Goal: Task Accomplishment & Management: Complete application form

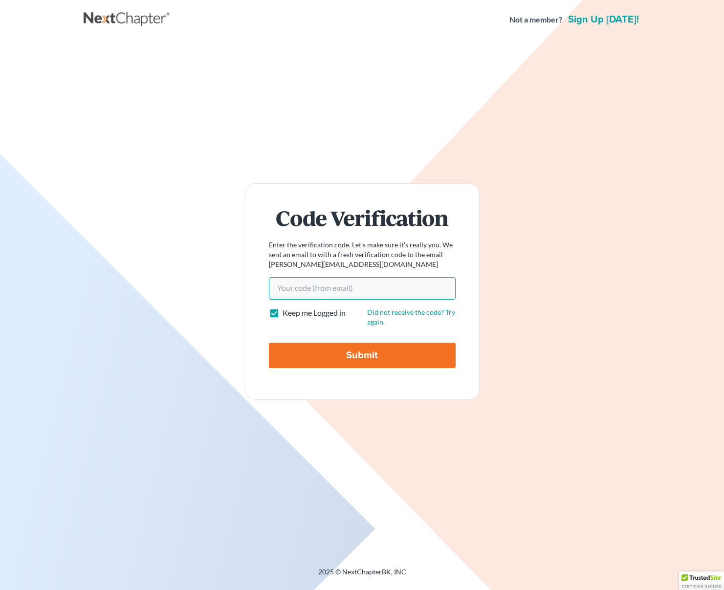
click at [371, 294] on input "Your code(from email)" at bounding box center [362, 288] width 187 height 22
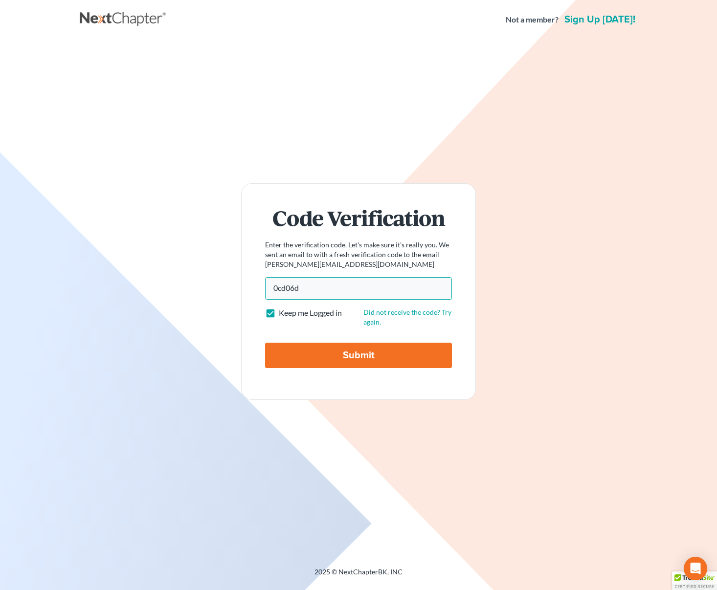
type input "0cd06d"
click at [265, 343] on input "Submit" at bounding box center [358, 355] width 187 height 25
type input "Thinking..."
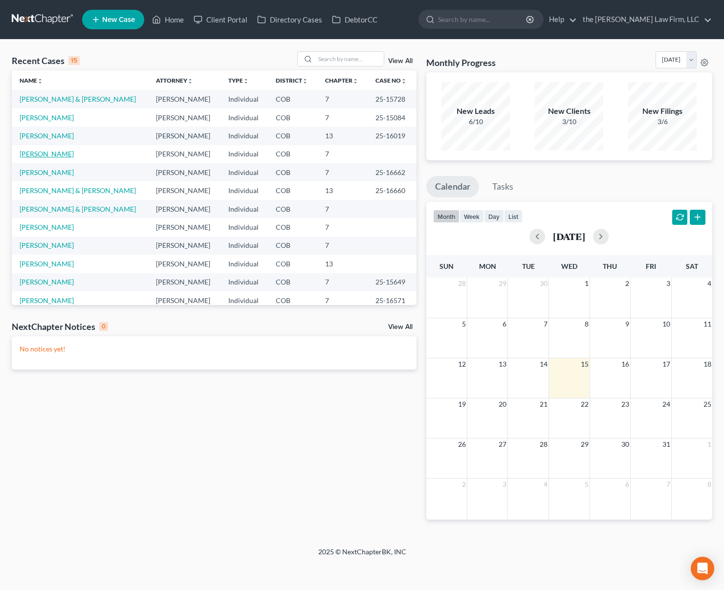
click at [70, 155] on link "Campbell, Kathleen" at bounding box center [47, 154] width 54 height 8
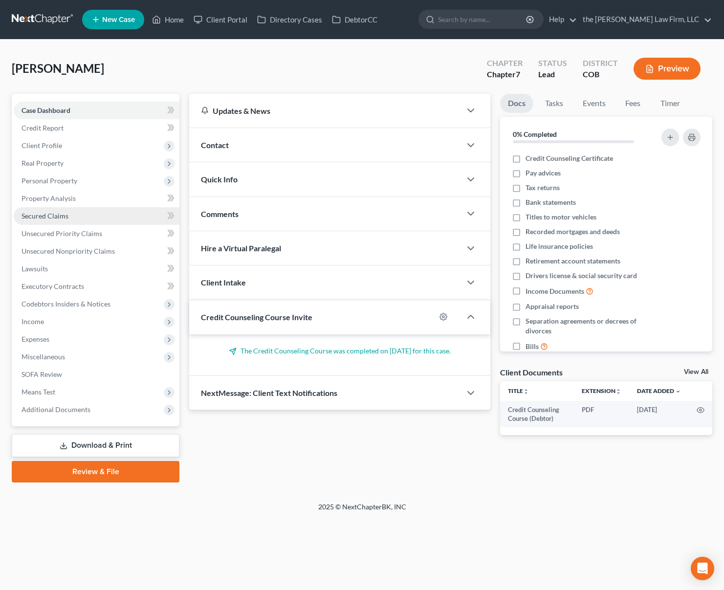
click at [94, 219] on link "Secured Claims" at bounding box center [97, 216] width 166 height 18
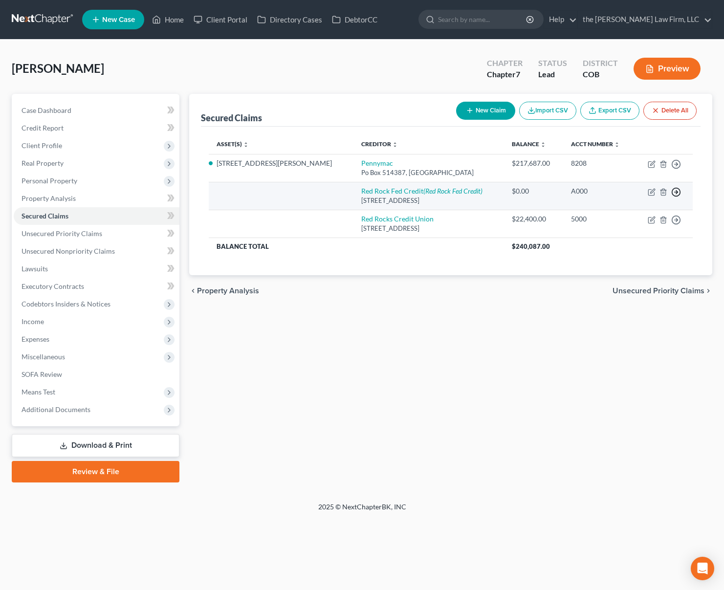
click at [679, 190] on icon "button" at bounding box center [677, 192] width 10 height 10
click at [641, 214] on link "Move to F" at bounding box center [632, 215] width 82 height 17
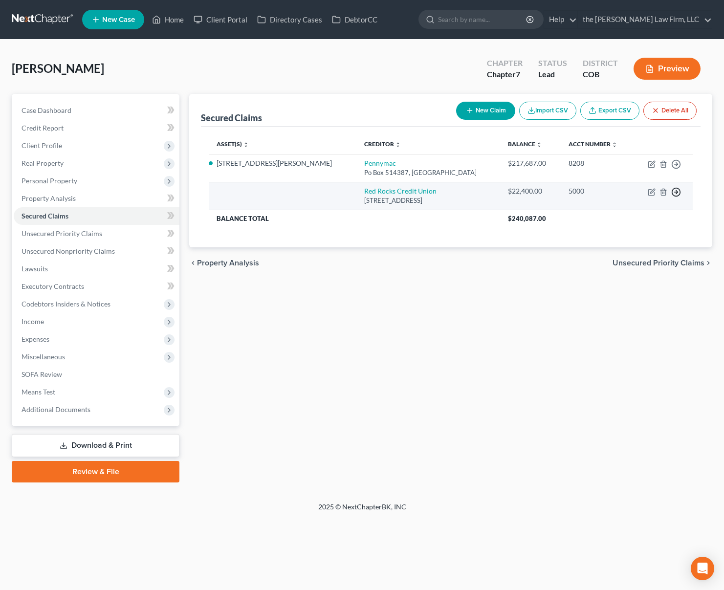
click at [675, 192] on line "button" at bounding box center [676, 192] width 3 height 0
click at [647, 213] on link "Move to F" at bounding box center [632, 215] width 82 height 17
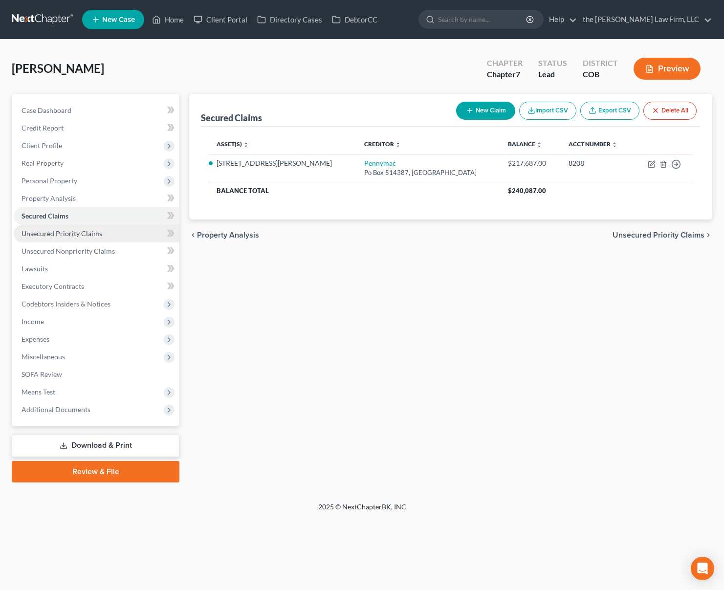
click at [95, 232] on span "Unsecured Priority Claims" at bounding box center [62, 233] width 81 height 8
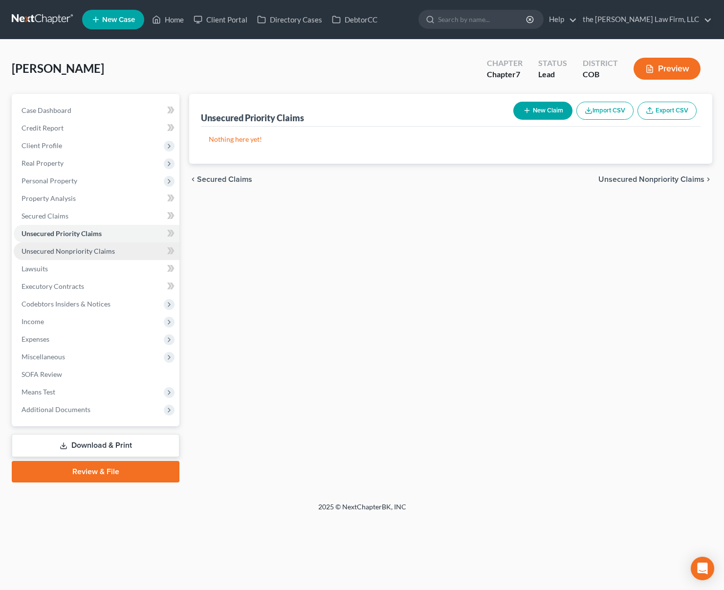
click at [92, 245] on link "Unsecured Nonpriority Claims" at bounding box center [97, 252] width 166 height 18
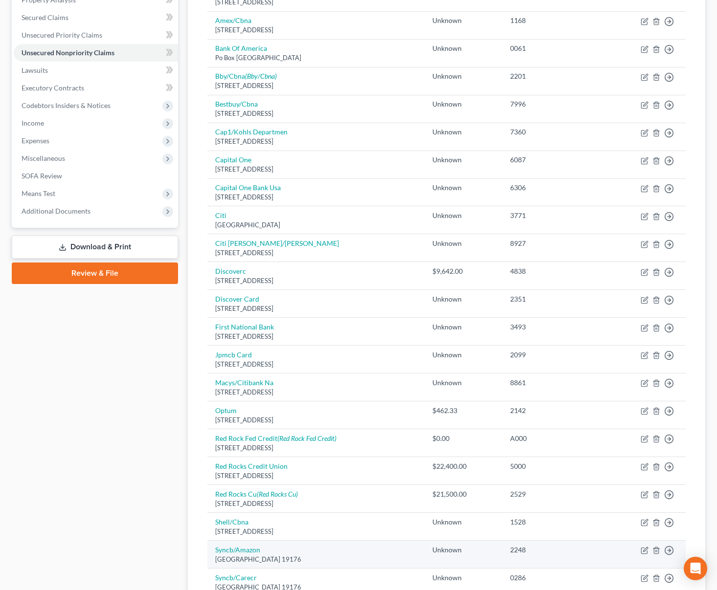
scroll to position [196, 0]
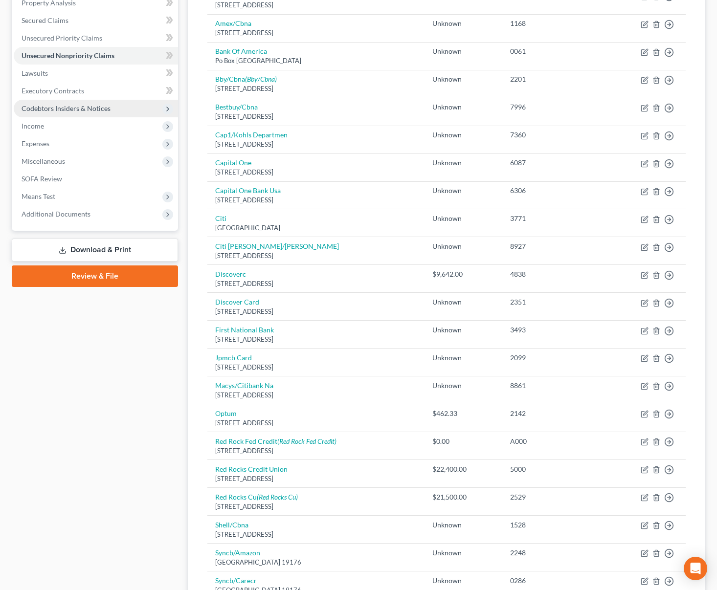
click at [78, 110] on span "Codebtors Insiders & Notices" at bounding box center [66, 108] width 89 height 8
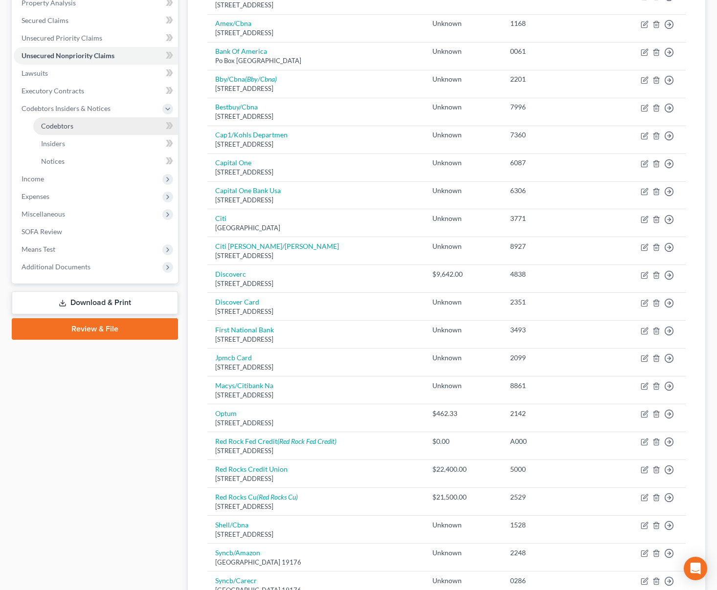
click at [78, 121] on link "Codebtors" at bounding box center [105, 126] width 145 height 18
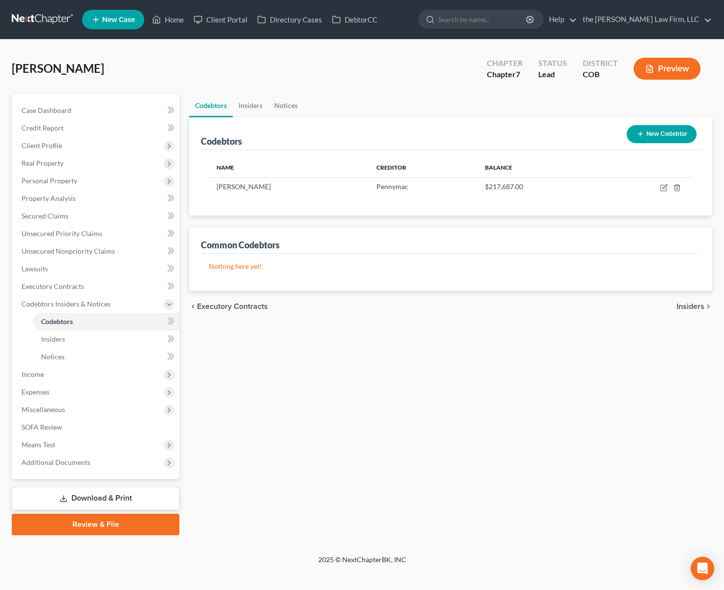
click at [373, 411] on div "Codebtors Insiders Notices Codebtors New Codebtor Name Creditor Balance Norbert…" at bounding box center [450, 315] width 533 height 442
click at [53, 124] on span "Credit Report" at bounding box center [43, 128] width 42 height 8
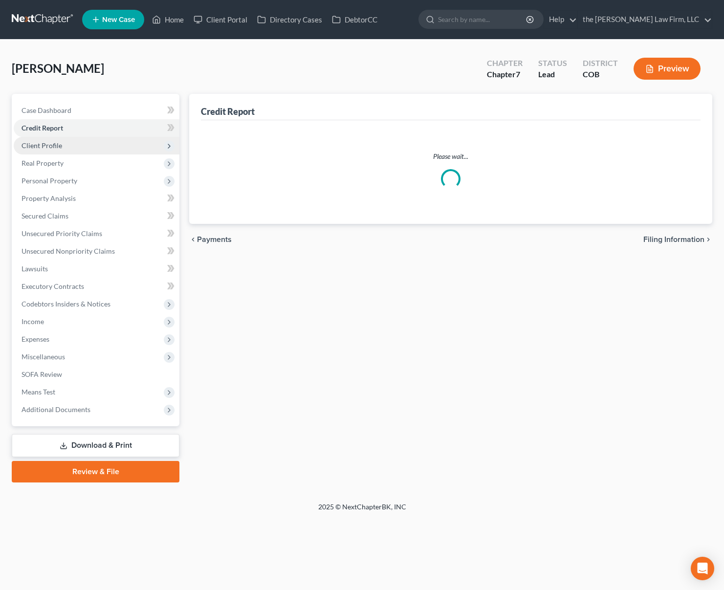
click at [73, 144] on span "Client Profile" at bounding box center [97, 146] width 166 height 18
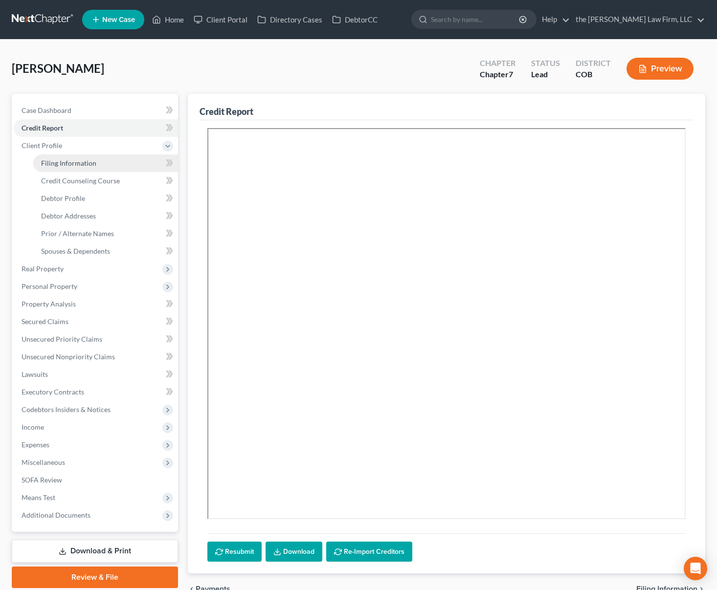
click at [81, 157] on link "Filing Information" at bounding box center [105, 164] width 145 height 18
select select "1"
select select "0"
select select "5"
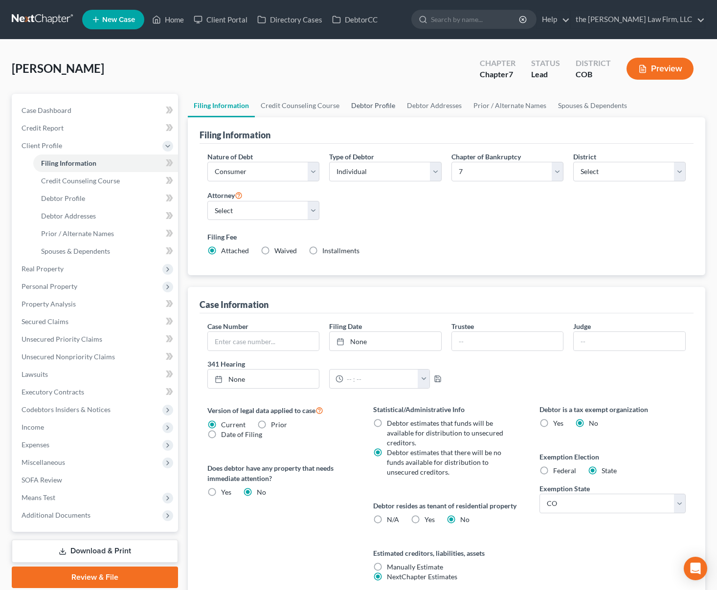
click at [369, 106] on link "Debtor Profile" at bounding box center [373, 105] width 56 height 23
select select "0"
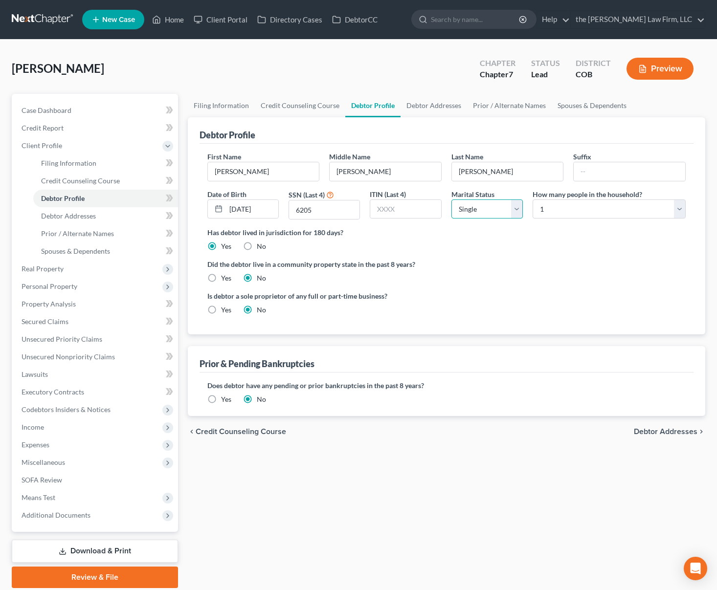
click at [500, 212] on select "Select Single Married Separated Divorced Widowed" at bounding box center [486, 210] width 71 height 20
click at [451, 200] on select "Select Single Married Separated Divorced Widowed" at bounding box center [486, 210] width 71 height 20
click at [474, 291] on div "Is debtor a sole proprietor of any full or part-time business? Yes No" at bounding box center [446, 307] width 489 height 32
click at [516, 206] on select "Select Single Married Separated Divorced Widowed" at bounding box center [486, 210] width 71 height 20
select select "4"
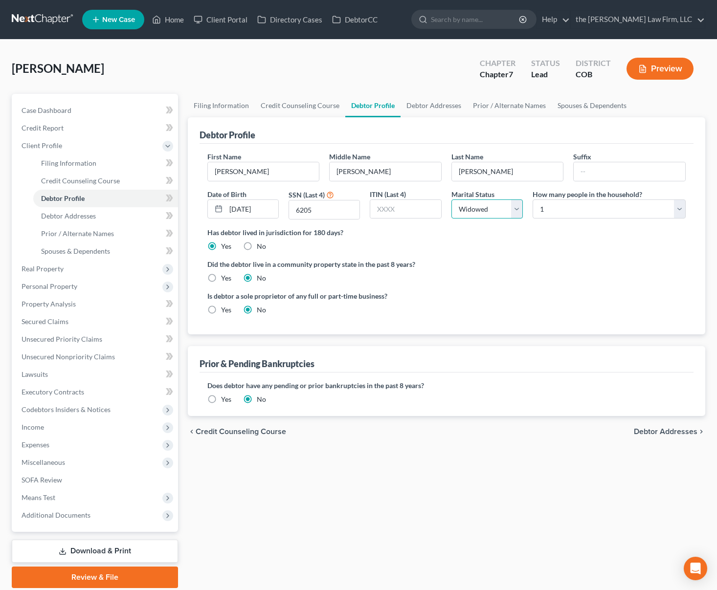
click at [451, 200] on select "Select Single Married Separated Divorced Widowed" at bounding box center [486, 210] width 71 height 20
click at [462, 298] on div "Is debtor a sole proprietor of any full or part-time business? Yes No" at bounding box center [446, 307] width 489 height 32
drag, startPoint x: 236, startPoint y: 57, endPoint x: 232, endPoint y: 44, distance: 13.8
click at [235, 52] on div "Campbell, Kathleen Upgraded Chapter Chapter 7 Status Lead District COB Preview" at bounding box center [359, 72] width 694 height 43
click at [109, 253] on span "Spouses & Dependents" at bounding box center [75, 251] width 69 height 8
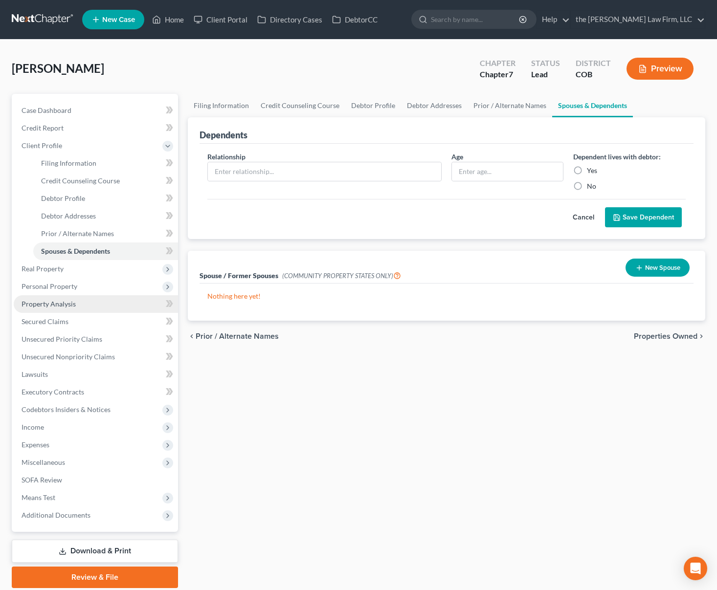
click at [83, 303] on link "Property Analysis" at bounding box center [96, 304] width 164 height 18
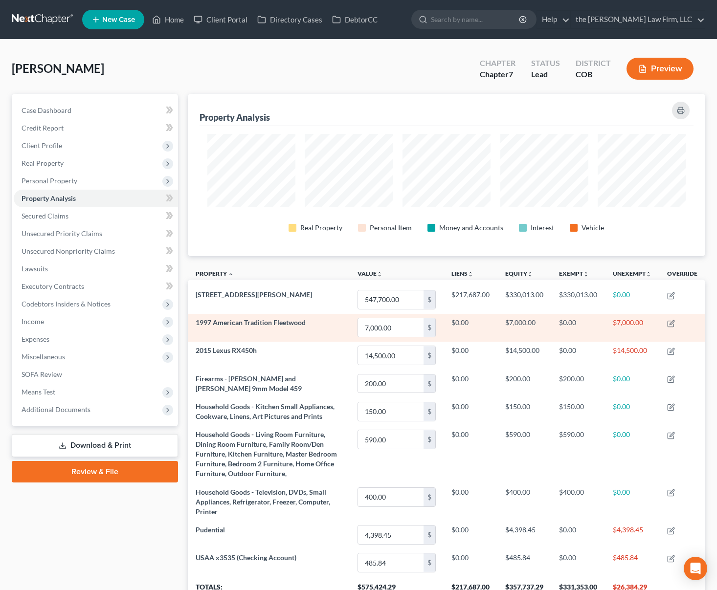
scroll to position [162, 517]
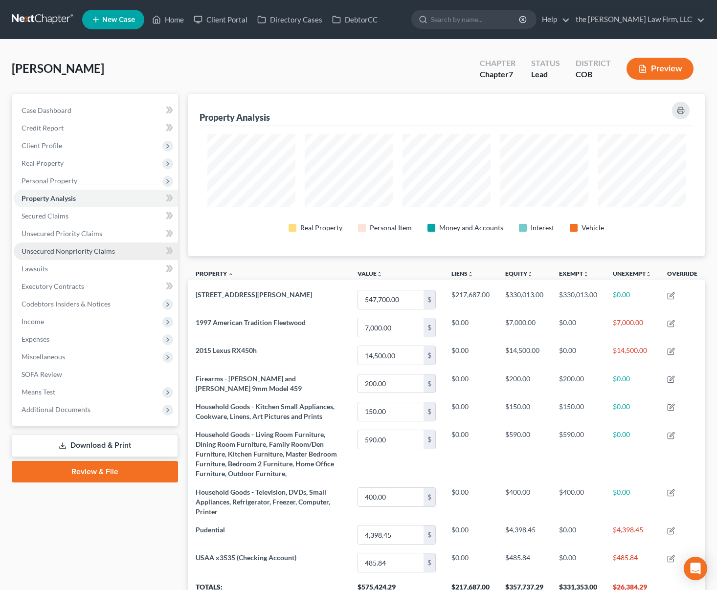
click at [108, 255] on span "Unsecured Nonpriority Claims" at bounding box center [68, 251] width 93 height 8
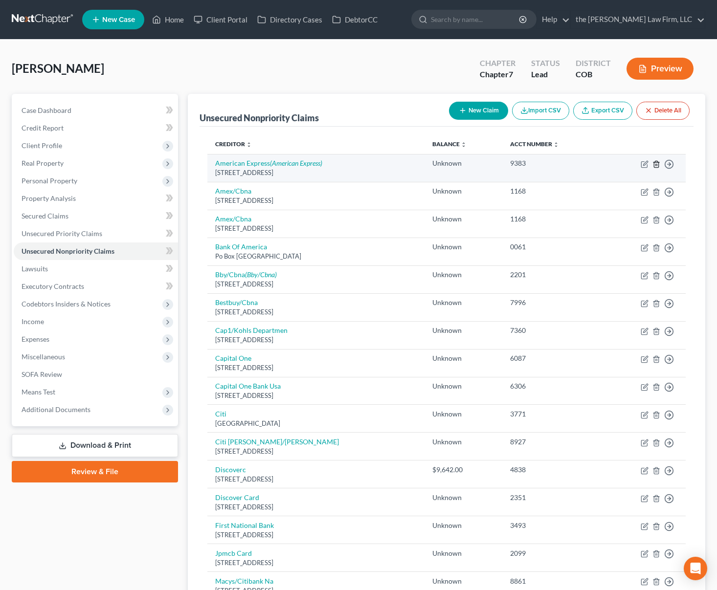
click at [658, 165] on icon "button" at bounding box center [656, 164] width 4 height 6
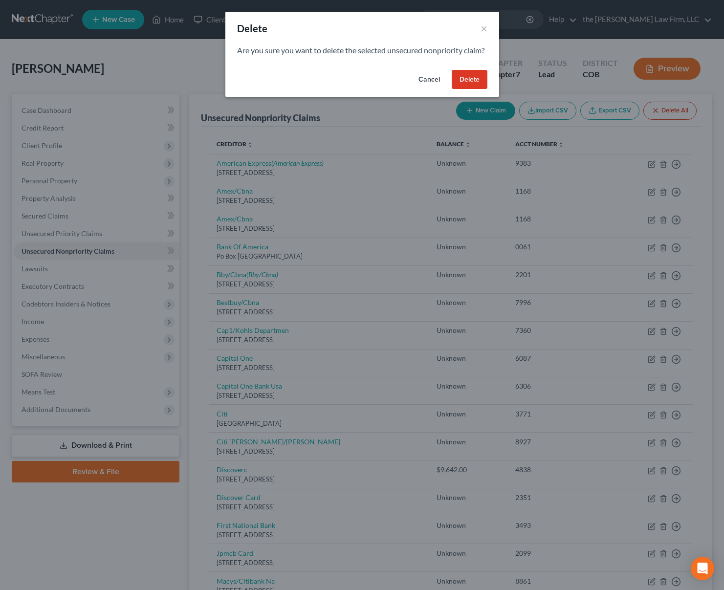
click at [471, 90] on button "Delete" at bounding box center [470, 80] width 36 height 20
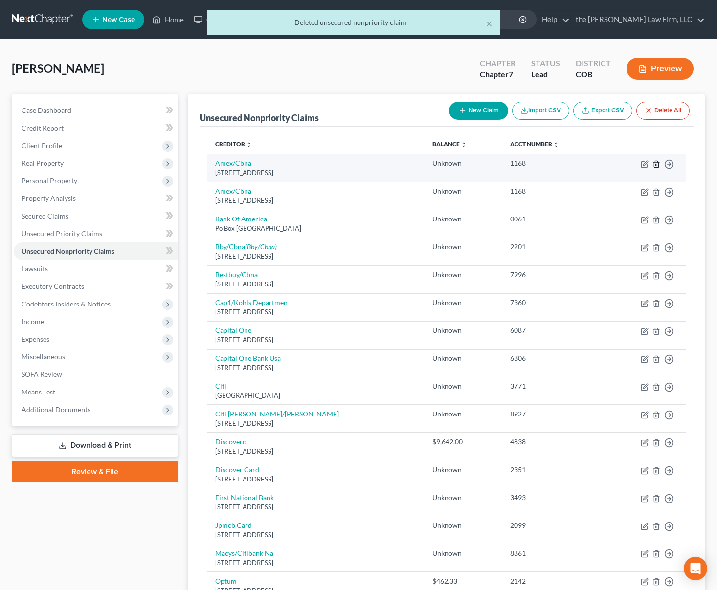
click at [658, 165] on icon "button" at bounding box center [656, 164] width 4 height 6
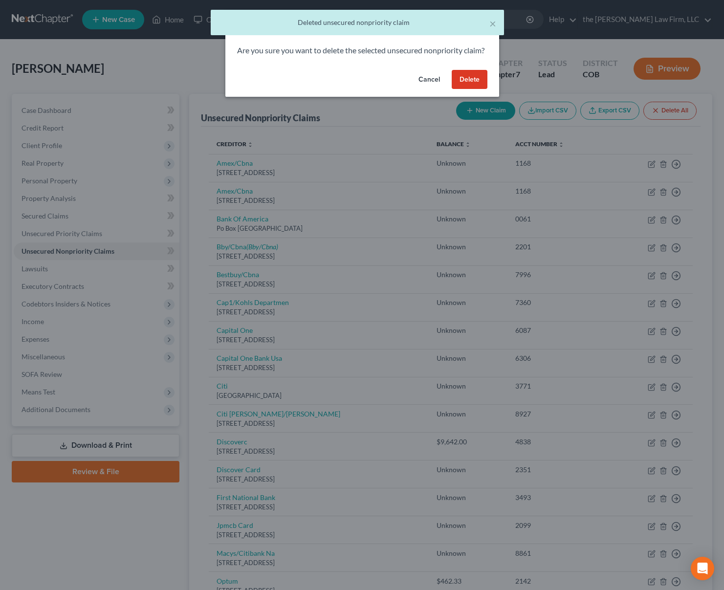
click at [480, 90] on button "Delete" at bounding box center [470, 80] width 36 height 20
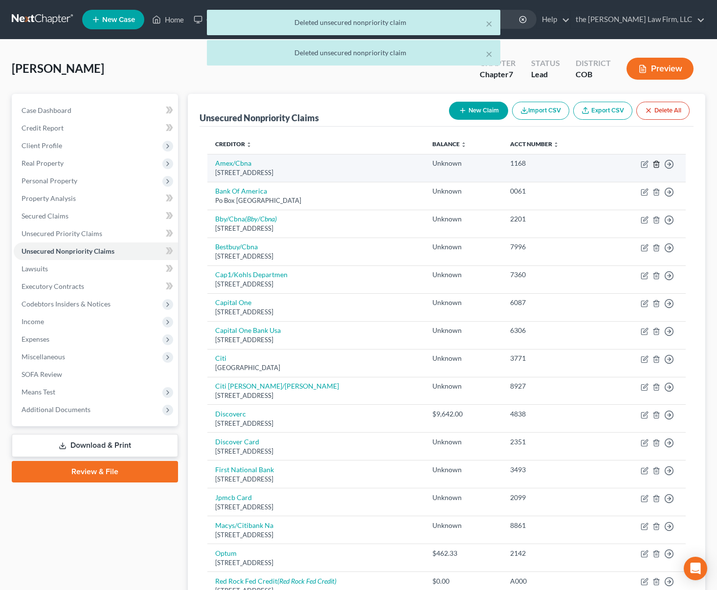
click at [653, 164] on icon "button" at bounding box center [656, 164] width 8 height 8
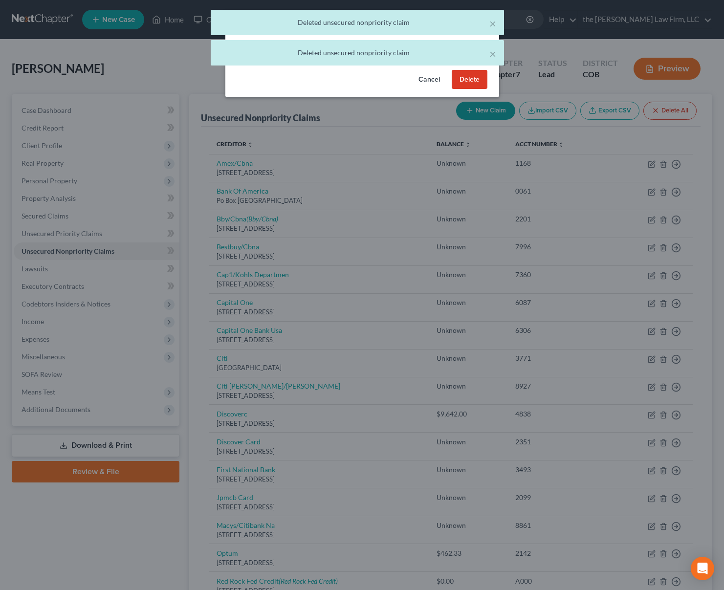
click at [469, 90] on button "Delete" at bounding box center [470, 80] width 36 height 20
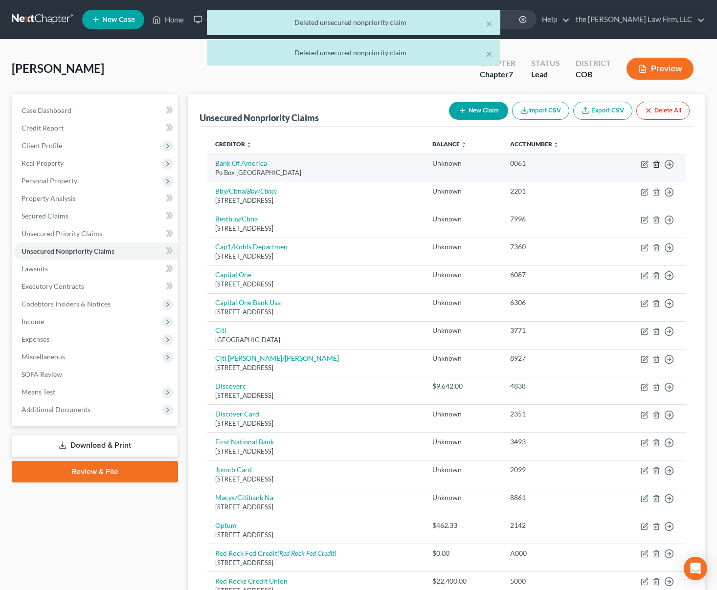
click at [656, 167] on icon "button" at bounding box center [656, 164] width 8 height 8
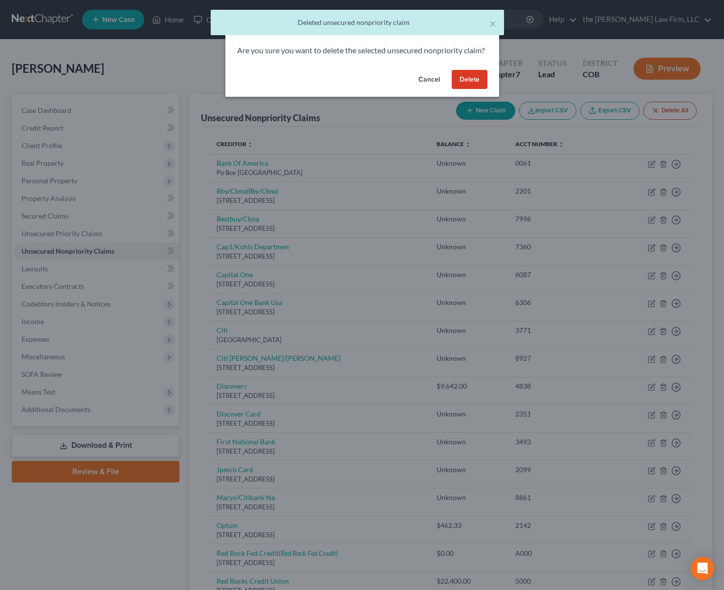
click at [473, 87] on button "Delete" at bounding box center [470, 80] width 36 height 20
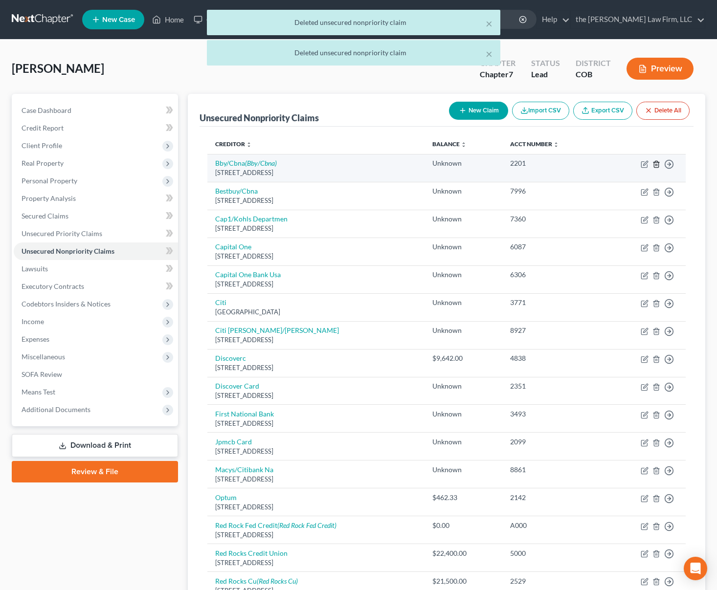
click at [656, 166] on icon "button" at bounding box center [656, 164] width 8 height 8
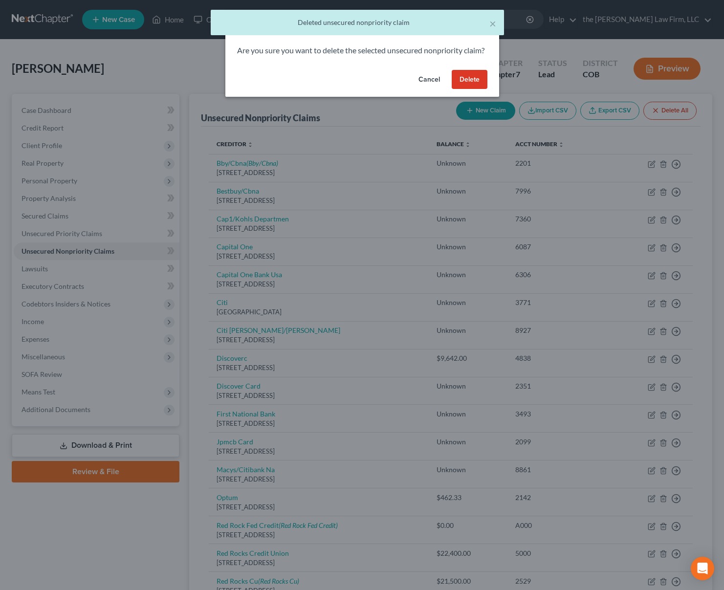
click at [475, 84] on button "Delete" at bounding box center [470, 80] width 36 height 20
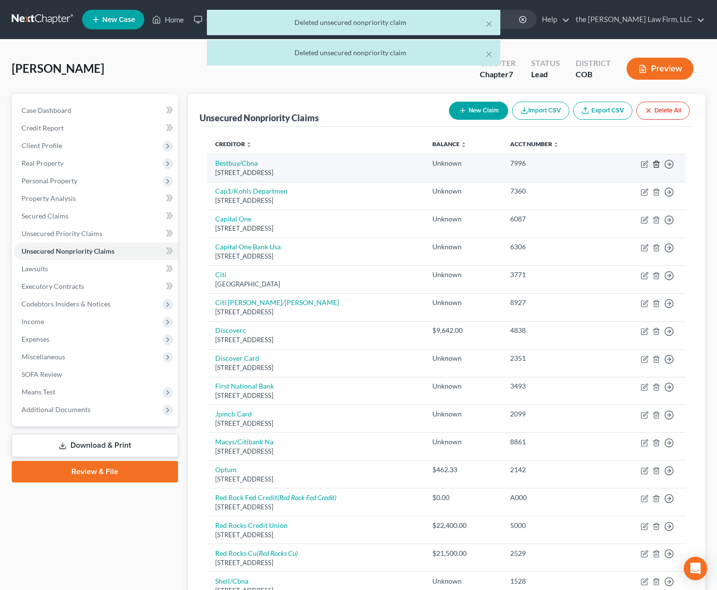
click at [657, 165] on line "button" at bounding box center [657, 165] width 0 height 2
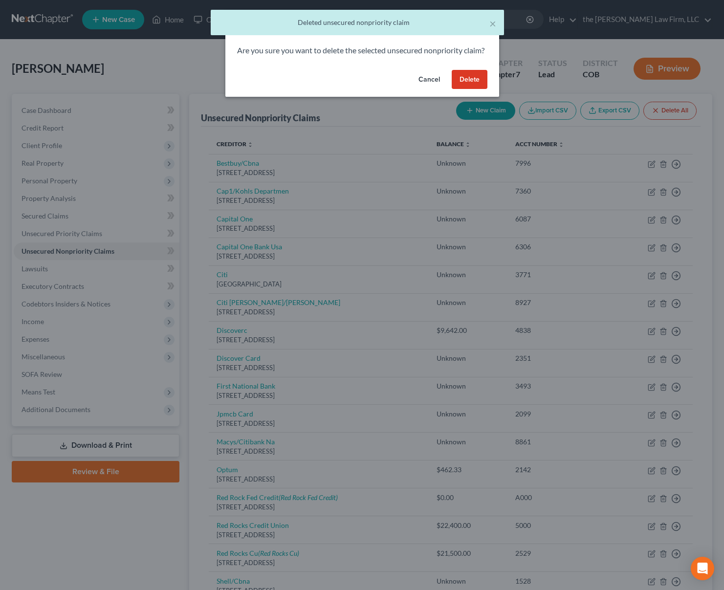
click at [470, 89] on button "Delete" at bounding box center [470, 80] width 36 height 20
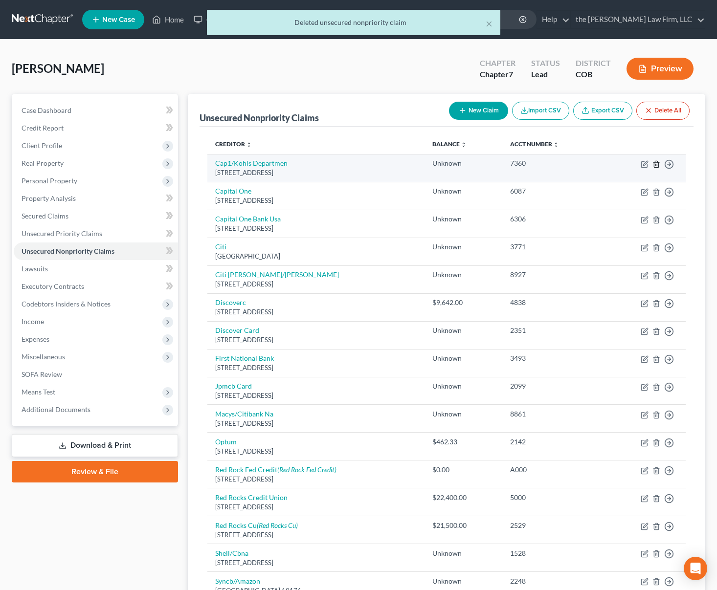
click at [656, 165] on icon "button" at bounding box center [656, 164] width 8 height 8
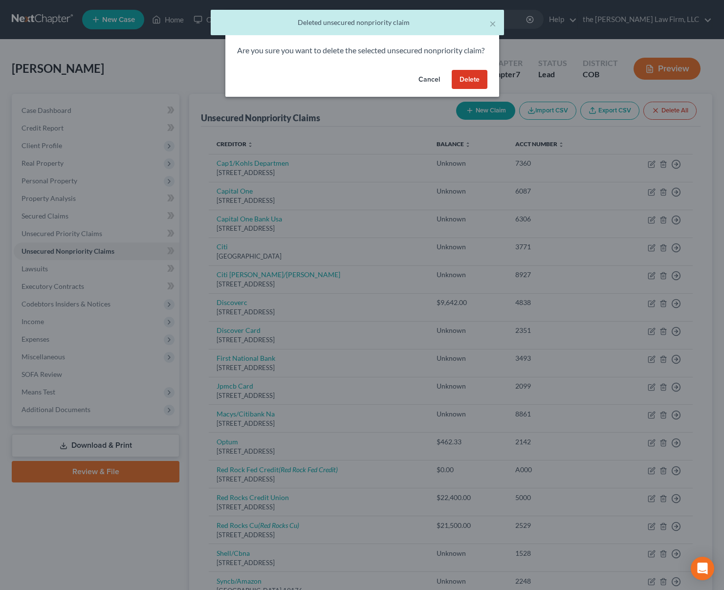
click at [467, 90] on button "Delete" at bounding box center [470, 80] width 36 height 20
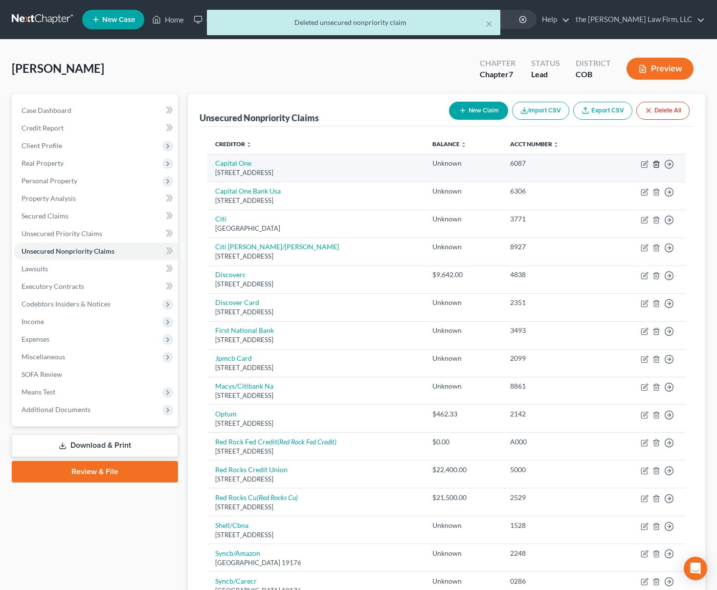
click at [654, 166] on icon "button" at bounding box center [656, 164] width 4 height 6
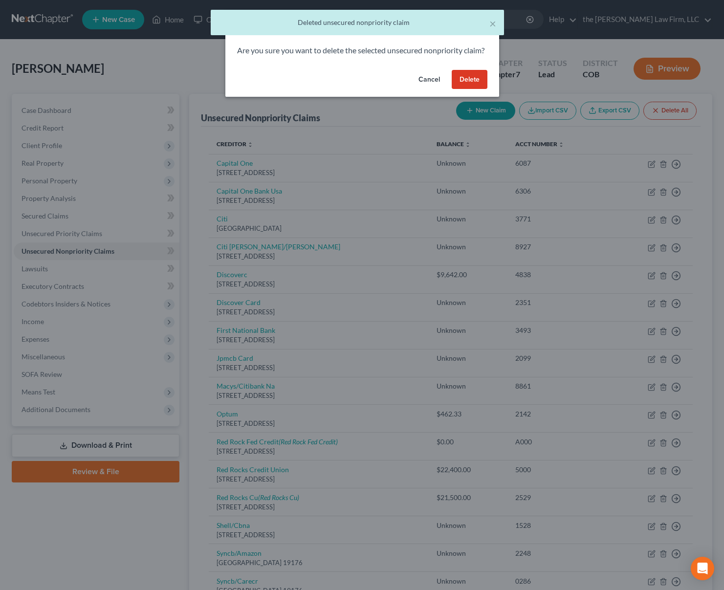
click at [467, 90] on button "Delete" at bounding box center [470, 80] width 36 height 20
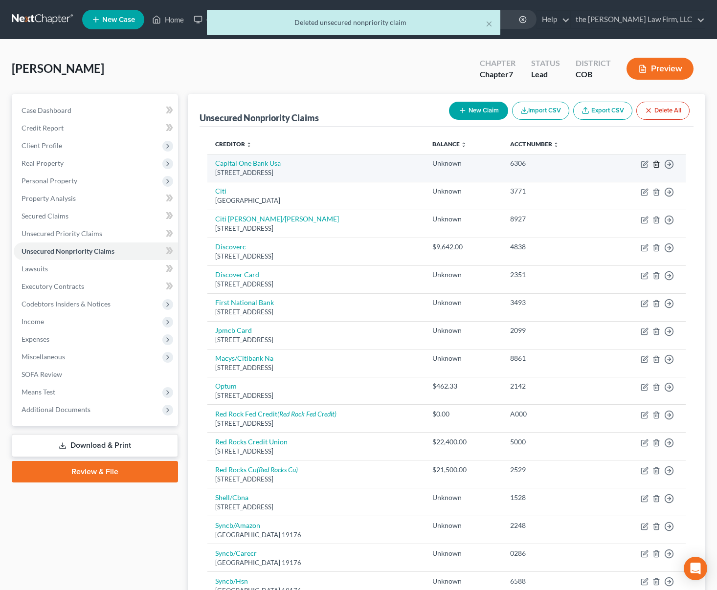
click at [655, 164] on icon "button" at bounding box center [656, 164] width 8 height 8
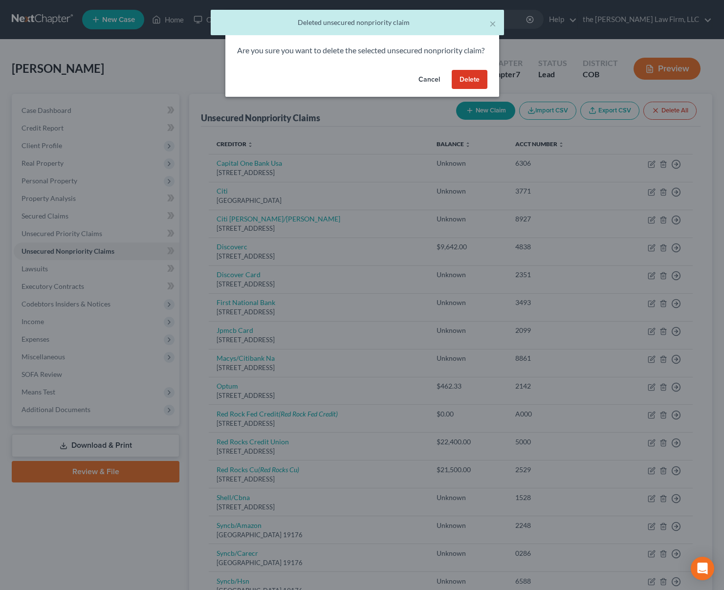
click at [467, 90] on button "Delete" at bounding box center [470, 80] width 36 height 20
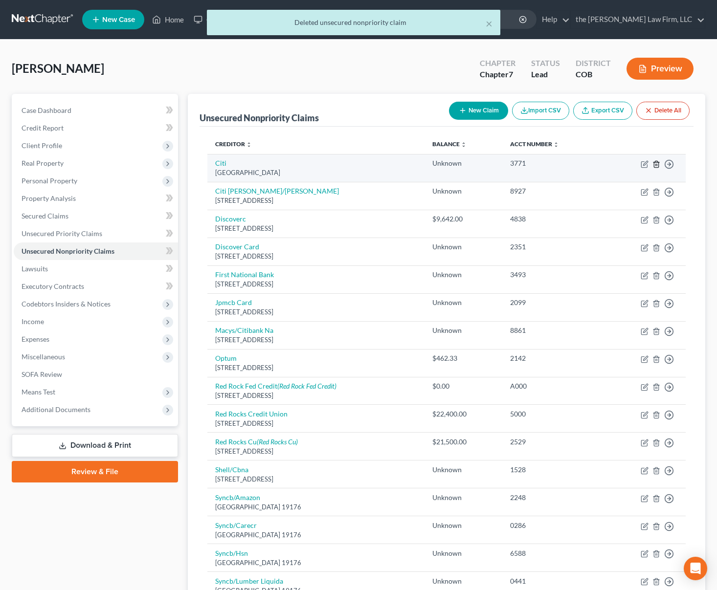
click at [656, 164] on icon "button" at bounding box center [656, 164] width 8 height 8
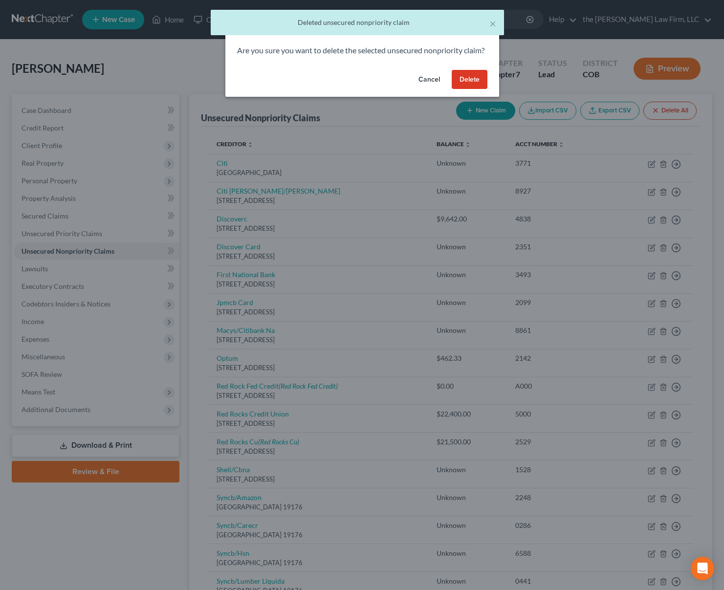
click at [465, 87] on button "Delete" at bounding box center [470, 80] width 36 height 20
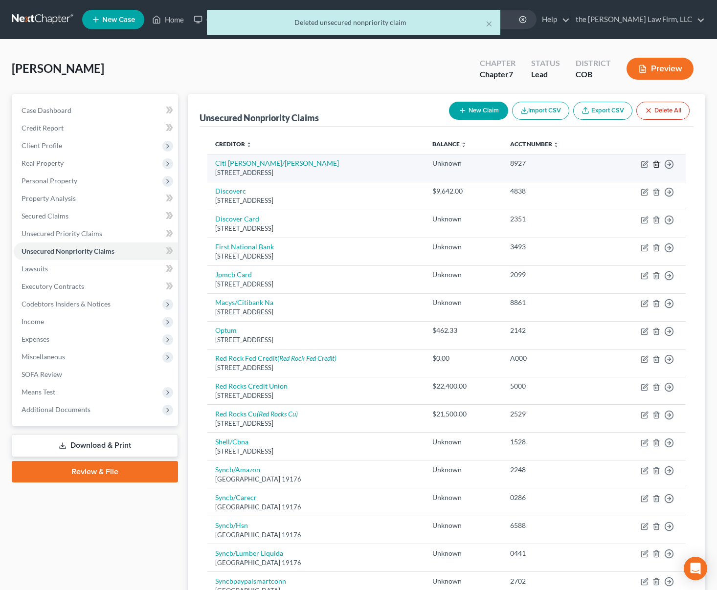
click at [658, 167] on icon "button" at bounding box center [656, 164] width 8 height 8
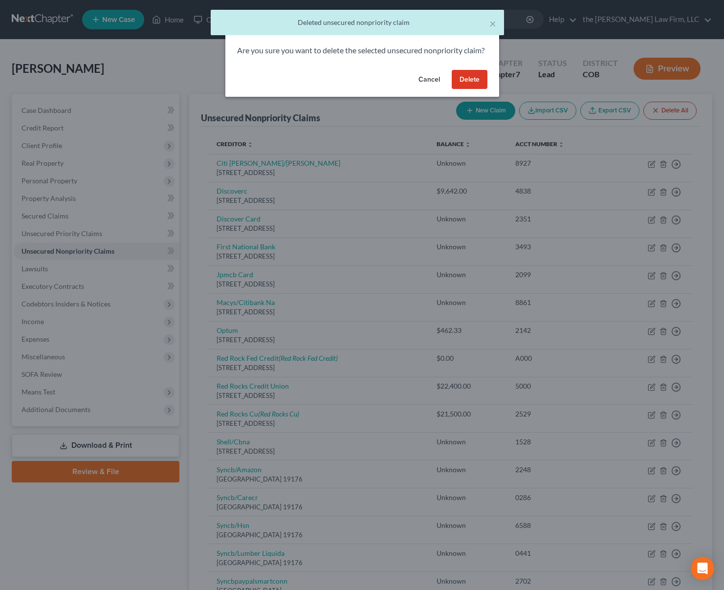
click at [471, 87] on button "Delete" at bounding box center [470, 80] width 36 height 20
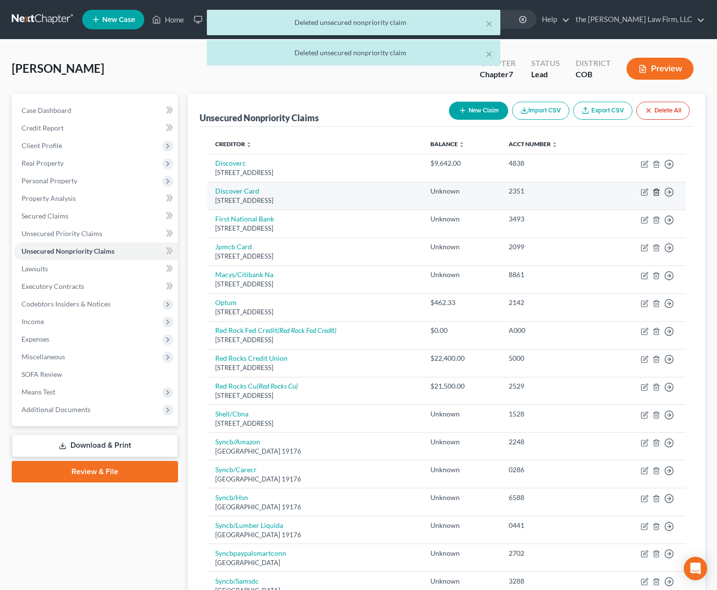
click at [657, 195] on icon "button" at bounding box center [656, 192] width 4 height 6
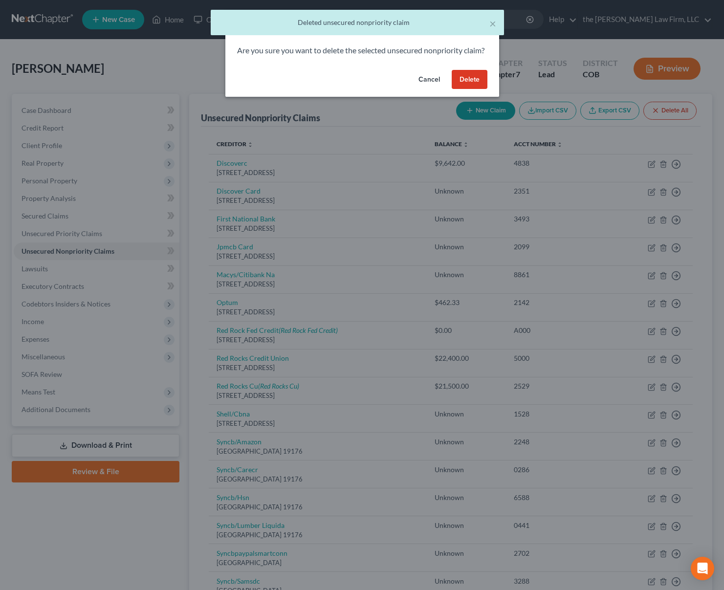
click at [467, 89] on button "Delete" at bounding box center [470, 80] width 36 height 20
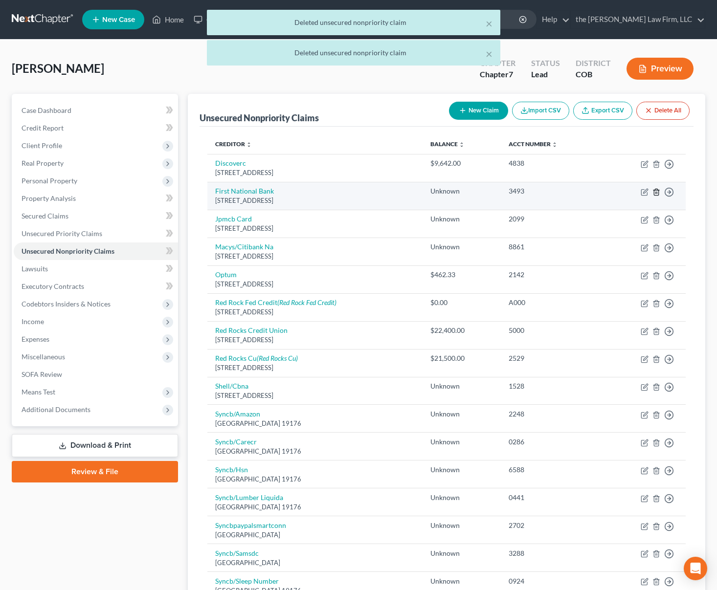
click at [657, 195] on icon "button" at bounding box center [656, 192] width 8 height 8
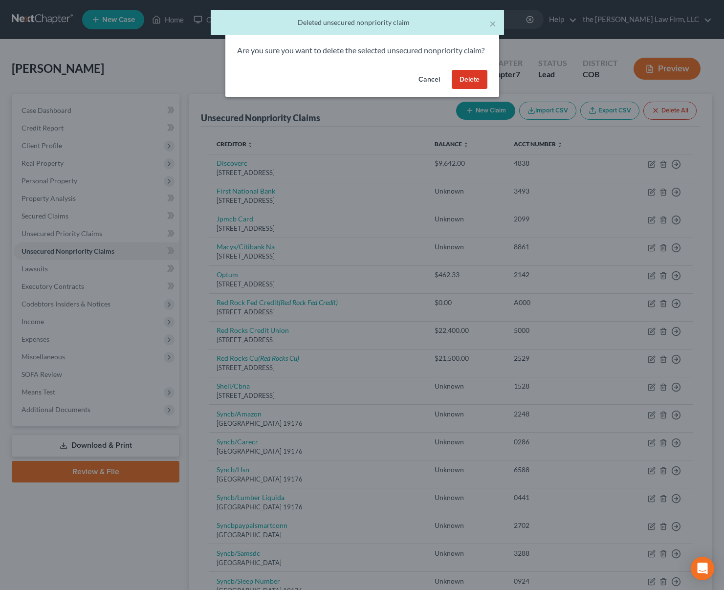
click at [468, 90] on button "Delete" at bounding box center [470, 80] width 36 height 20
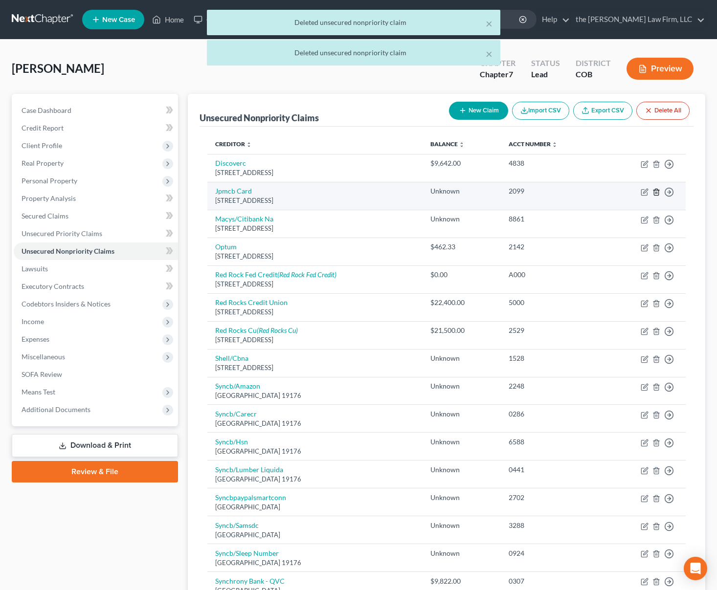
click at [657, 192] on line "button" at bounding box center [657, 193] width 0 height 2
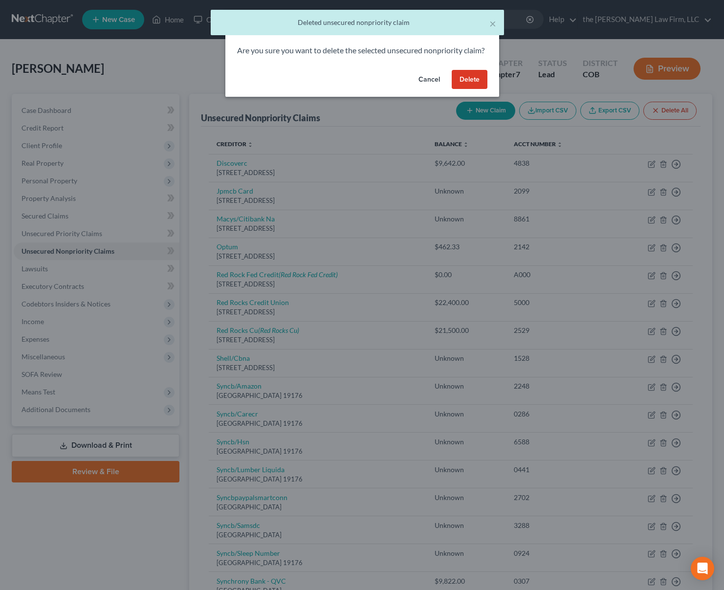
click at [473, 90] on button "Delete" at bounding box center [470, 80] width 36 height 20
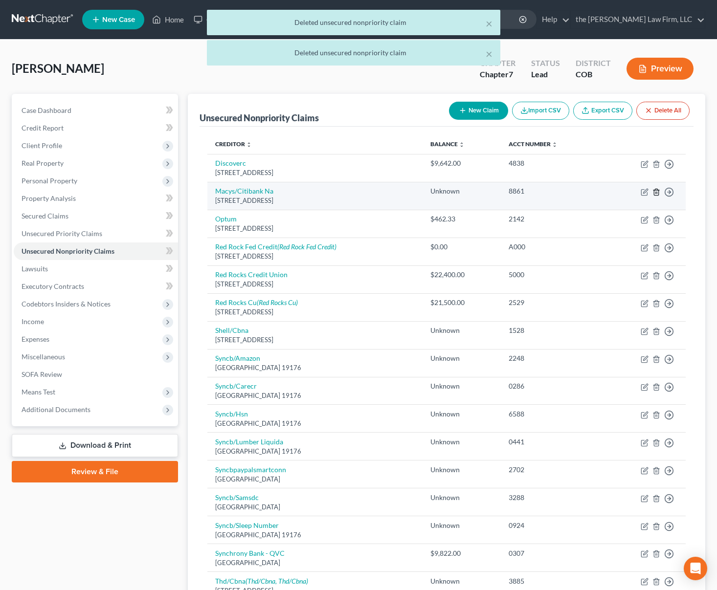
click at [656, 194] on icon "button" at bounding box center [656, 192] width 8 height 8
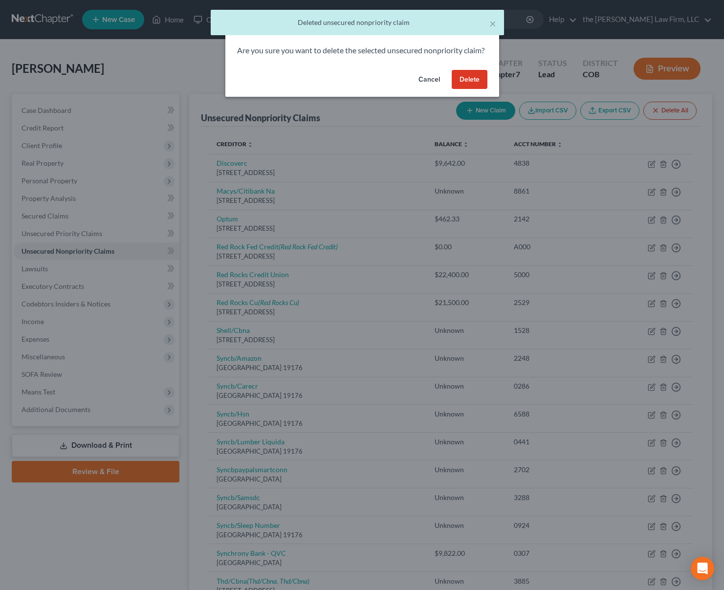
click at [481, 90] on button "Delete" at bounding box center [470, 80] width 36 height 20
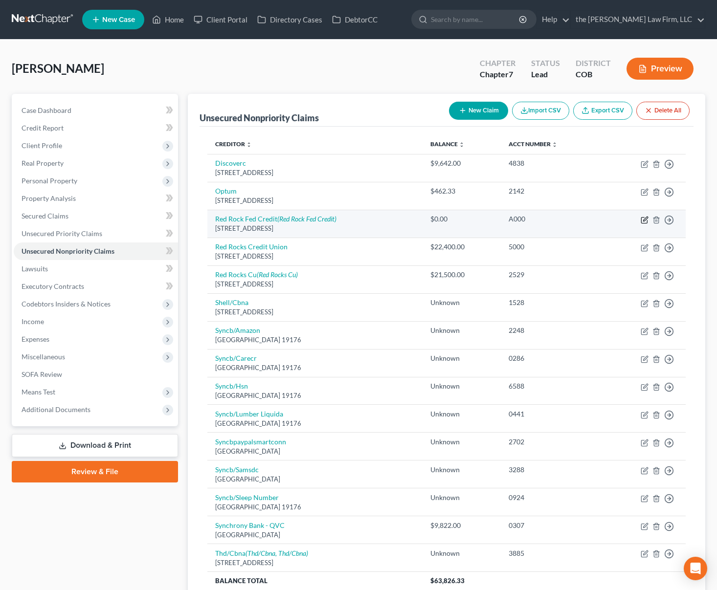
click at [644, 218] on icon "button" at bounding box center [644, 221] width 6 height 6
select select "5"
select select "0"
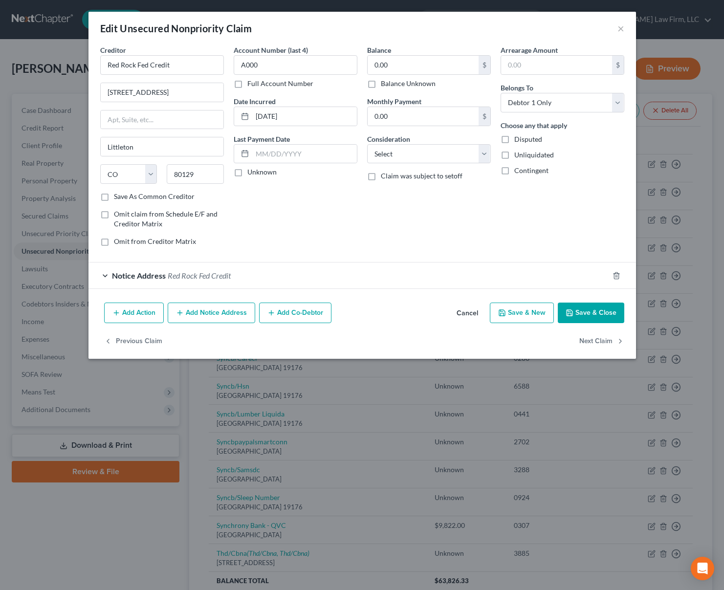
click at [381, 81] on label "Balance Unknown" at bounding box center [408, 84] width 55 height 10
click at [385, 81] on input "Balance Unknown" at bounding box center [388, 82] width 6 height 6
checkbox input "true"
click at [575, 311] on button "Save & Close" at bounding box center [591, 313] width 67 height 21
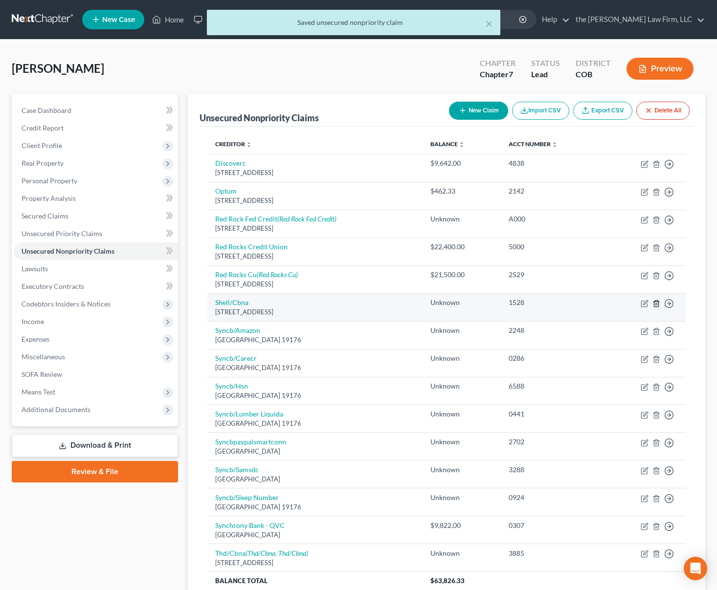
click at [655, 303] on icon "button" at bounding box center [656, 304] width 8 height 8
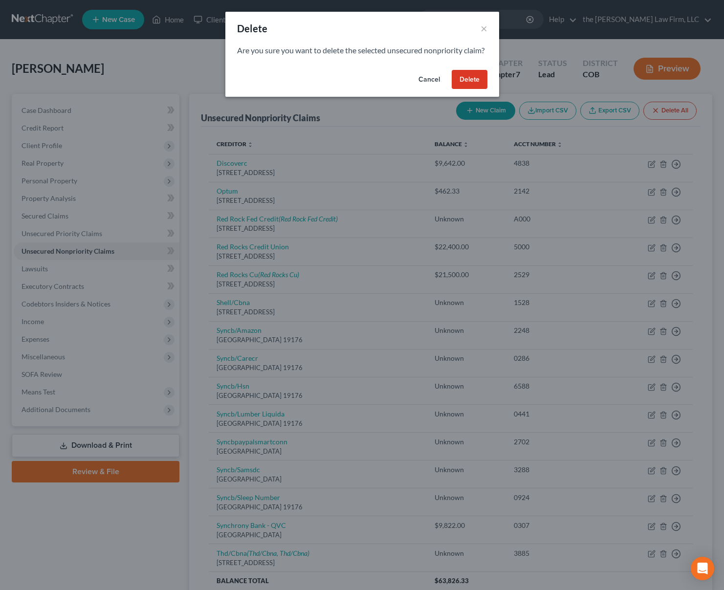
click at [465, 90] on button "Delete" at bounding box center [470, 80] width 36 height 20
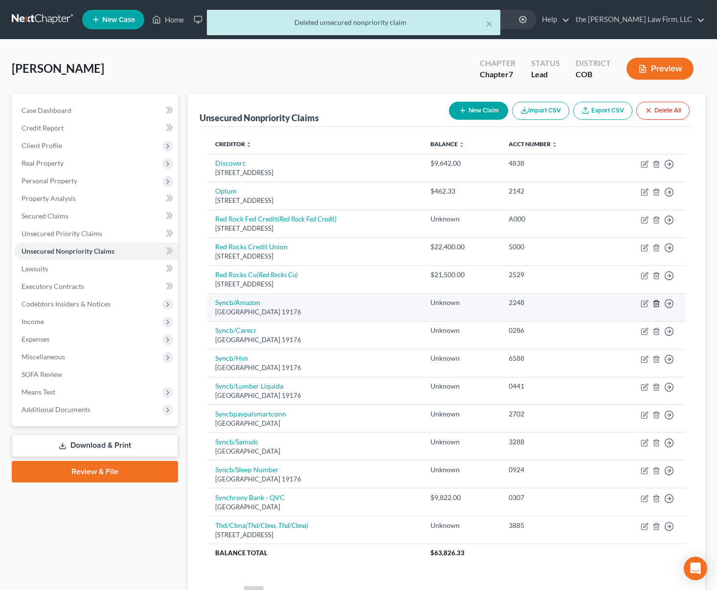
click at [656, 307] on icon "button" at bounding box center [656, 303] width 4 height 6
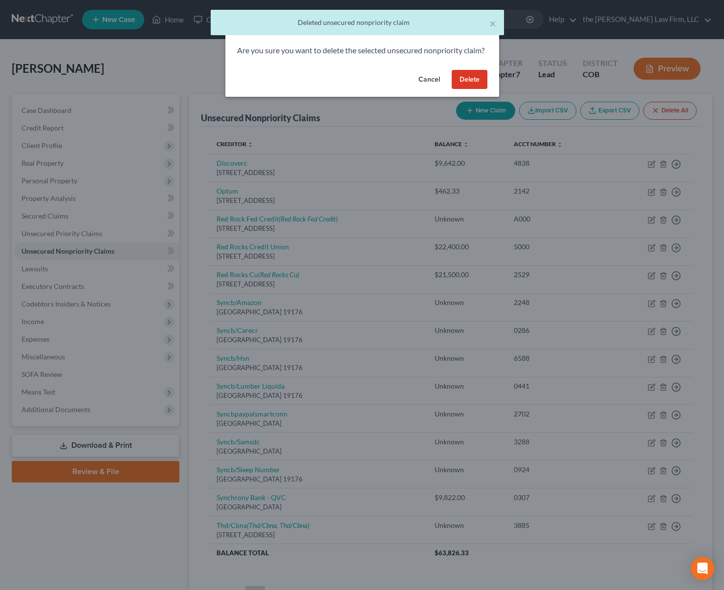
click at [467, 90] on button "Delete" at bounding box center [470, 80] width 36 height 20
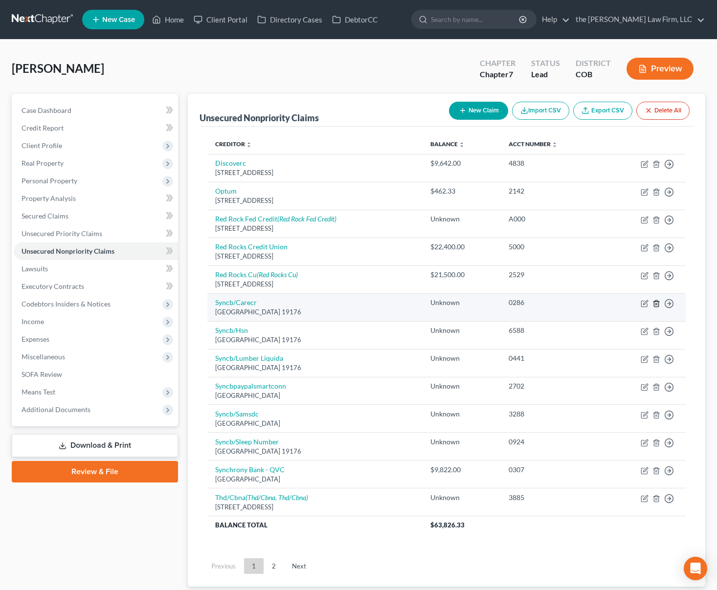
click at [656, 305] on line "button" at bounding box center [656, 304] width 0 height 2
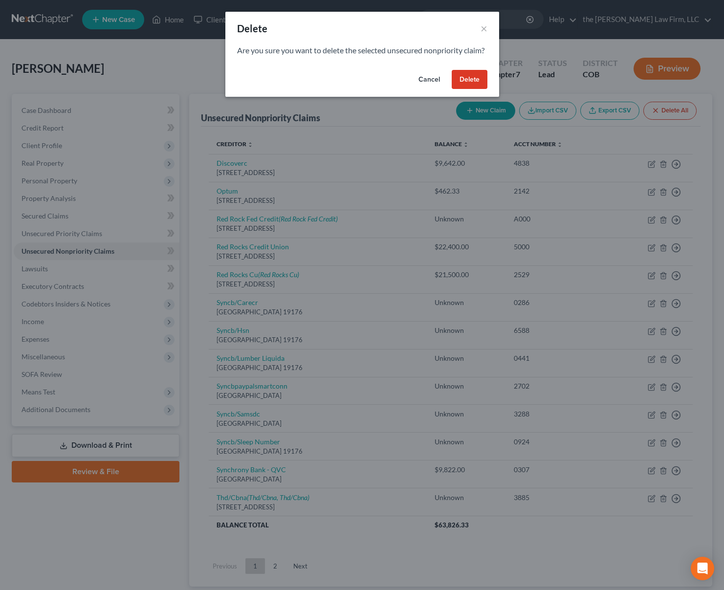
click at [476, 89] on button "Delete" at bounding box center [470, 80] width 36 height 20
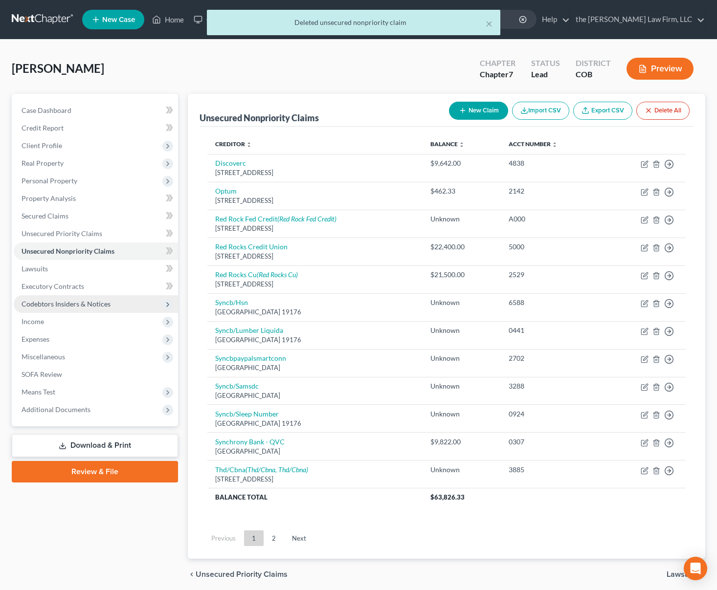
click at [96, 306] on span "Codebtors Insiders & Notices" at bounding box center [66, 304] width 89 height 8
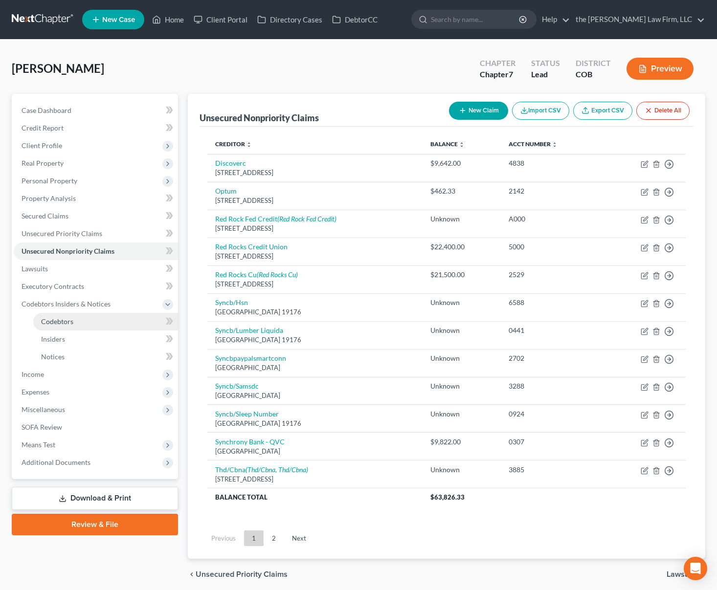
click at [85, 322] on link "Codebtors" at bounding box center [105, 322] width 145 height 18
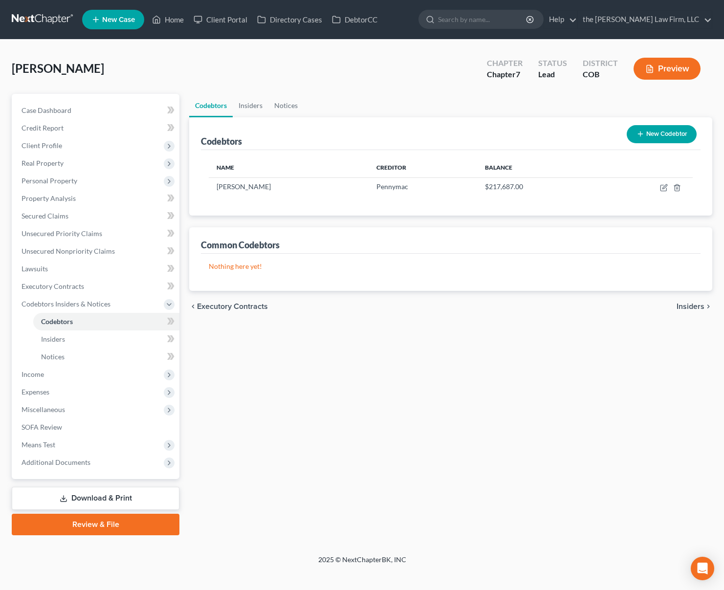
click at [673, 138] on button "New Codebtor" at bounding box center [662, 134] width 70 height 18
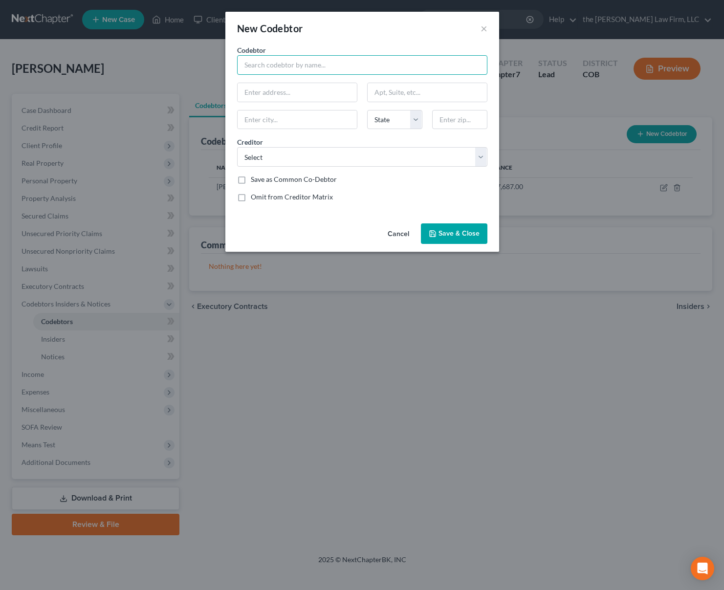
click at [319, 63] on input "text" at bounding box center [362, 65] width 250 height 20
type input "Kristine Schuette"
type input "29536 County Rd 5"
type input "Elizabeth"
select select "5"
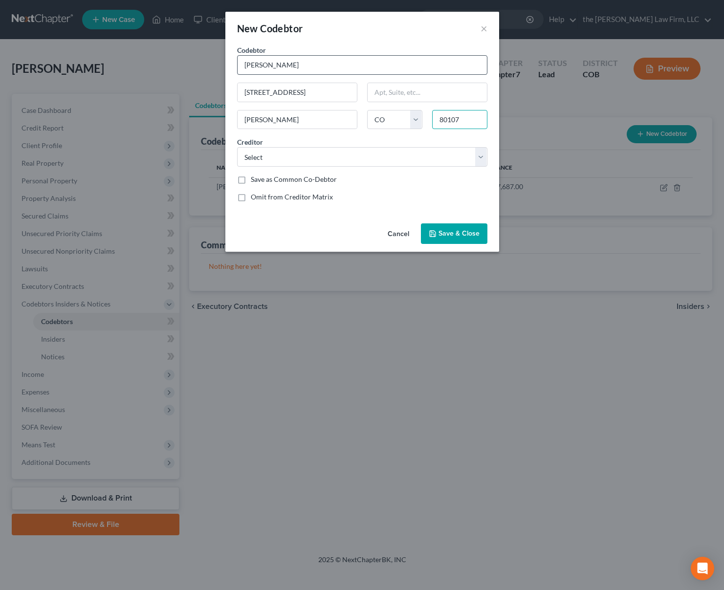
type input "80107"
click at [485, 159] on select "Select Pennymac Synchrony Bank - QVC Discoverc Red Rocks Credit Union Syncb/Sam…" at bounding box center [362, 157] width 250 height 20
select select "3"
click at [237, 147] on select "Select Pennymac Synchrony Bank - QVC Discoverc Red Rocks Credit Union Syncb/Sam…" at bounding box center [362, 157] width 250 height 20
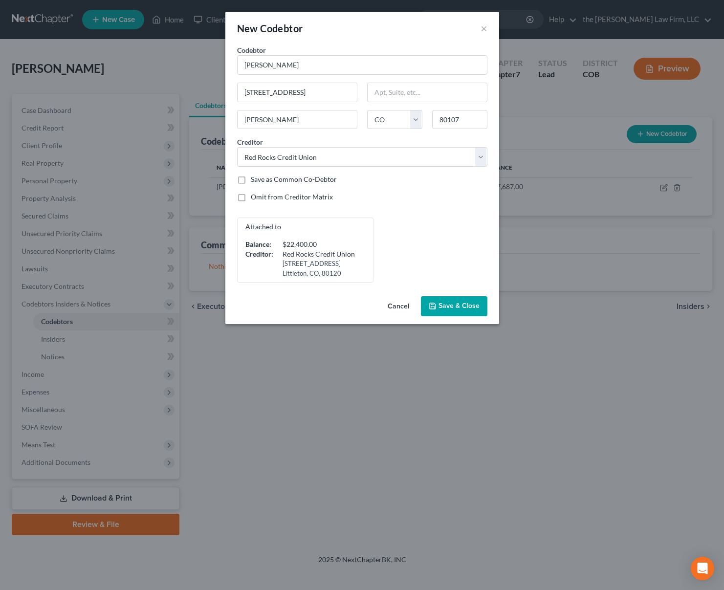
click at [448, 305] on span "Save & Close" at bounding box center [459, 306] width 41 height 8
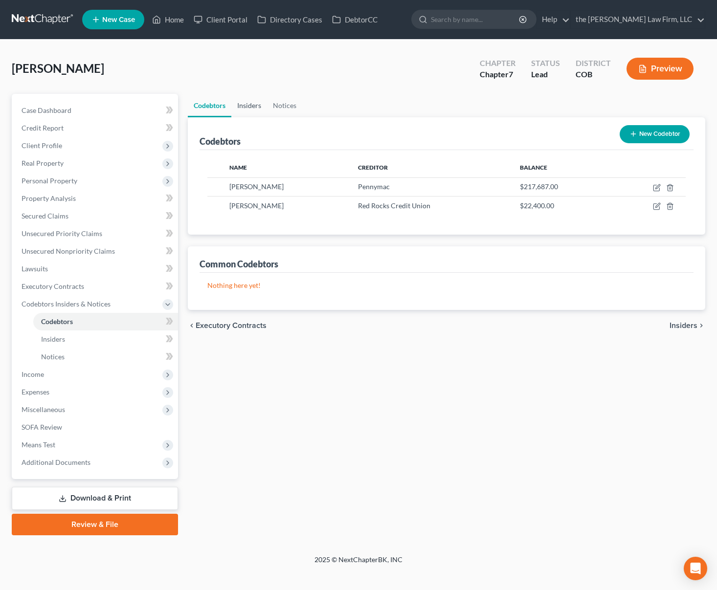
drag, startPoint x: 251, startPoint y: 107, endPoint x: 260, endPoint y: 106, distance: 8.9
click at [251, 107] on link "Insiders" at bounding box center [249, 105] width 36 height 23
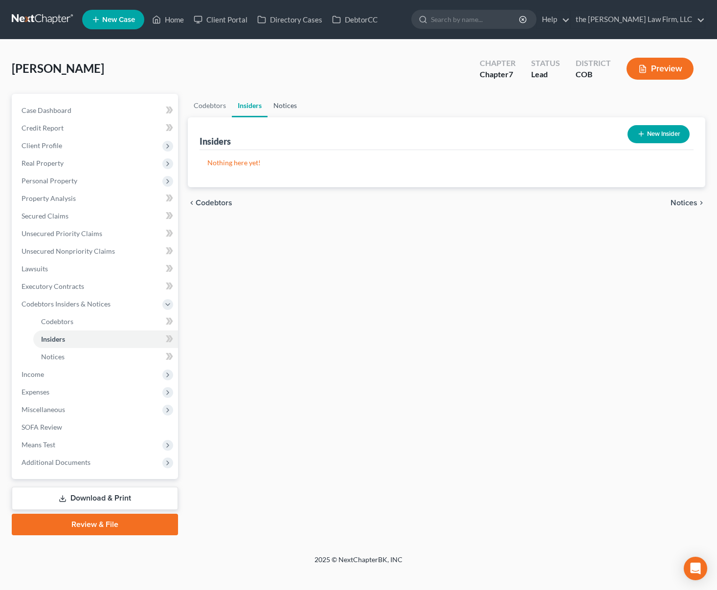
drag, startPoint x: 296, startPoint y: 106, endPoint x: 284, endPoint y: 102, distance: 13.0
click at [295, 106] on link "Notices" at bounding box center [285, 105] width 35 height 23
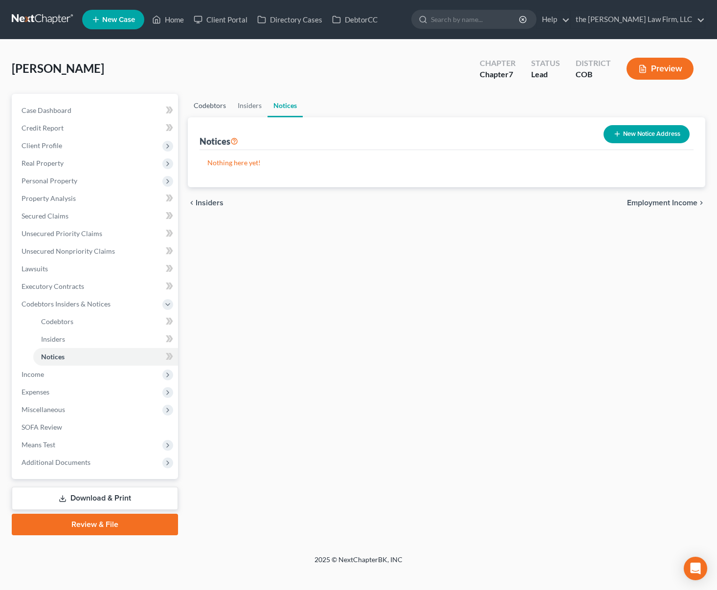
click at [217, 99] on link "Codebtors" at bounding box center [210, 105] width 44 height 23
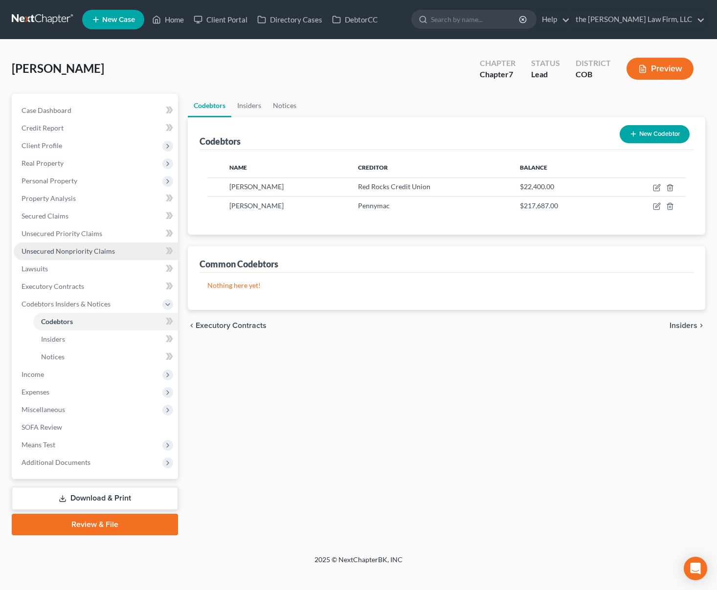
click at [81, 250] on span "Unsecured Nonpriority Claims" at bounding box center [68, 251] width 93 height 8
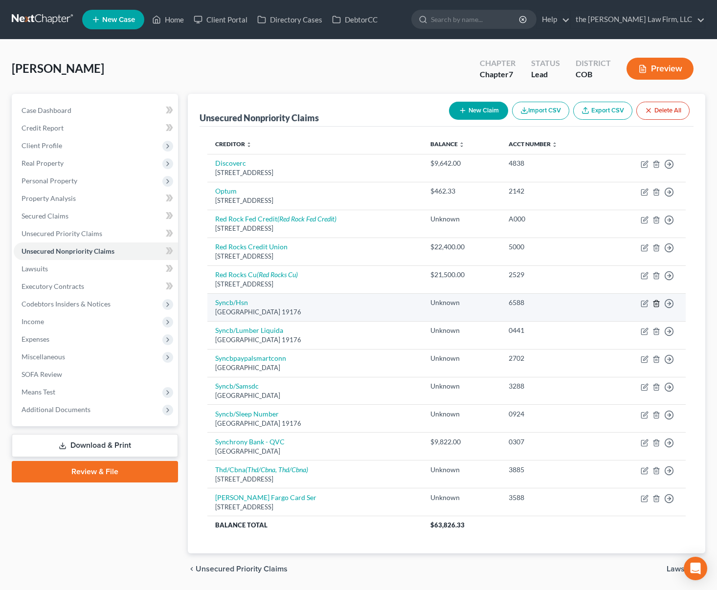
click at [658, 304] on icon "button" at bounding box center [656, 303] width 4 height 6
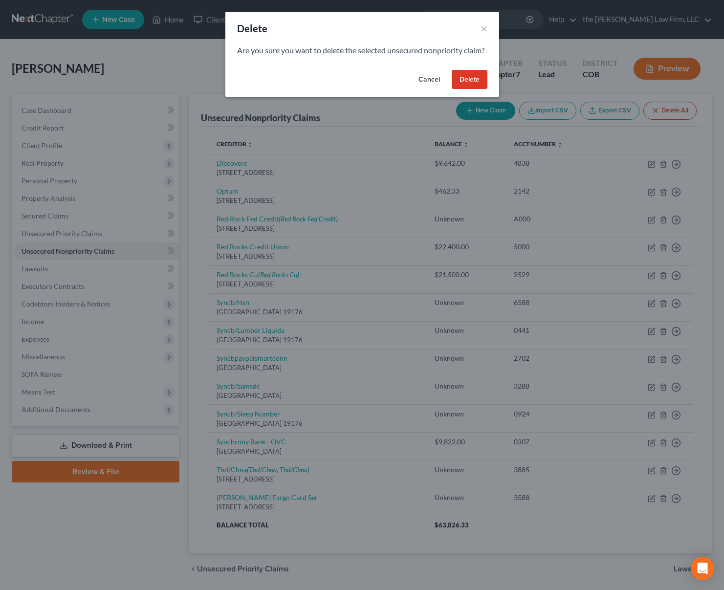
click at [460, 90] on button "Delete" at bounding box center [470, 80] width 36 height 20
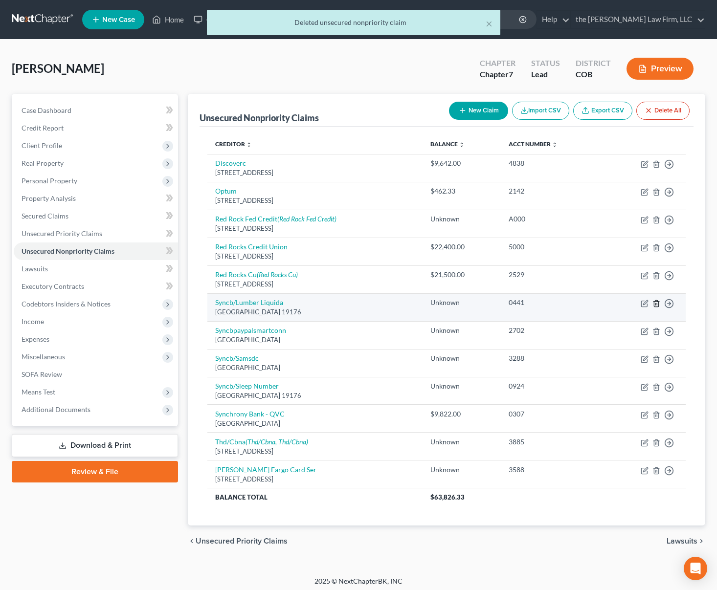
click at [658, 305] on icon "button" at bounding box center [656, 304] width 8 height 8
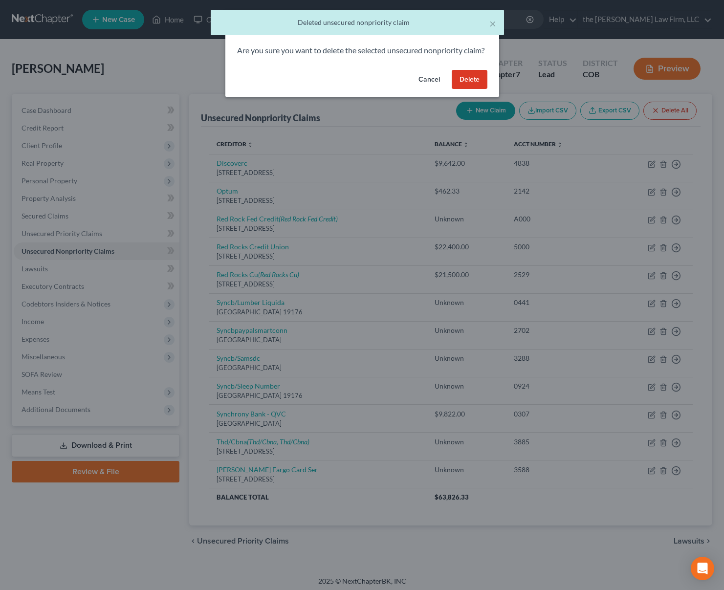
click at [472, 90] on button "Delete" at bounding box center [470, 80] width 36 height 20
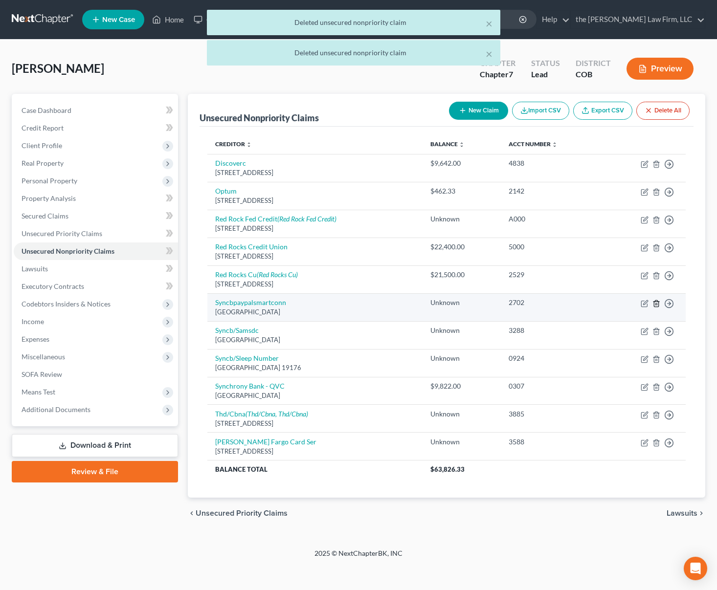
click at [657, 305] on line "button" at bounding box center [657, 304] width 0 height 2
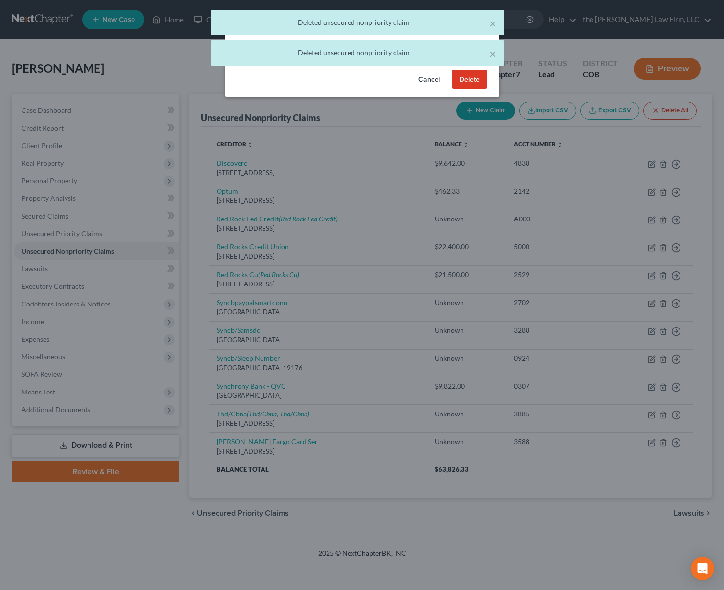
click at [481, 88] on button "Delete" at bounding box center [470, 80] width 36 height 20
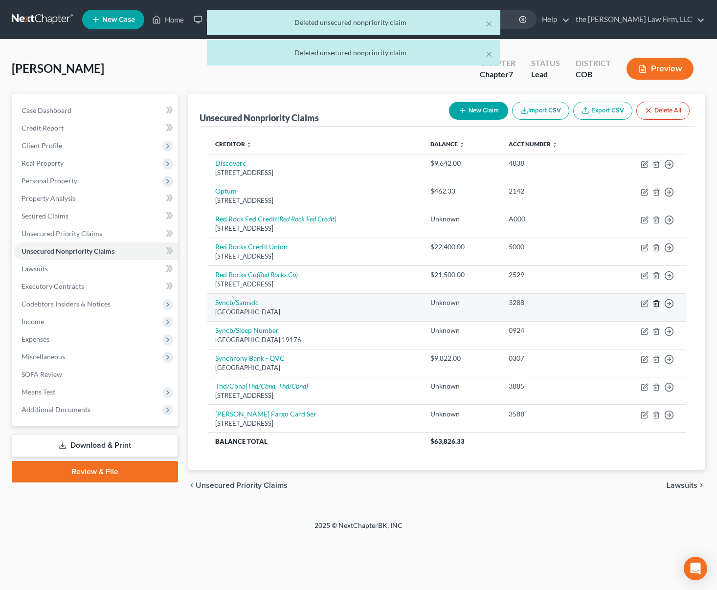
click at [655, 307] on icon "button" at bounding box center [656, 303] width 4 height 6
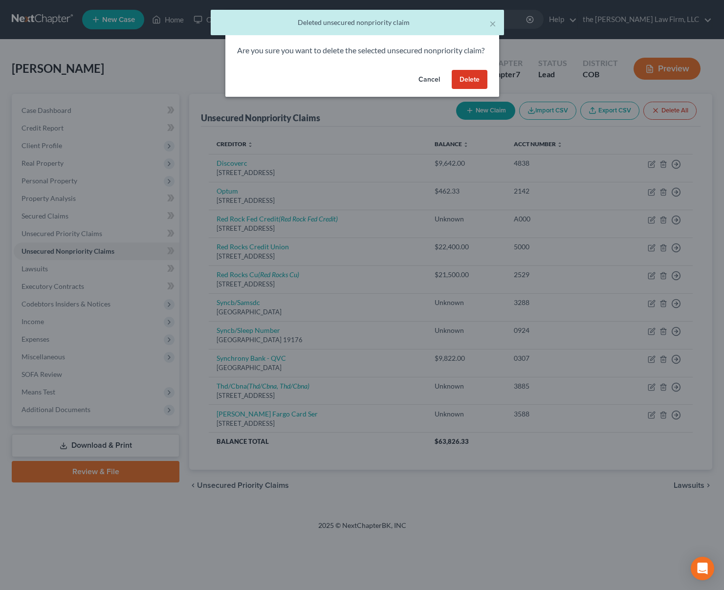
click at [472, 87] on button "Delete" at bounding box center [470, 80] width 36 height 20
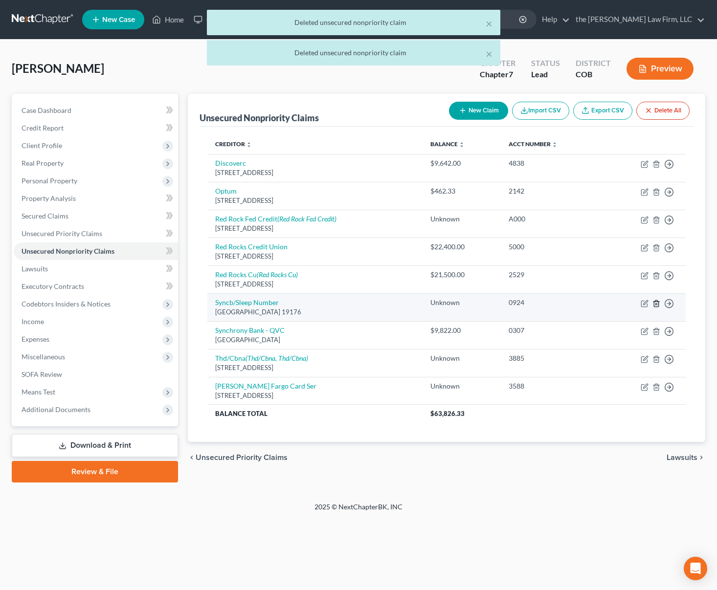
click at [656, 305] on line "button" at bounding box center [656, 304] width 0 height 2
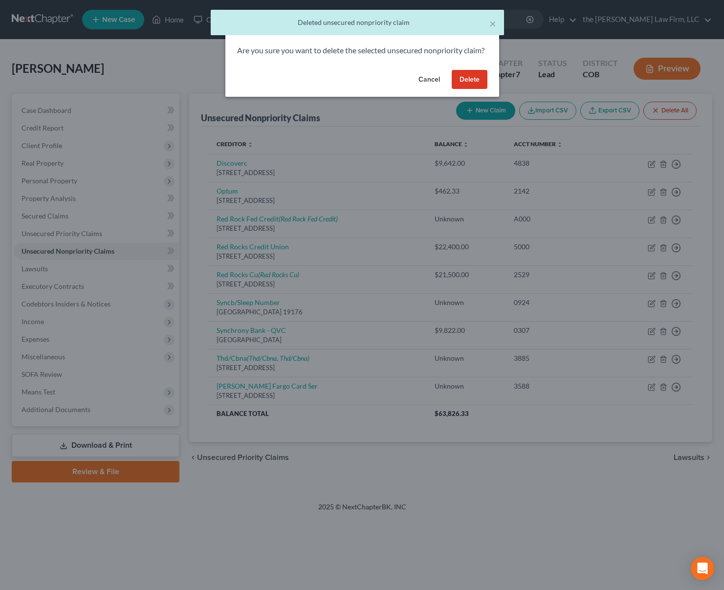
drag, startPoint x: 468, startPoint y: 87, endPoint x: 468, endPoint y: 97, distance: 9.8
click at [468, 87] on button "Delete" at bounding box center [470, 80] width 36 height 20
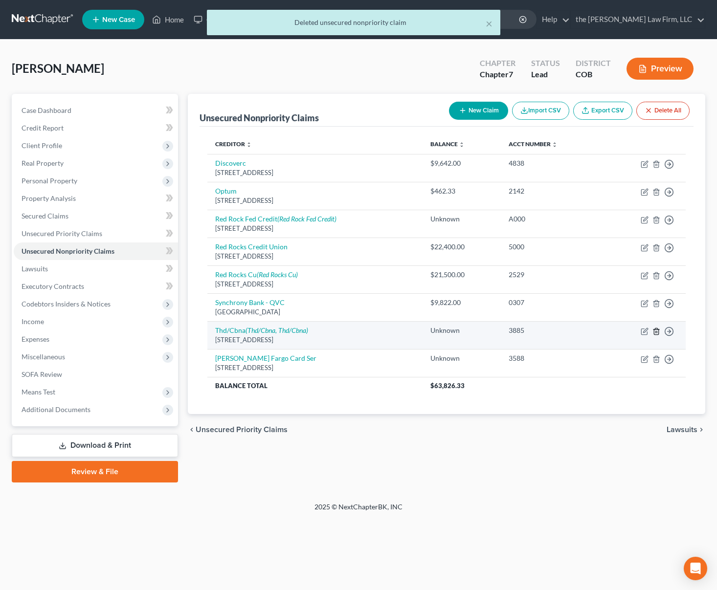
click at [658, 331] on icon "button" at bounding box center [656, 331] width 4 height 6
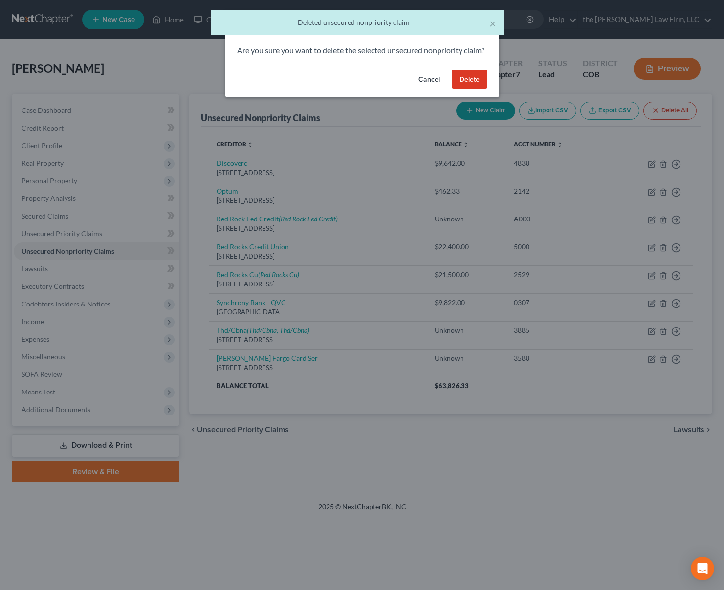
click at [470, 87] on button "Delete" at bounding box center [470, 80] width 36 height 20
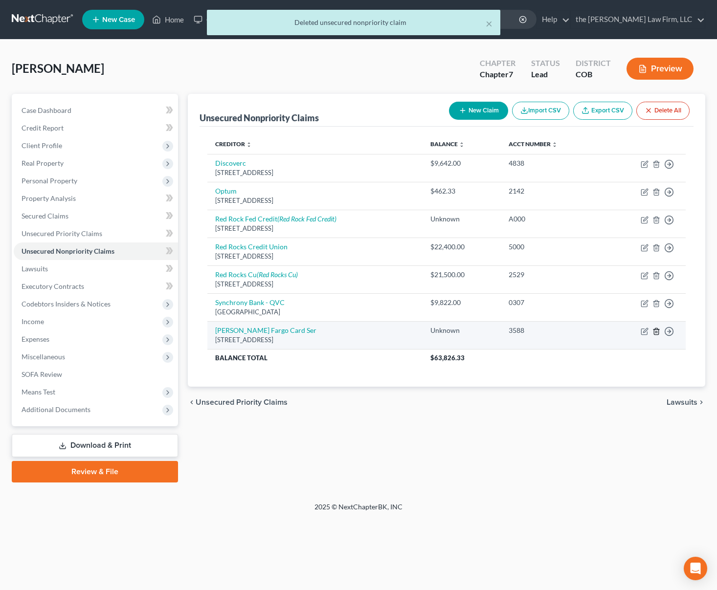
click at [658, 334] on icon "button" at bounding box center [656, 331] width 4 height 6
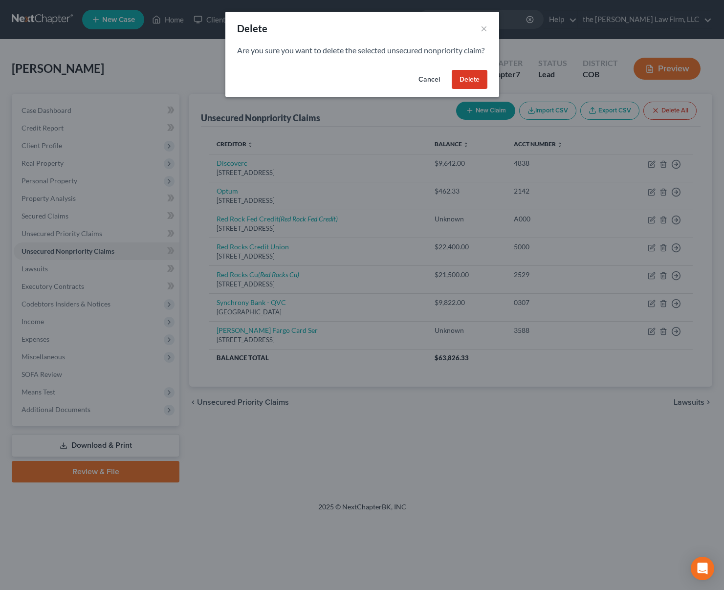
click at [469, 90] on button "Delete" at bounding box center [470, 80] width 36 height 20
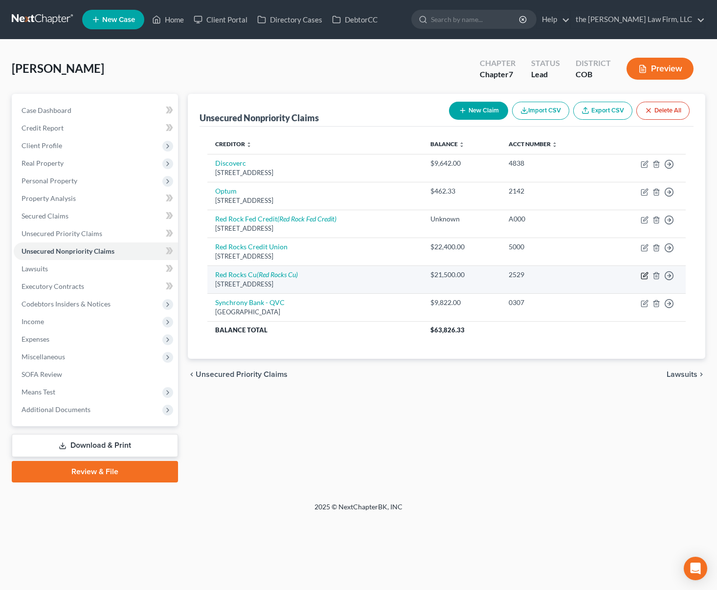
click at [645, 276] on icon "button" at bounding box center [645, 274] width 4 height 4
select select "5"
select select "2"
select select "0"
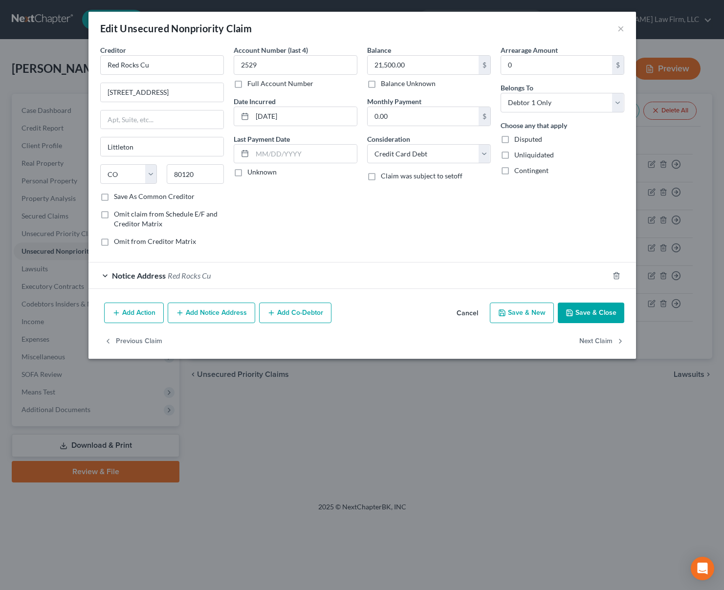
click at [301, 312] on button "Add Co-Debtor" at bounding box center [295, 313] width 72 height 21
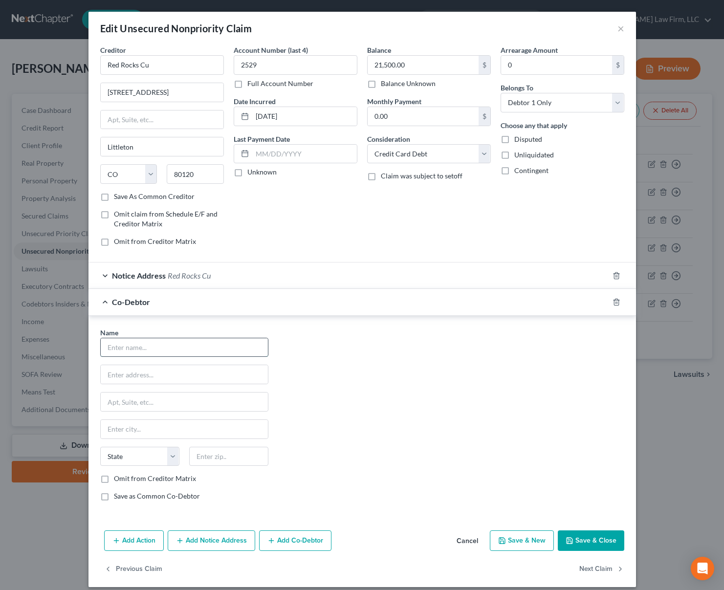
click at [217, 353] on input "text" at bounding box center [184, 347] width 167 height 19
type input "Kristine Schutte"
drag, startPoint x: 475, startPoint y: 540, endPoint x: 471, endPoint y: 535, distance: 6.4
click at [474, 540] on button "Cancel" at bounding box center [467, 542] width 37 height 20
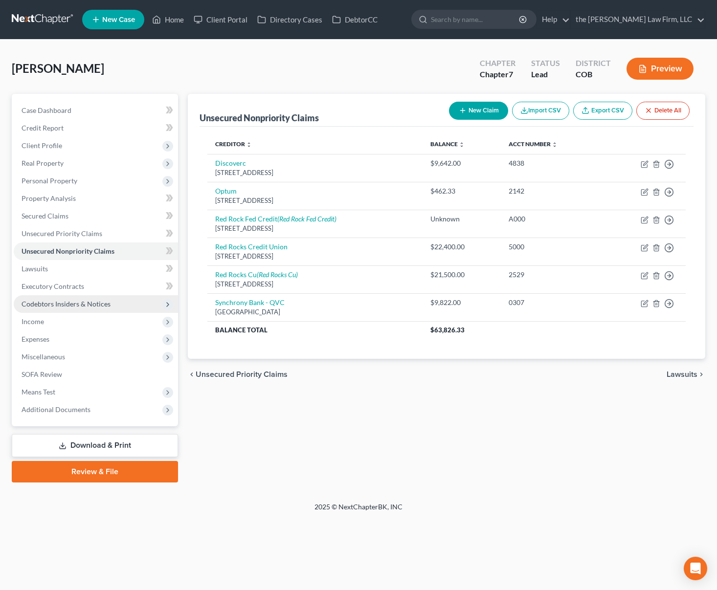
click at [91, 303] on span "Codebtors Insiders & Notices" at bounding box center [66, 304] width 89 height 8
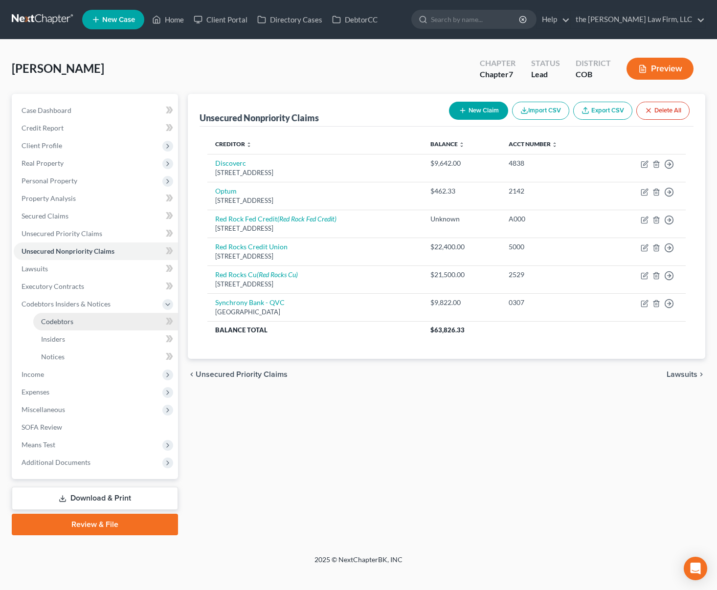
click at [104, 319] on link "Codebtors" at bounding box center [105, 322] width 145 height 18
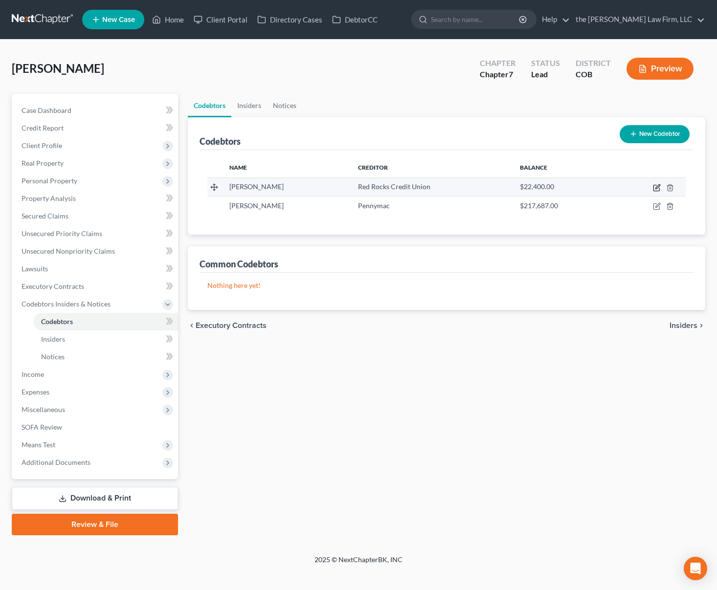
click at [660, 186] on icon "button" at bounding box center [657, 186] width 4 height 4
select select "5"
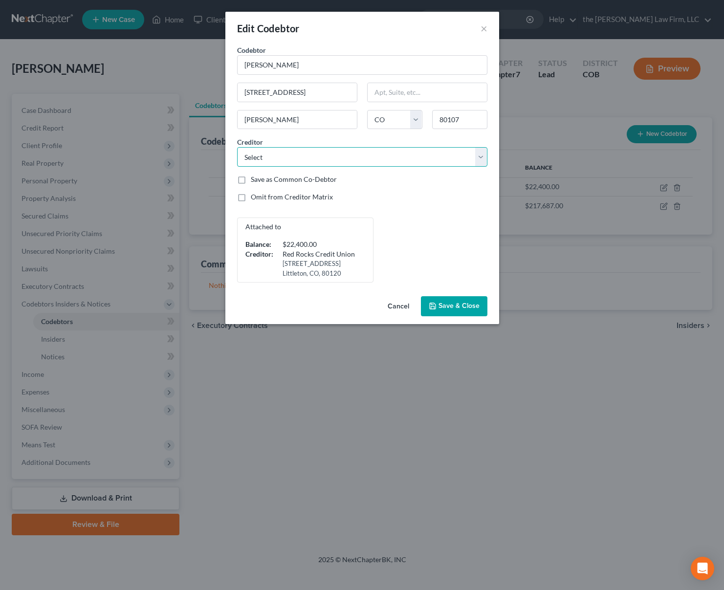
click at [484, 158] on select "Select Pennymac Synchrony Bank - QVC Discoverc Red Rocks Credit Union Red Rocks…" at bounding box center [362, 157] width 250 height 20
click at [237, 147] on select "Select Pennymac Synchrony Bank - QVC Discoverc Red Rocks Credit Union Red Rocks…" at bounding box center [362, 157] width 250 height 20
click at [463, 304] on span "Save & Close" at bounding box center [459, 306] width 41 height 8
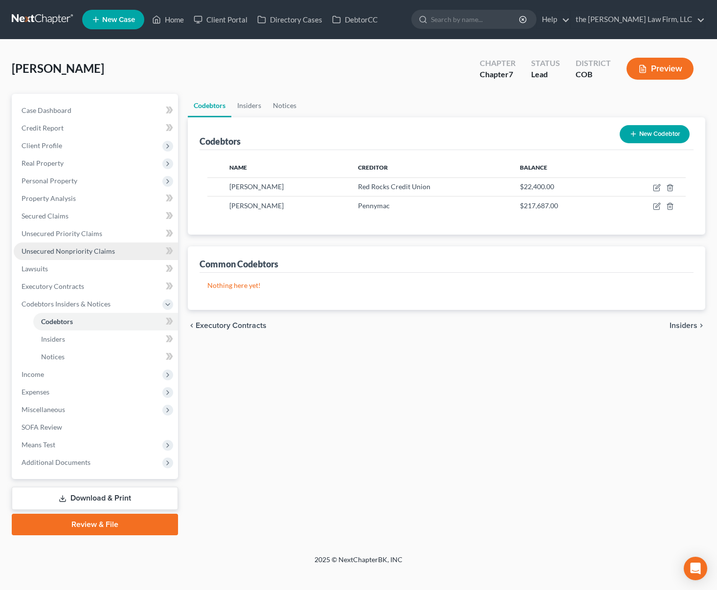
click at [84, 251] on span "Unsecured Nonpriority Claims" at bounding box center [68, 251] width 93 height 8
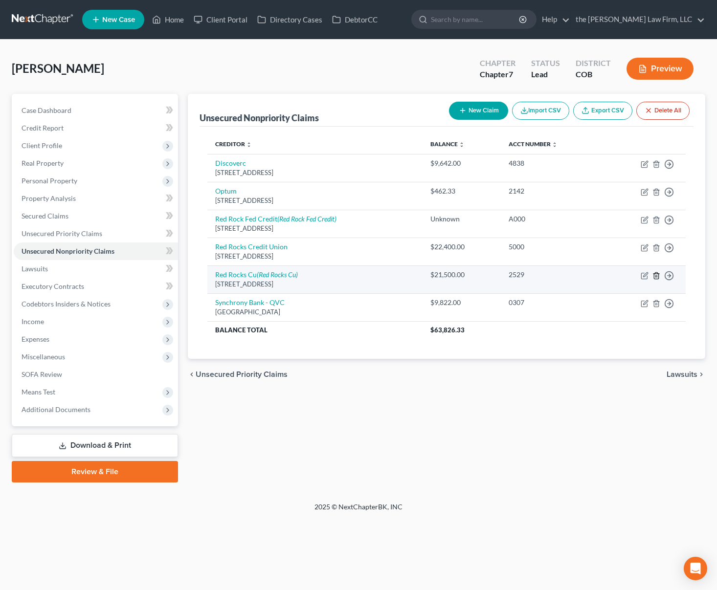
click at [658, 276] on icon "button" at bounding box center [656, 276] width 8 height 8
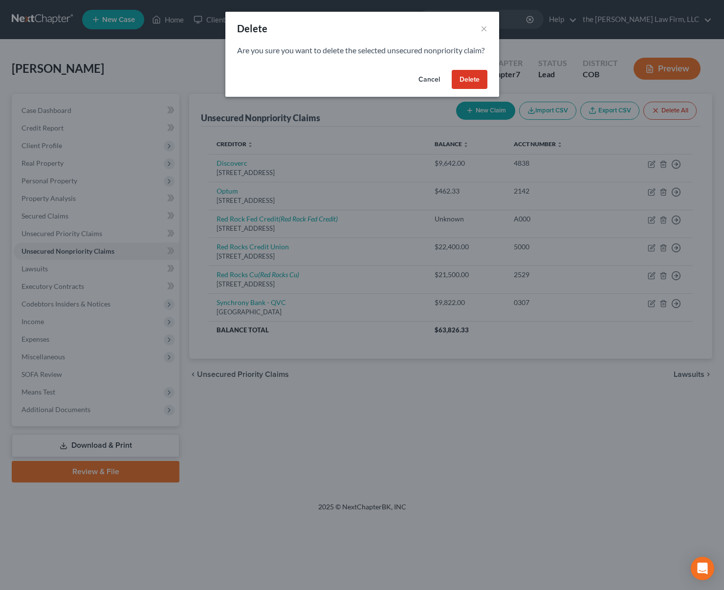
click at [463, 90] on button "Delete" at bounding box center [470, 80] width 36 height 20
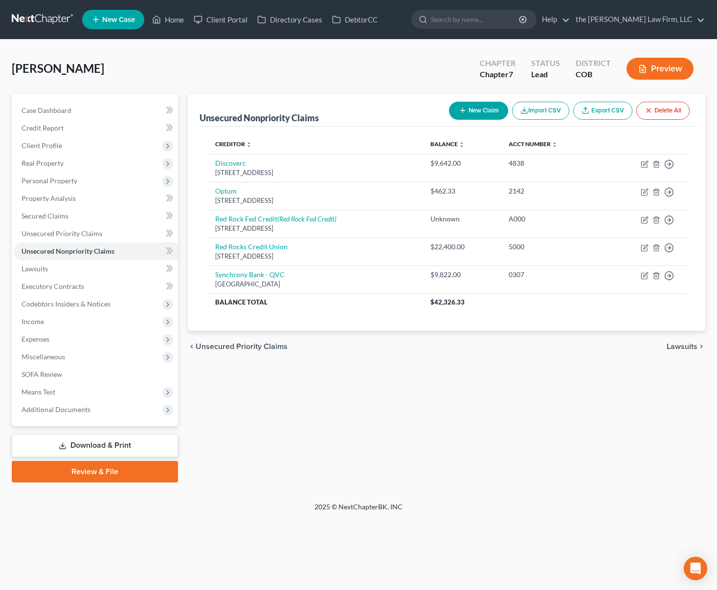
click at [344, 381] on div "Unsecured Nonpriority Claims New Claim Import CSV Export CSV Delete All Credito…" at bounding box center [447, 288] width 528 height 389
click at [99, 269] on link "Lawsuits" at bounding box center [96, 269] width 164 height 18
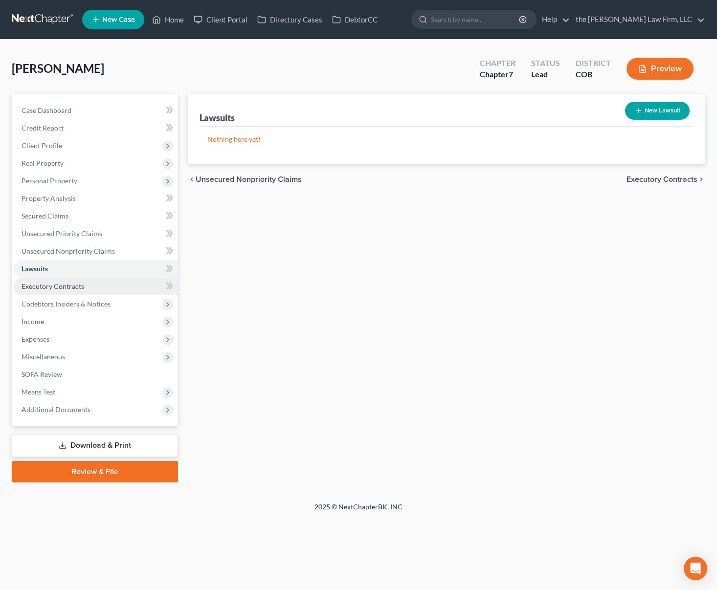
click at [84, 287] on link "Executory Contracts" at bounding box center [96, 287] width 164 height 18
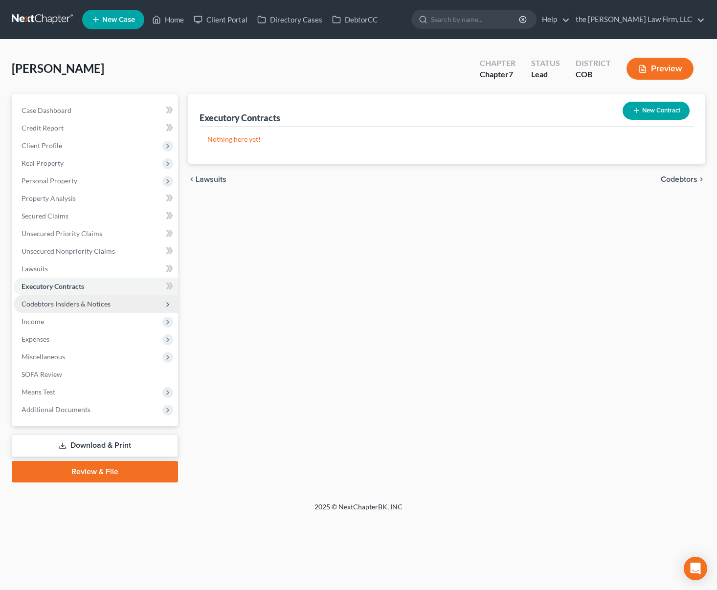
click at [75, 301] on span "Codebtors Insiders & Notices" at bounding box center [66, 304] width 89 height 8
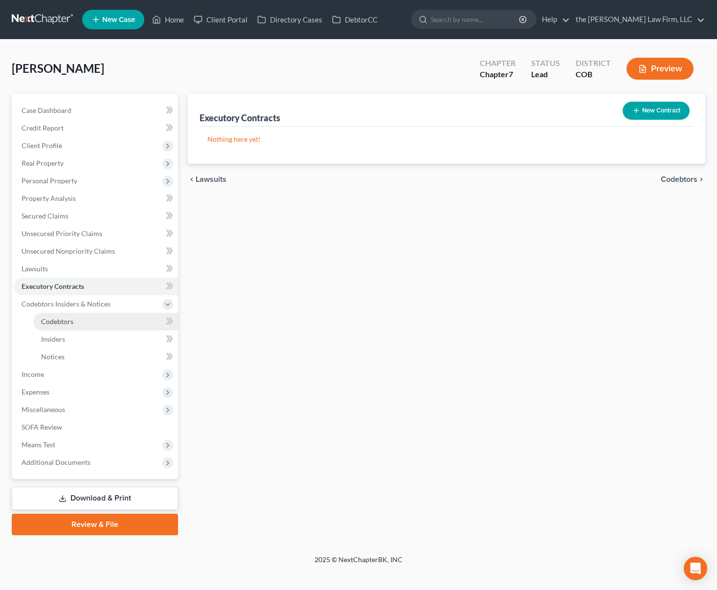
click at [74, 321] on link "Codebtors" at bounding box center [105, 322] width 145 height 18
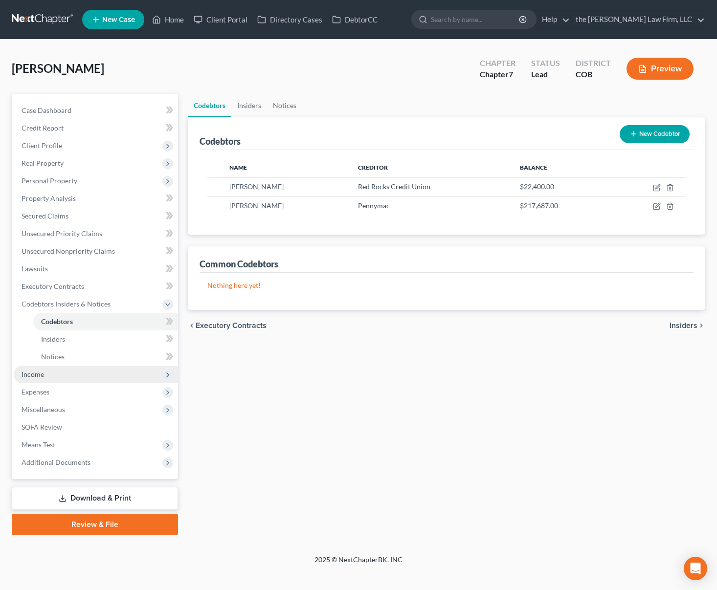
click at [53, 377] on span "Income" at bounding box center [96, 375] width 164 height 18
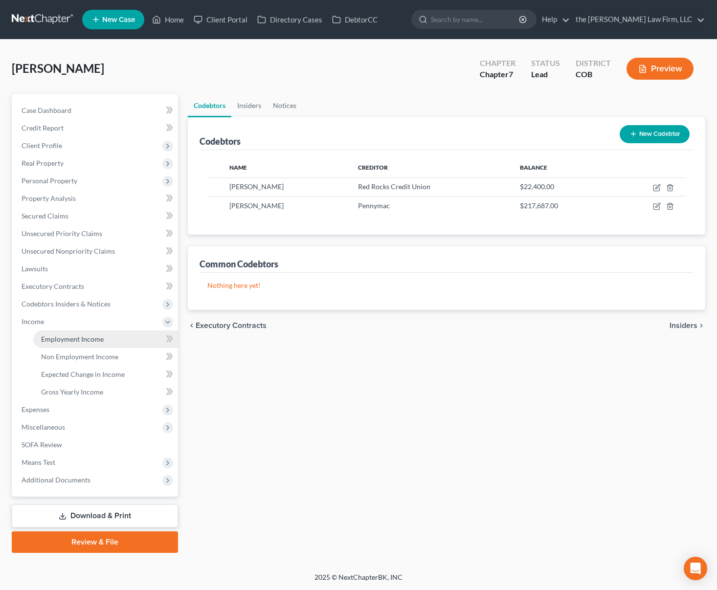
click at [59, 341] on span "Employment Income" at bounding box center [72, 339] width 63 height 8
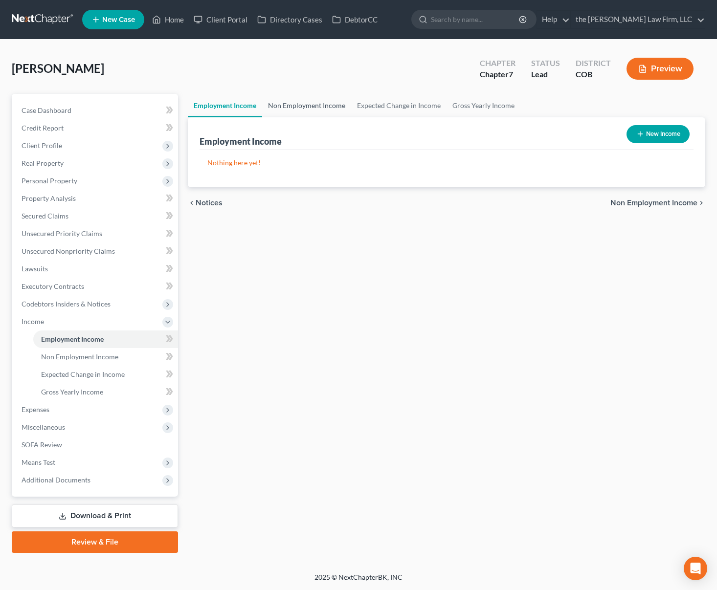
click at [312, 110] on link "Non Employment Income" at bounding box center [306, 105] width 89 height 23
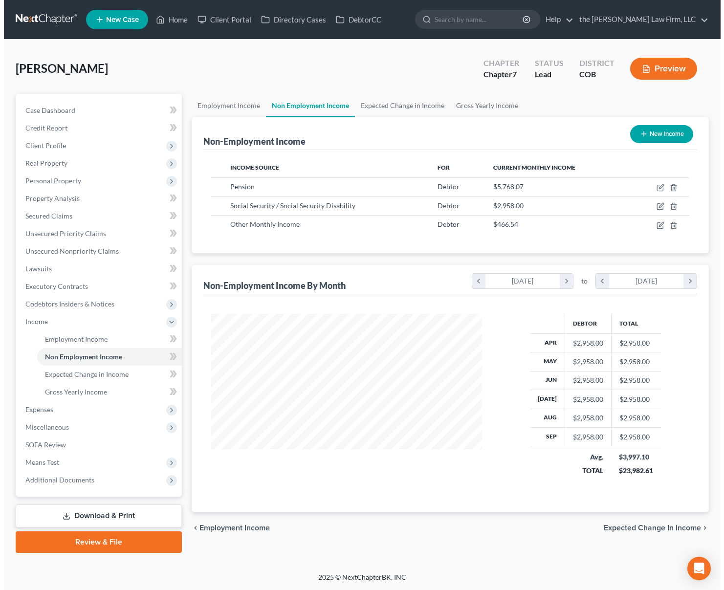
scroll to position [176, 291]
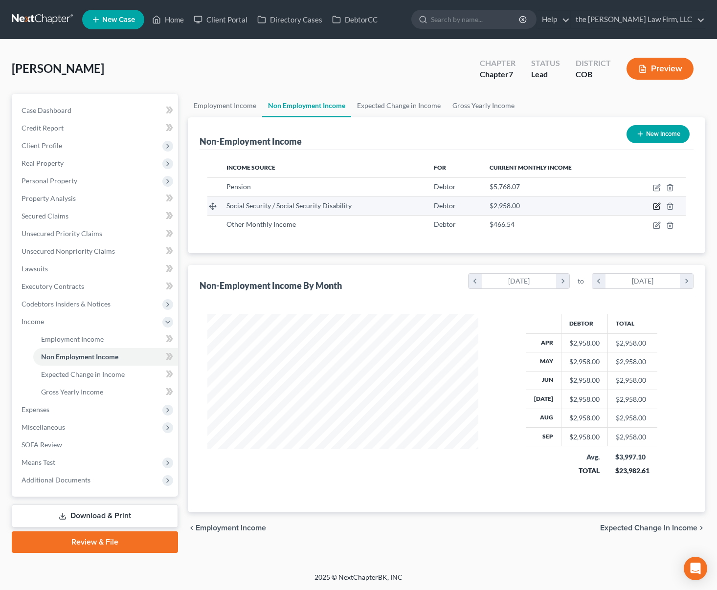
click at [657, 203] on icon "button" at bounding box center [657, 206] width 8 height 8
select select "4"
select select "0"
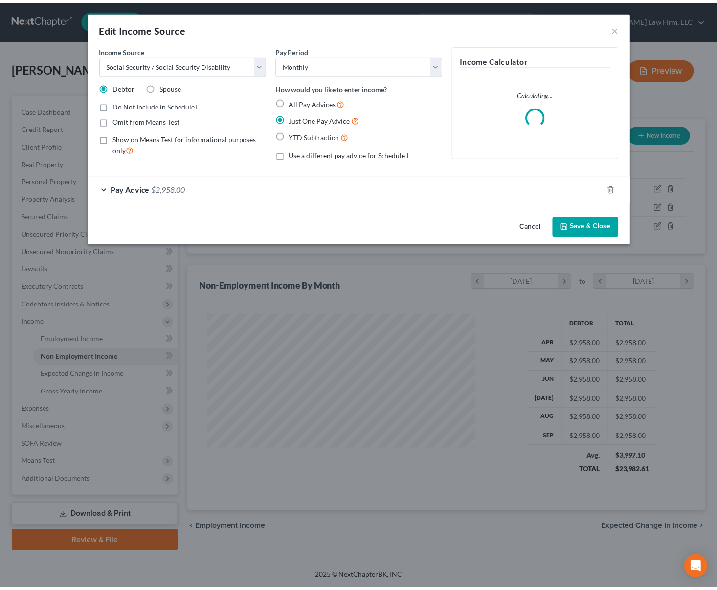
scroll to position [176, 293]
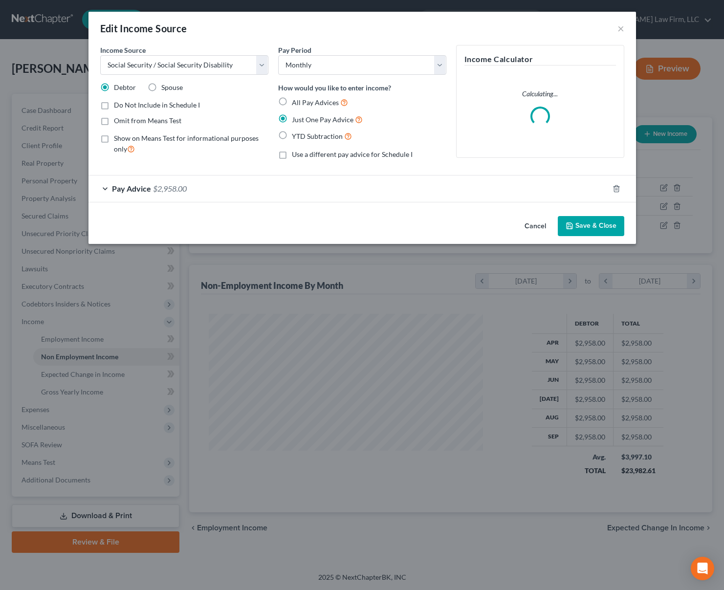
click at [142, 119] on span "Omit from Means Test" at bounding box center [147, 120] width 67 height 8
click at [124, 119] on input "Omit from Means Test" at bounding box center [121, 119] width 6 height 6
checkbox input "true"
click at [592, 229] on button "Save & Close" at bounding box center [591, 226] width 67 height 21
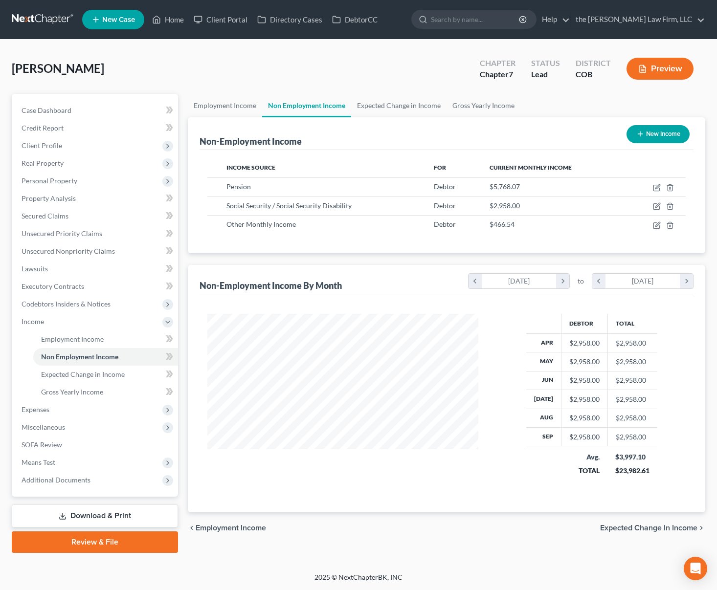
scroll to position [488917, 488802]
click at [76, 378] on span "Expected Change in Income" at bounding box center [83, 374] width 84 height 8
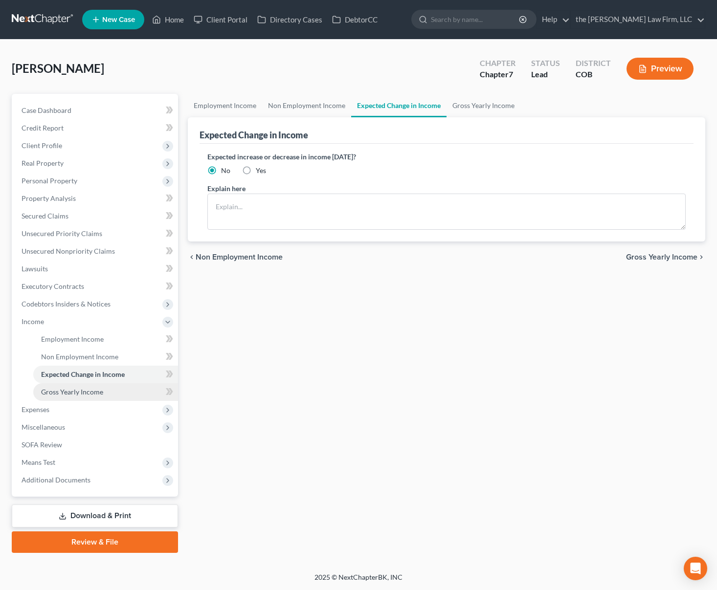
click at [75, 392] on span "Gross Yearly Income" at bounding box center [72, 392] width 62 height 8
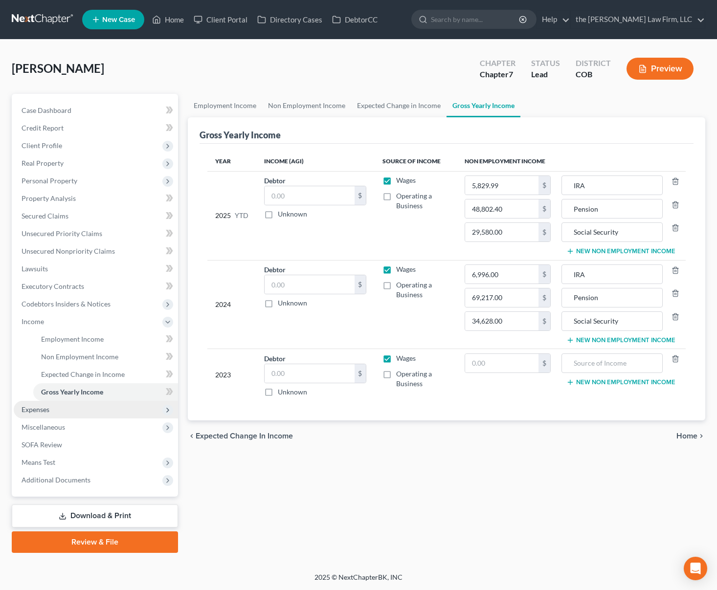
click at [76, 410] on span "Expenses" at bounding box center [96, 410] width 164 height 18
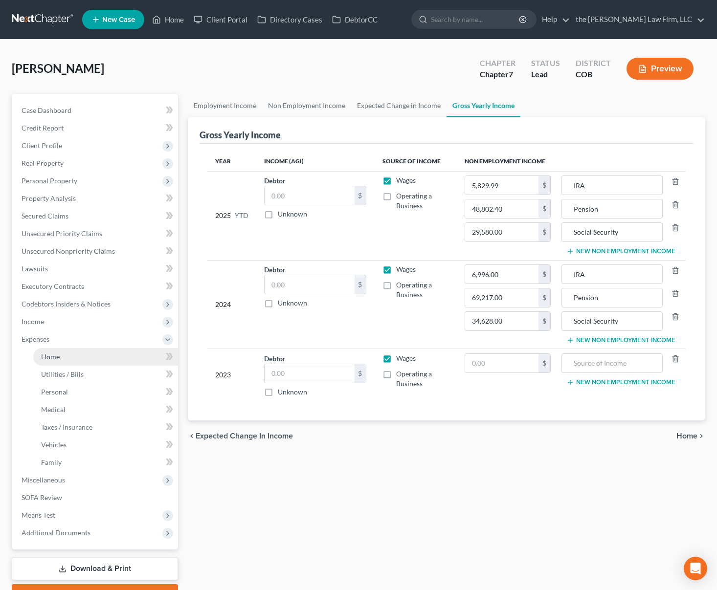
click at [82, 364] on link "Home" at bounding box center [105, 357] width 145 height 18
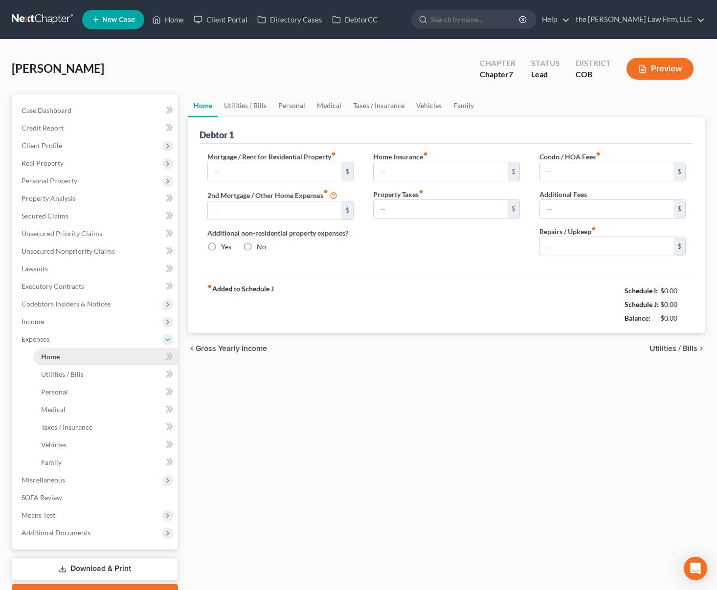
type input "1,872.82"
type input "0.00"
radio input "true"
type input "0.00"
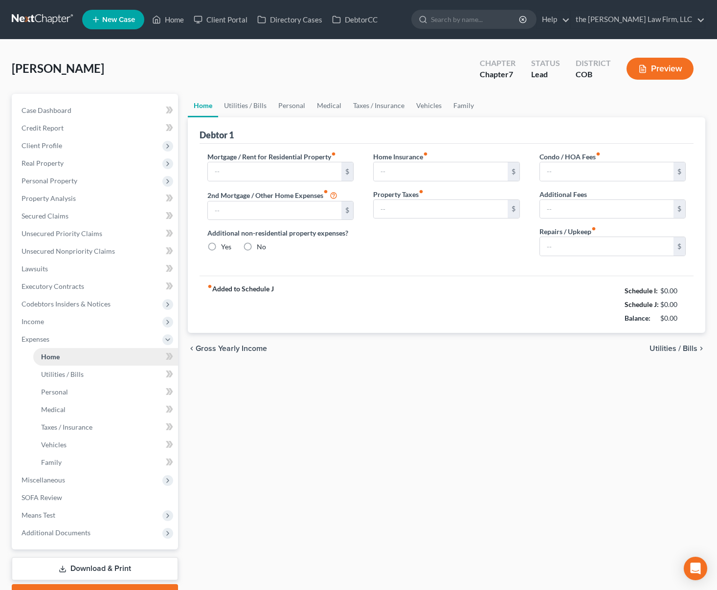
type input "75.00"
type input "0.00"
type input "400.00"
click at [88, 324] on span "Income" at bounding box center [96, 322] width 164 height 18
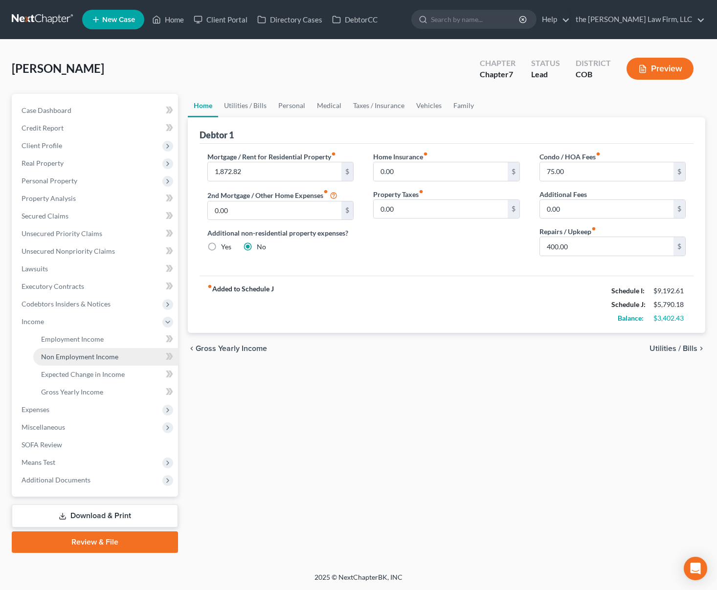
click at [84, 358] on span "Non Employment Income" at bounding box center [79, 357] width 77 height 8
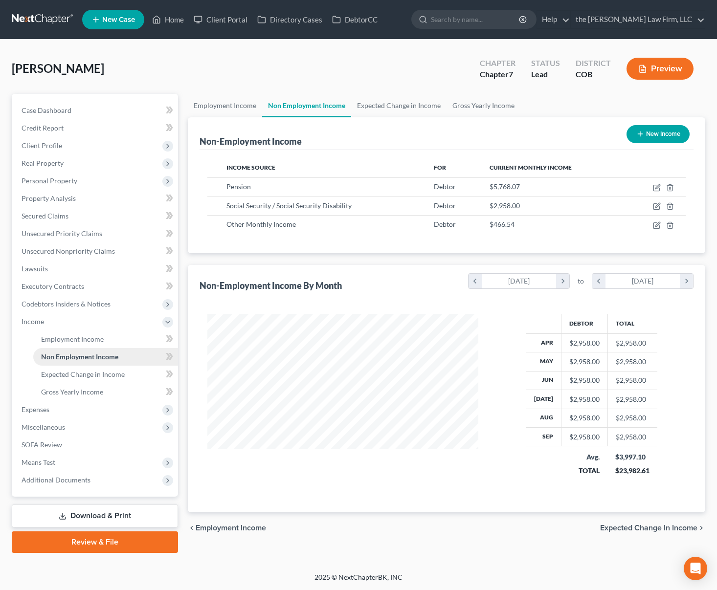
scroll to position [176, 291]
click at [86, 408] on span "Expenses" at bounding box center [96, 410] width 164 height 18
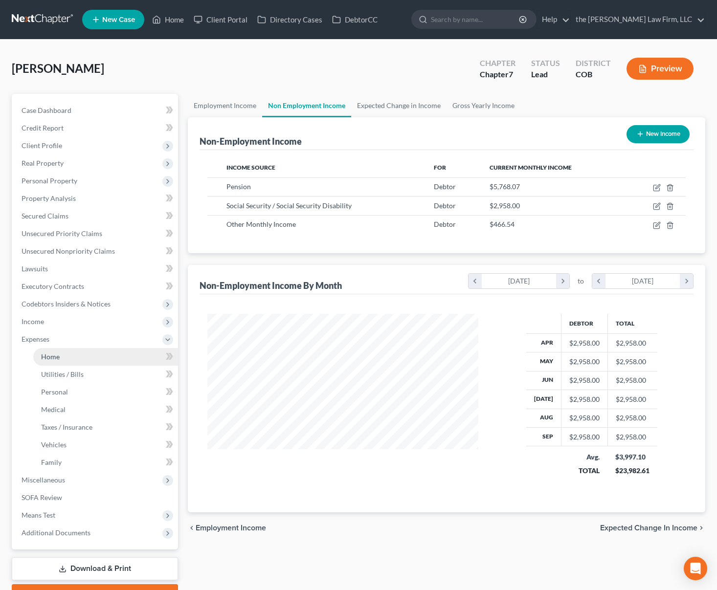
click at [81, 355] on link "Home" at bounding box center [105, 357] width 145 height 18
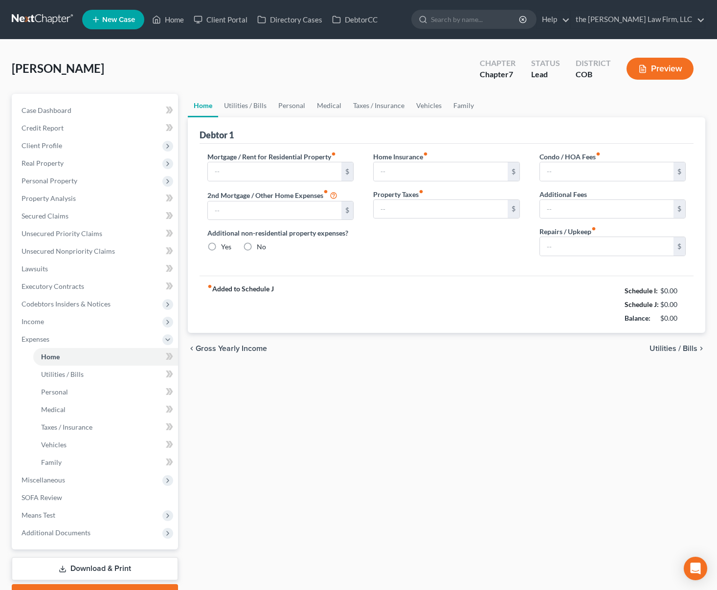
type input "1,872.82"
type input "0.00"
radio input "true"
type input "0.00"
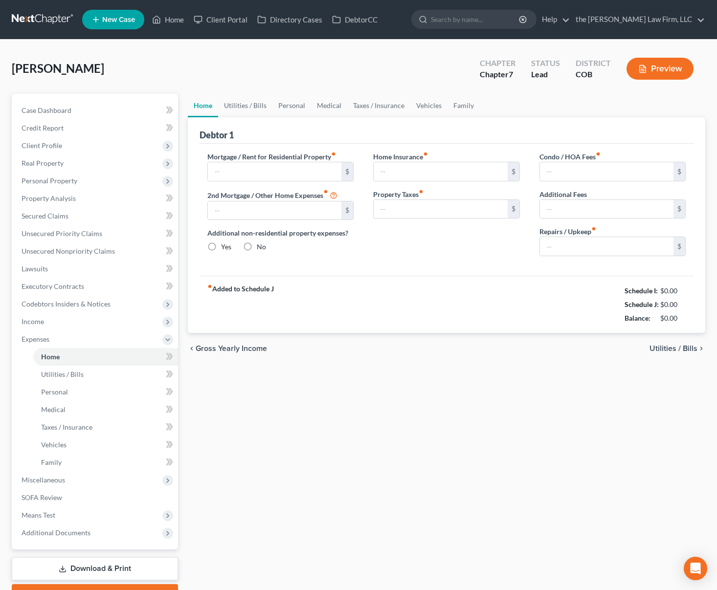
type input "75.00"
type input "0.00"
type input "400.00"
click at [242, 100] on link "Utilities / Bills" at bounding box center [245, 105] width 54 height 23
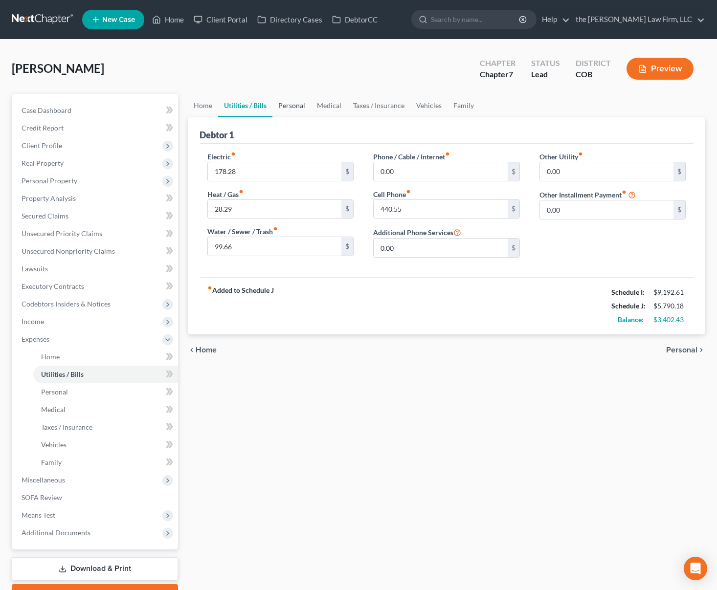
click at [299, 108] on link "Personal" at bounding box center [291, 105] width 39 height 23
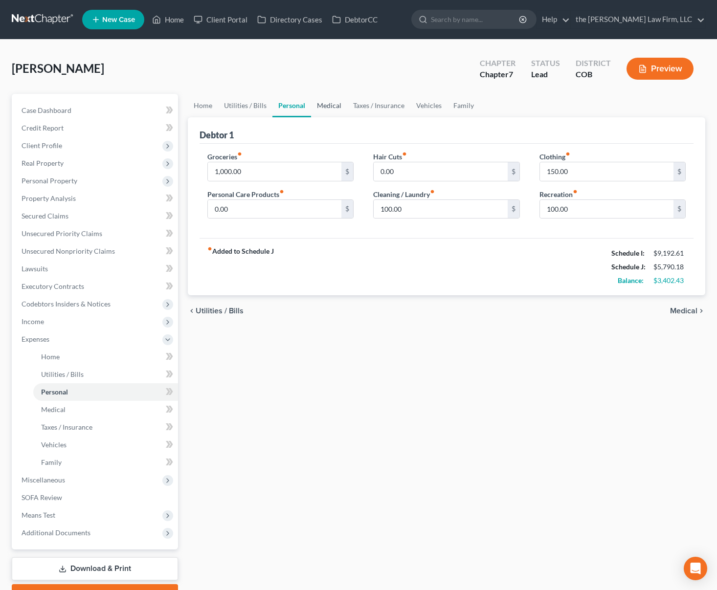
click at [330, 104] on link "Medical" at bounding box center [329, 105] width 36 height 23
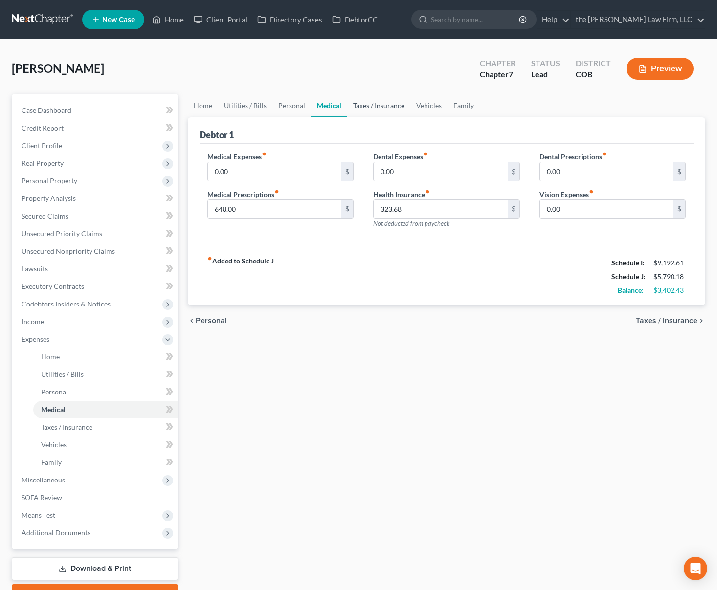
click at [369, 105] on link "Taxes / Insurance" at bounding box center [378, 105] width 63 height 23
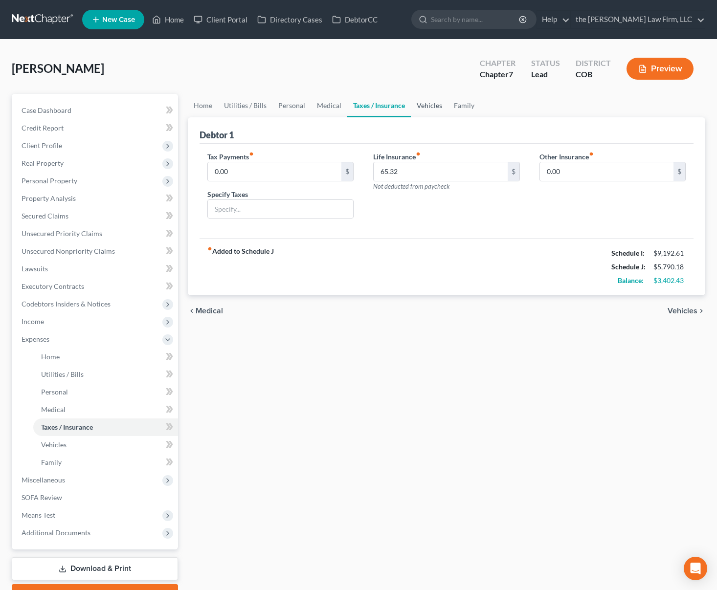
click at [418, 107] on link "Vehicles" at bounding box center [429, 105] width 37 height 23
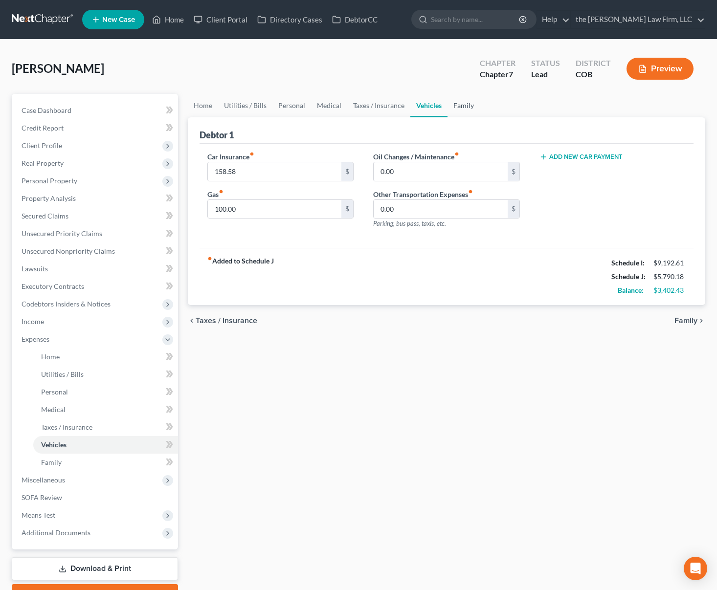
click at [460, 107] on link "Family" at bounding box center [464, 105] width 32 height 23
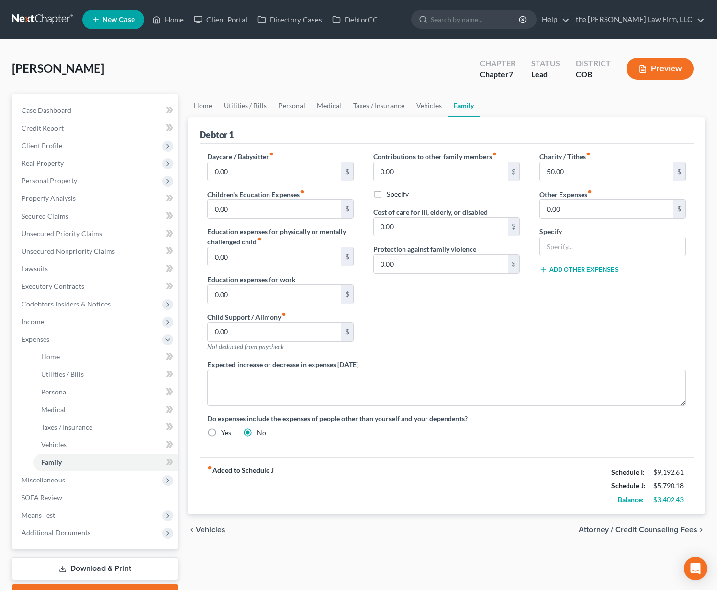
click at [380, 78] on div "Campbell, Kathleen Upgraded Chapter Chapter 7 Status Lead District COB Preview" at bounding box center [359, 72] width 694 height 43
click at [82, 327] on span "Income" at bounding box center [96, 322] width 164 height 18
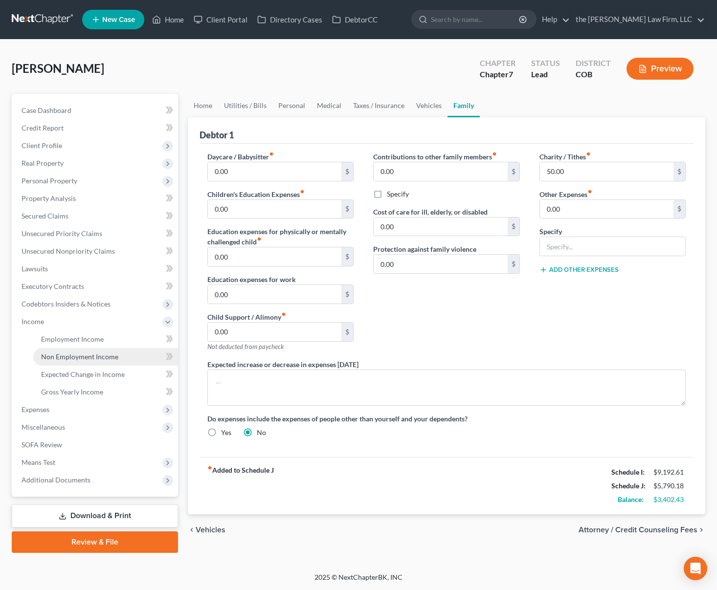
click at [87, 358] on span "Non Employment Income" at bounding box center [79, 357] width 77 height 8
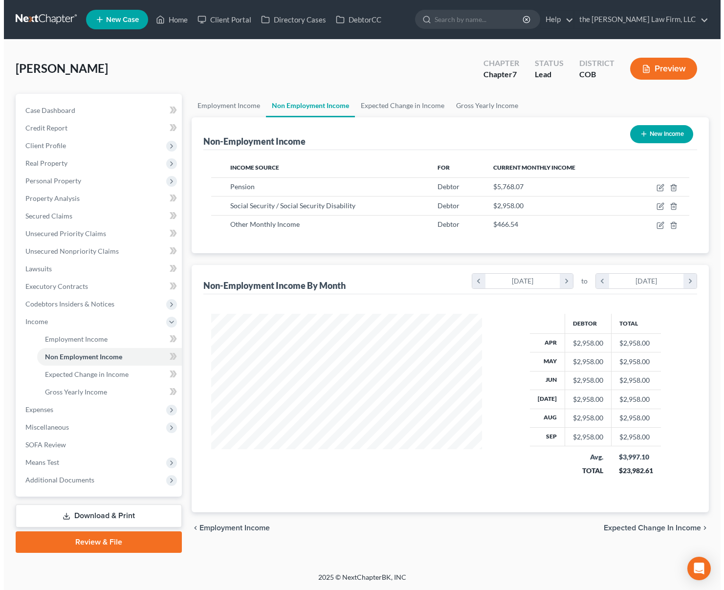
scroll to position [176, 291]
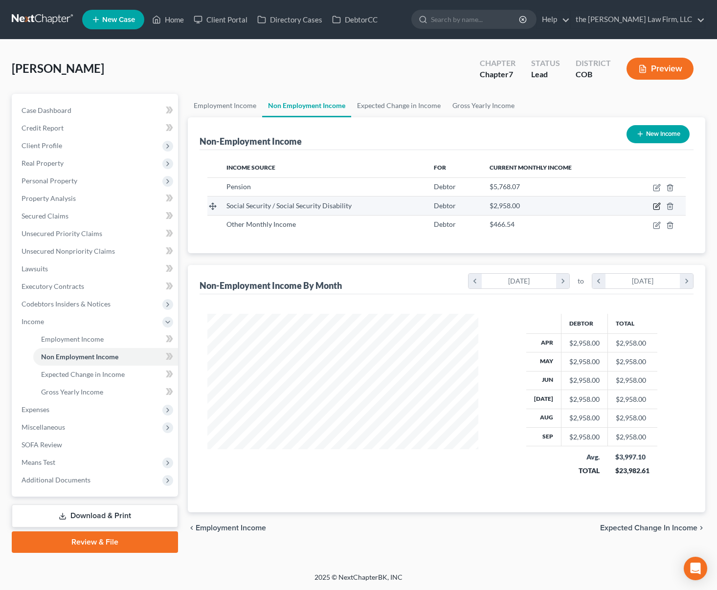
click at [659, 205] on icon "button" at bounding box center [657, 206] width 8 height 8
select select "4"
select select "0"
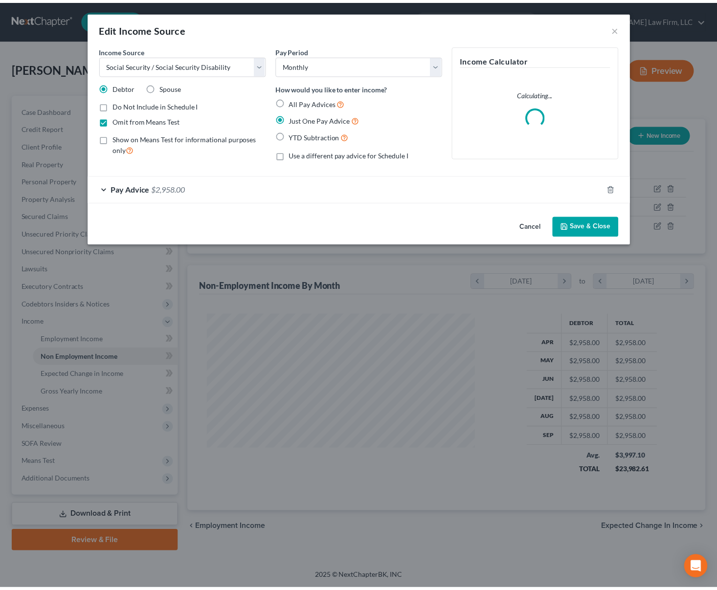
scroll to position [176, 293]
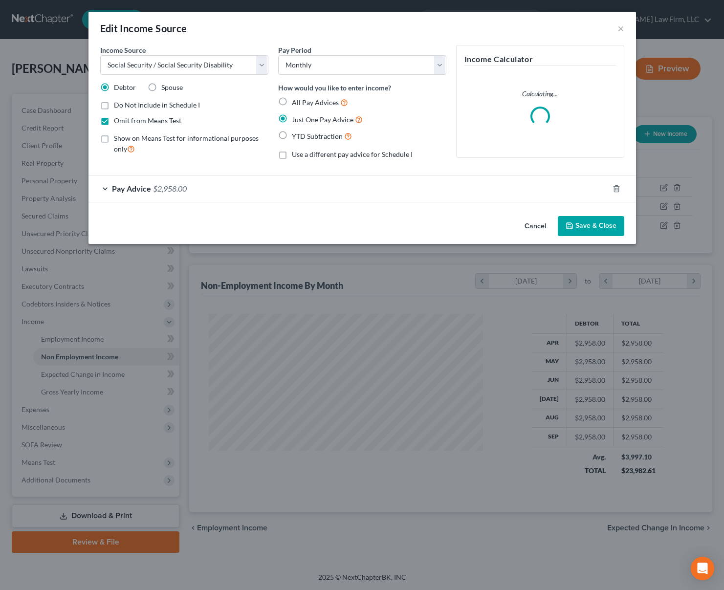
click at [148, 105] on span "Do Not Include in Schedule I" at bounding box center [157, 105] width 86 height 8
click at [124, 105] on input "Do Not Include in Schedule I" at bounding box center [121, 103] width 6 height 6
checkbox input "true"
click at [598, 221] on button "Save & Close" at bounding box center [591, 226] width 67 height 21
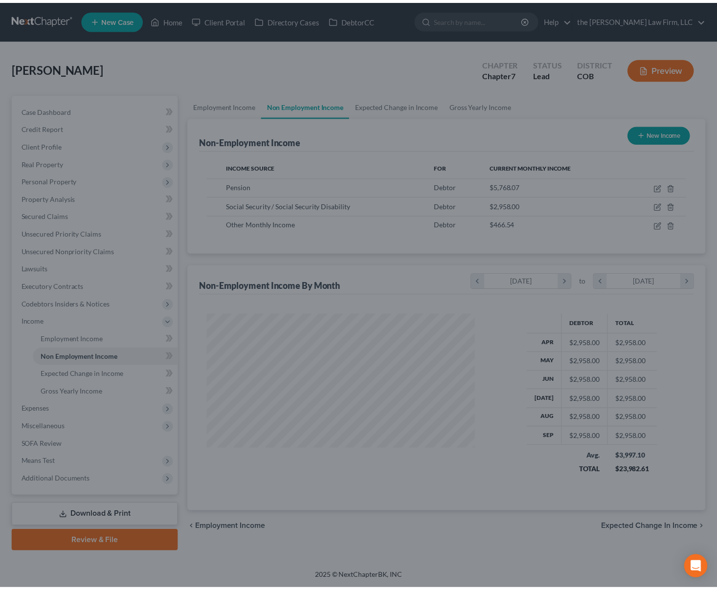
scroll to position [488917, 488802]
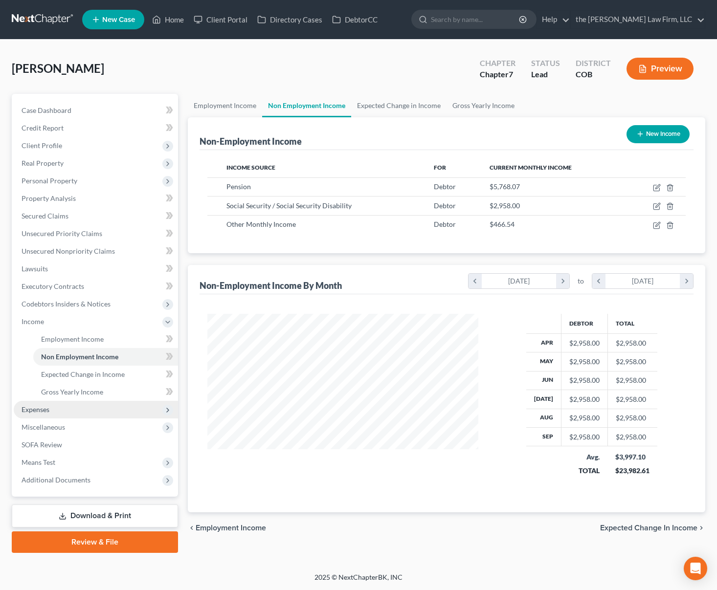
click at [68, 409] on span "Expenses" at bounding box center [96, 410] width 164 height 18
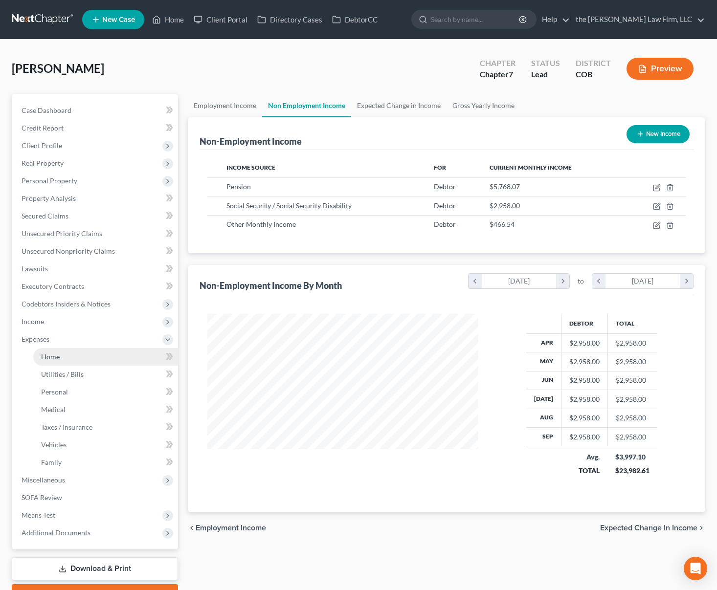
click at [77, 358] on link "Home" at bounding box center [105, 357] width 145 height 18
click at [56, 363] on link "Home" at bounding box center [105, 357] width 145 height 18
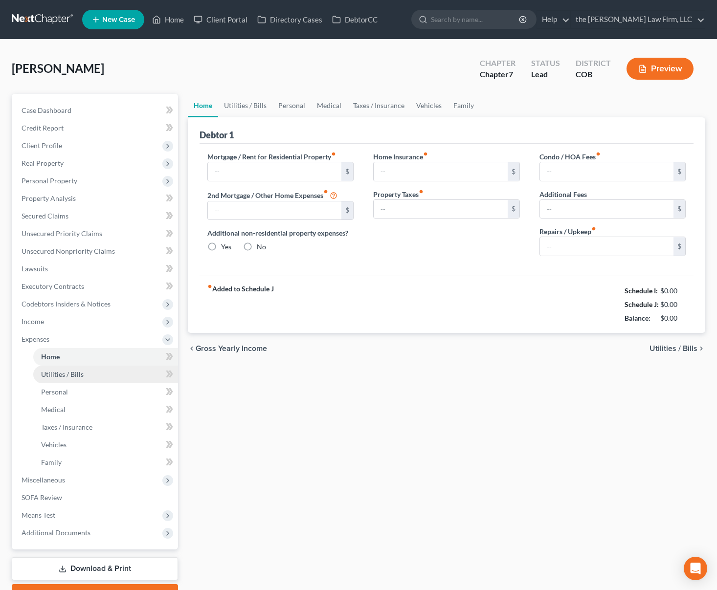
type input "1,872.82"
type input "0.00"
radio input "true"
type input "0.00"
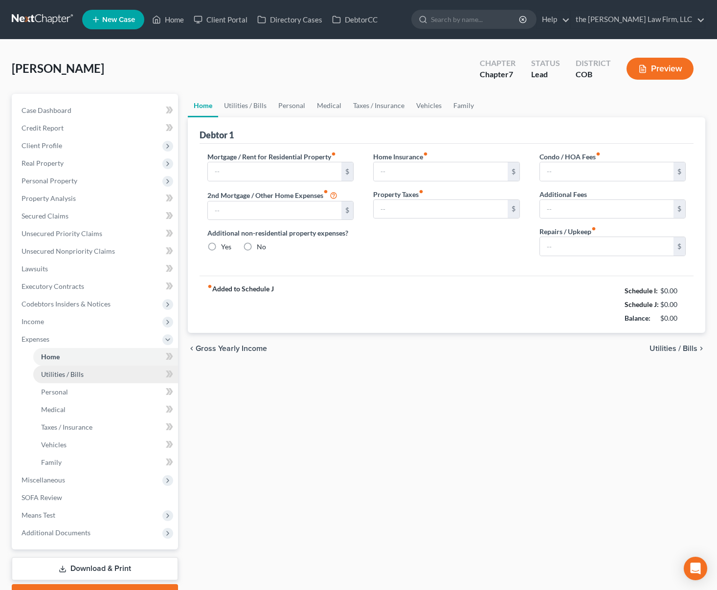
type input "75.00"
type input "0.00"
type input "400.00"
click at [111, 371] on link "Utilities / Bills" at bounding box center [105, 375] width 145 height 18
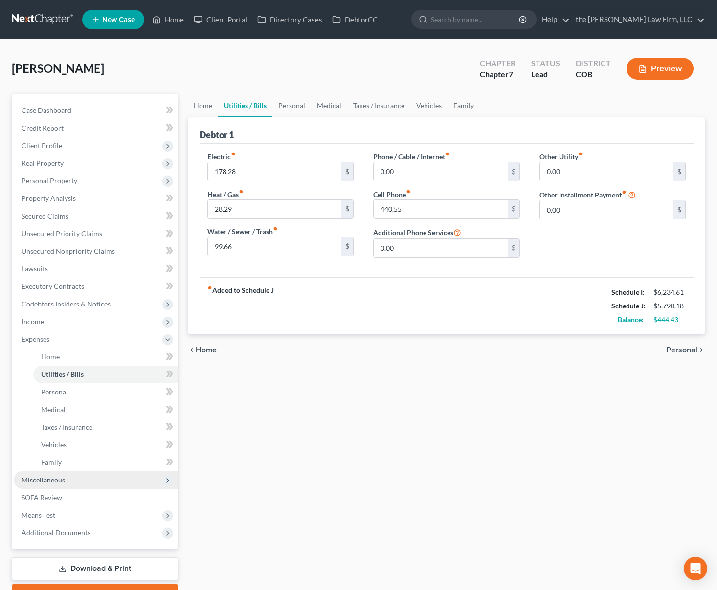
click at [104, 479] on span "Miscellaneous" at bounding box center [96, 480] width 164 height 18
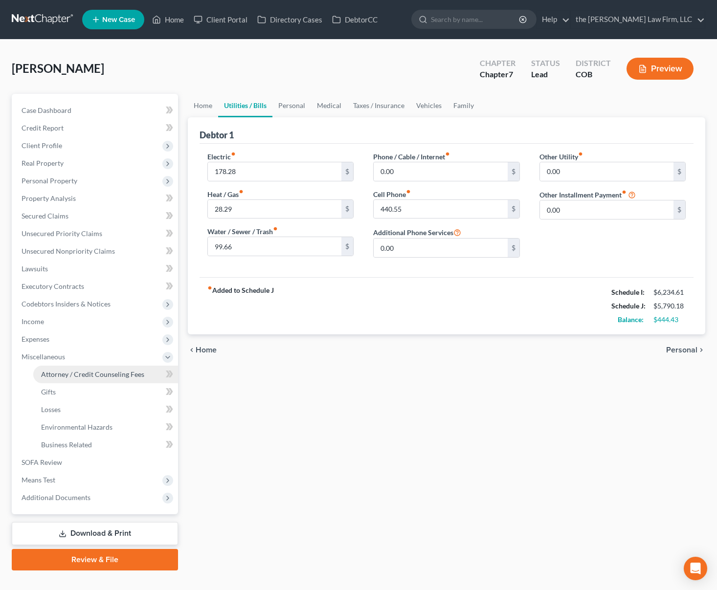
click at [119, 377] on span "Attorney / Credit Counseling Fees" at bounding box center [92, 374] width 103 height 8
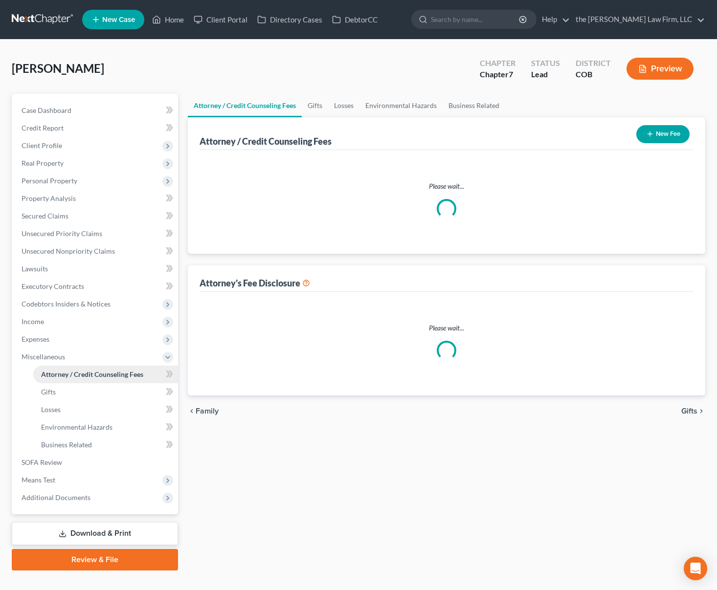
select select "0"
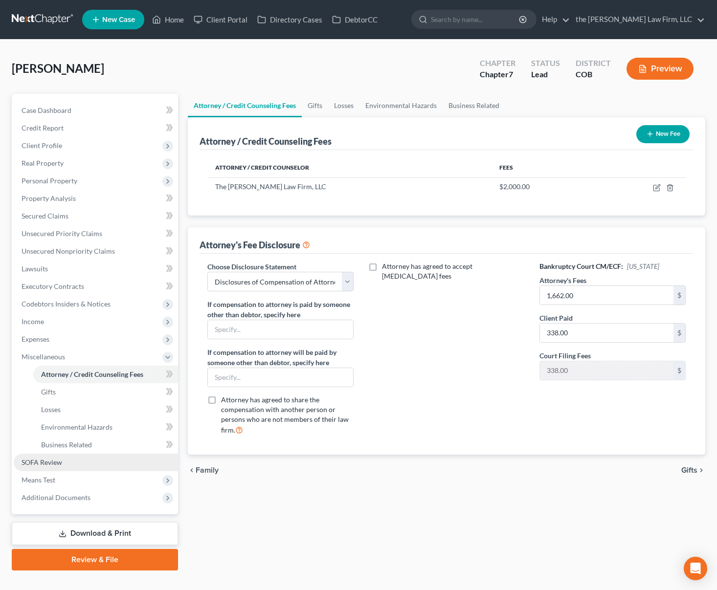
click at [90, 461] on link "SOFA Review" at bounding box center [96, 463] width 164 height 18
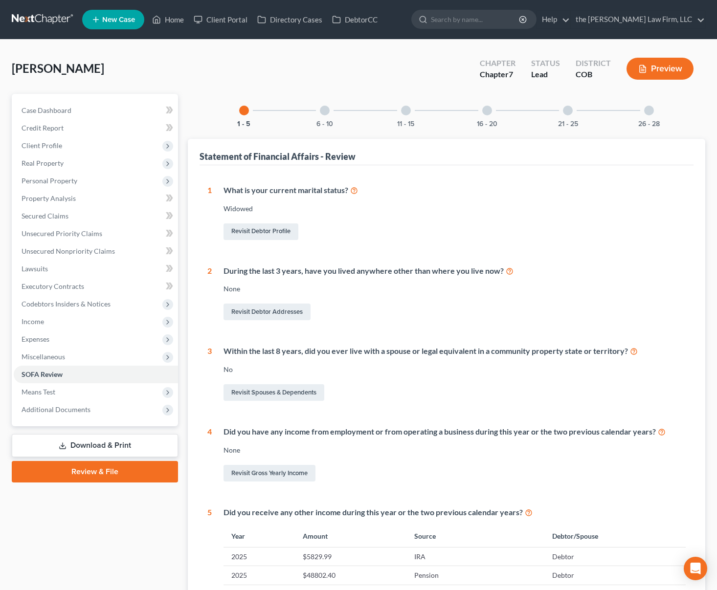
click at [326, 112] on div at bounding box center [325, 111] width 10 height 10
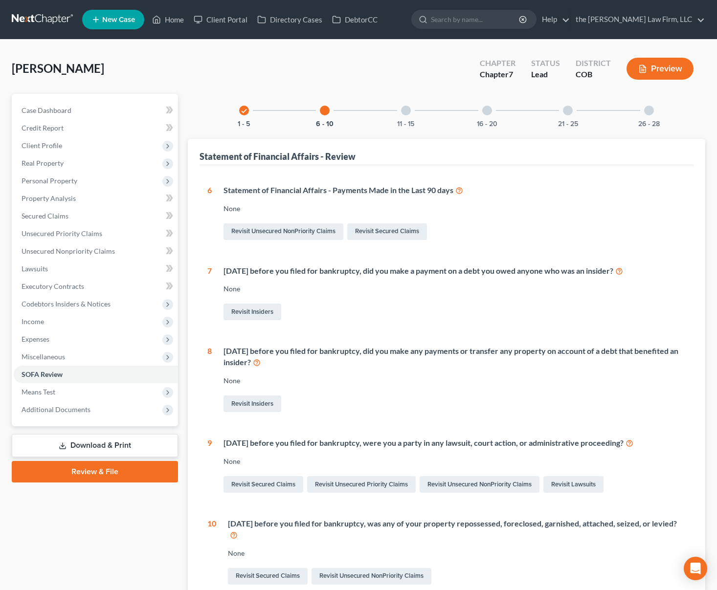
drag, startPoint x: 409, startPoint y: 110, endPoint x: 406, endPoint y: 147, distance: 37.8
click at [408, 108] on div at bounding box center [406, 111] width 10 height 10
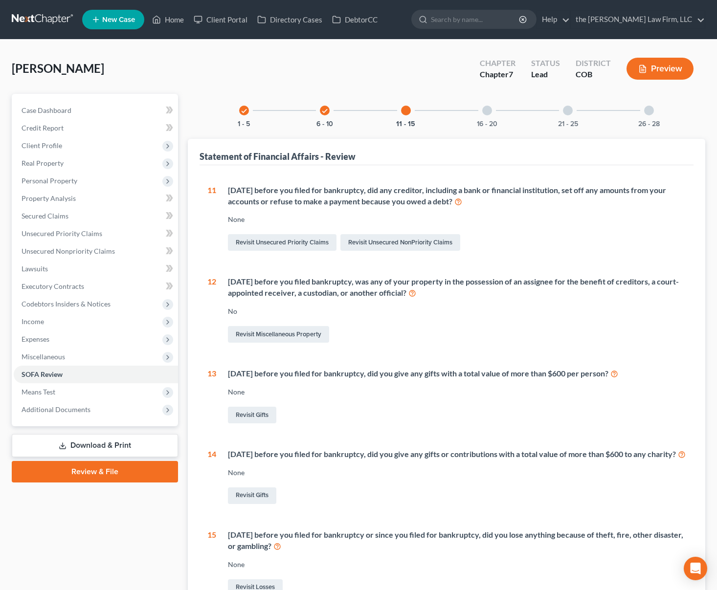
click at [488, 113] on div at bounding box center [487, 111] width 10 height 10
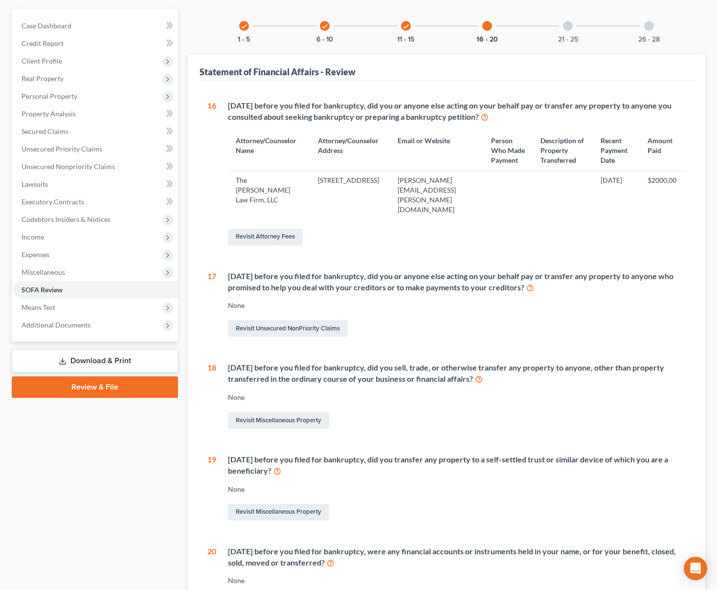
scroll to position [49, 0]
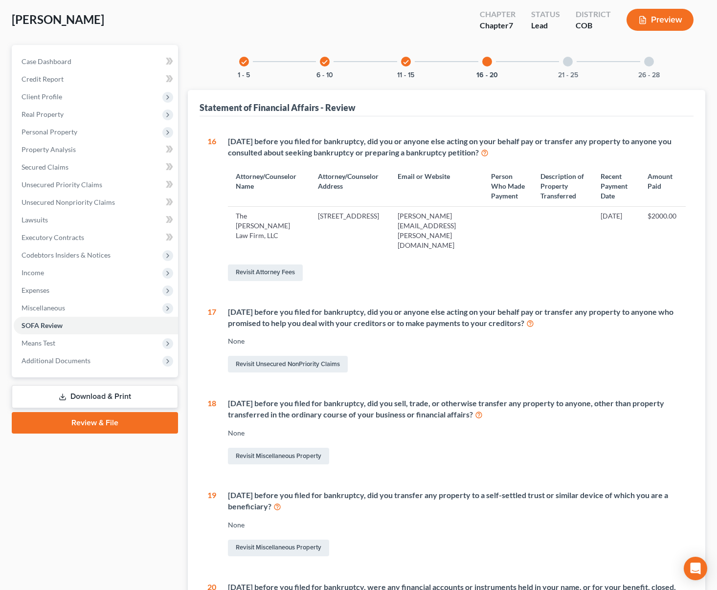
click at [568, 67] on div "21 - 25" at bounding box center [567, 61] width 33 height 33
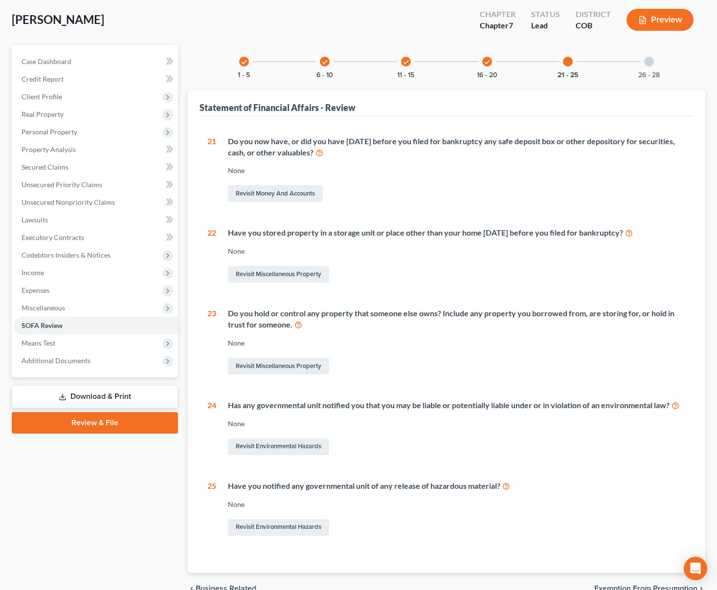
click at [639, 66] on div "26 - 28" at bounding box center [648, 61] width 33 height 33
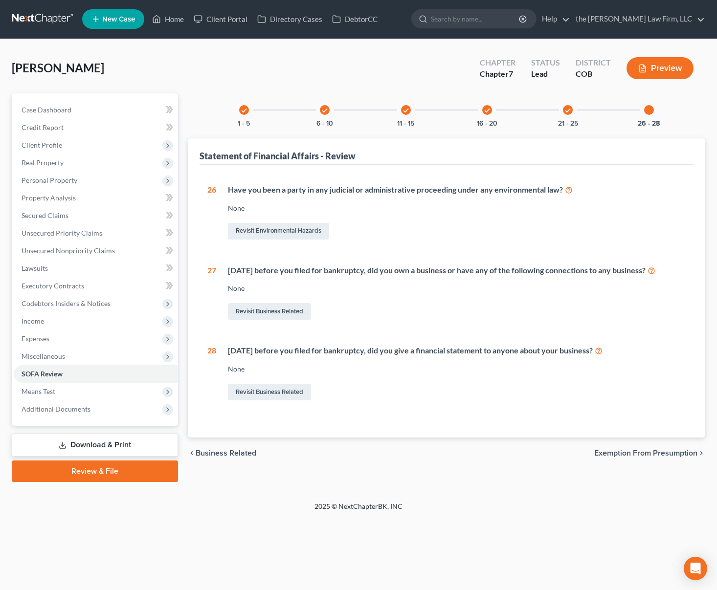
scroll to position [0, 0]
click at [65, 383] on span "Means Test" at bounding box center [96, 392] width 164 height 18
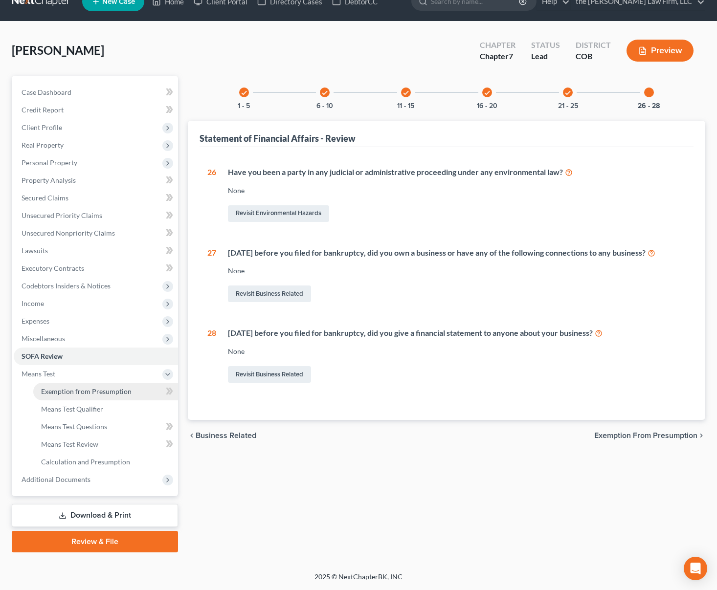
click at [70, 389] on span "Exemption from Presumption" at bounding box center [86, 391] width 90 height 8
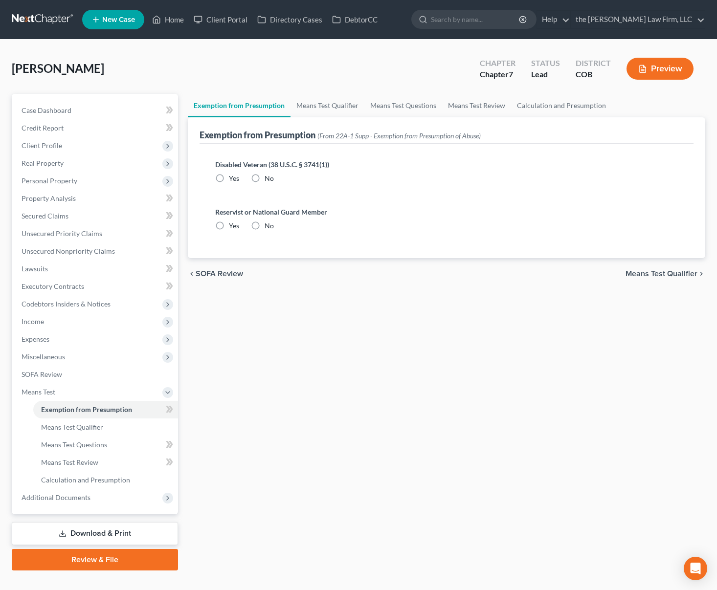
click at [265, 180] on label "No" at bounding box center [269, 179] width 9 height 10
click at [269, 180] on input "No" at bounding box center [272, 177] width 6 height 6
radio input "true"
click at [265, 224] on label "No" at bounding box center [269, 226] width 9 height 10
click at [269, 224] on input "No" at bounding box center [272, 224] width 6 height 6
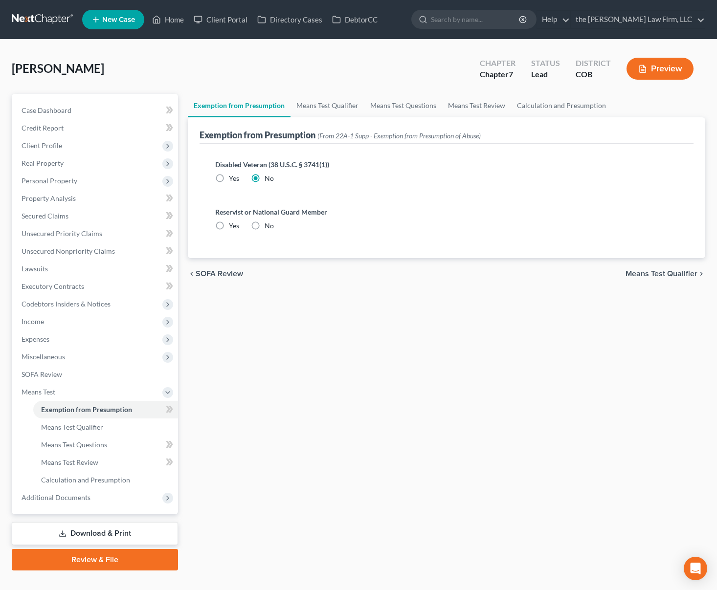
radio input "true"
click at [321, 104] on link "Means Test Qualifier" at bounding box center [328, 105] width 74 height 23
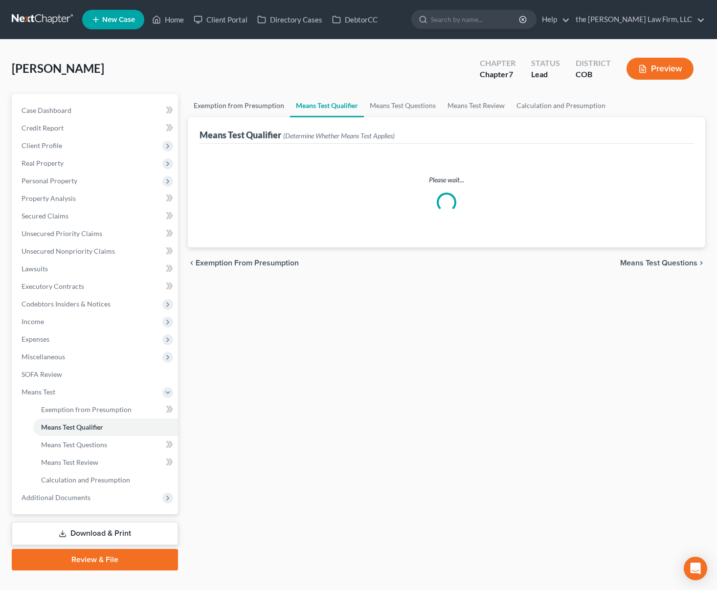
click at [212, 104] on link "Exemption from Presumption" at bounding box center [239, 105] width 102 height 23
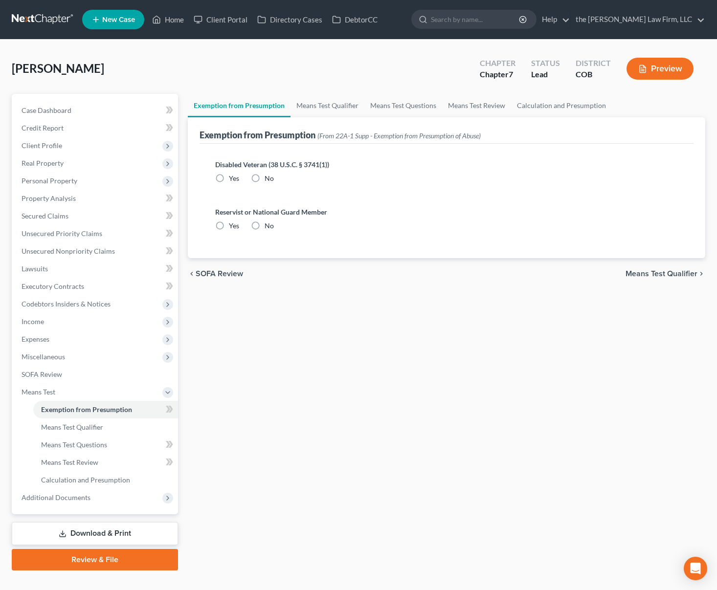
radio input "true"
click at [338, 101] on link "Means Test Qualifier" at bounding box center [328, 105] width 74 height 23
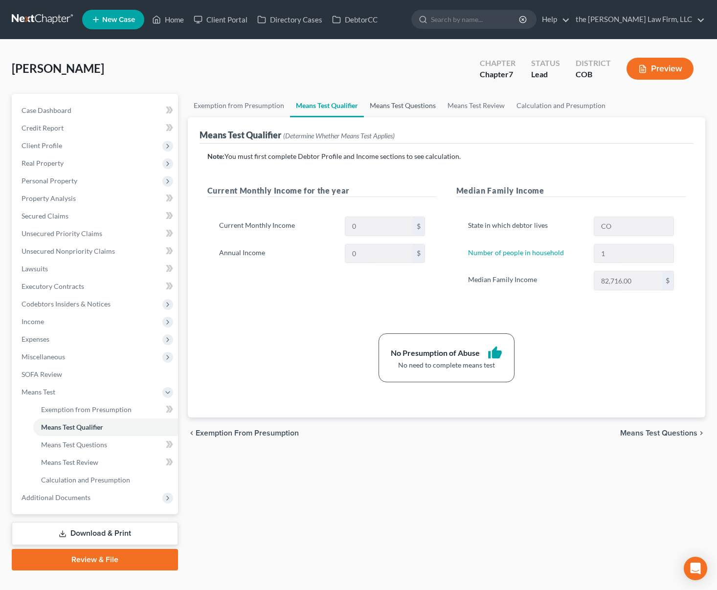
click at [395, 104] on link "Means Test Questions" at bounding box center [403, 105] width 78 height 23
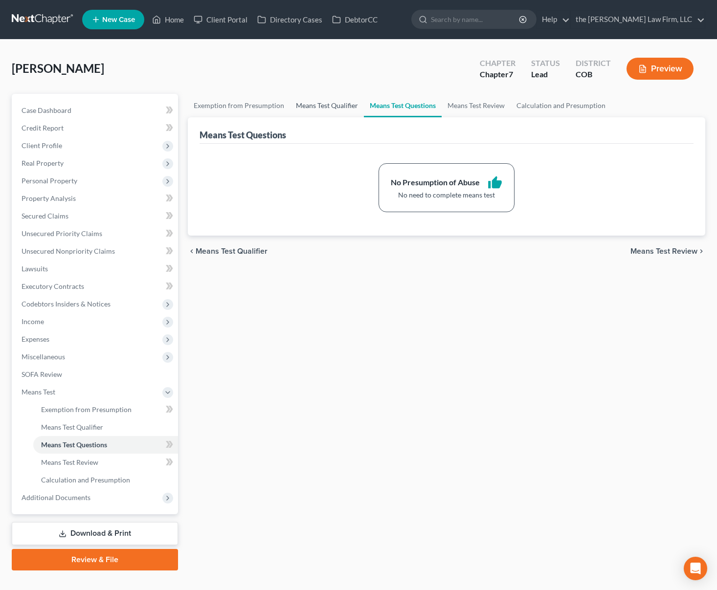
click at [308, 103] on link "Means Test Qualifier" at bounding box center [327, 105] width 74 height 23
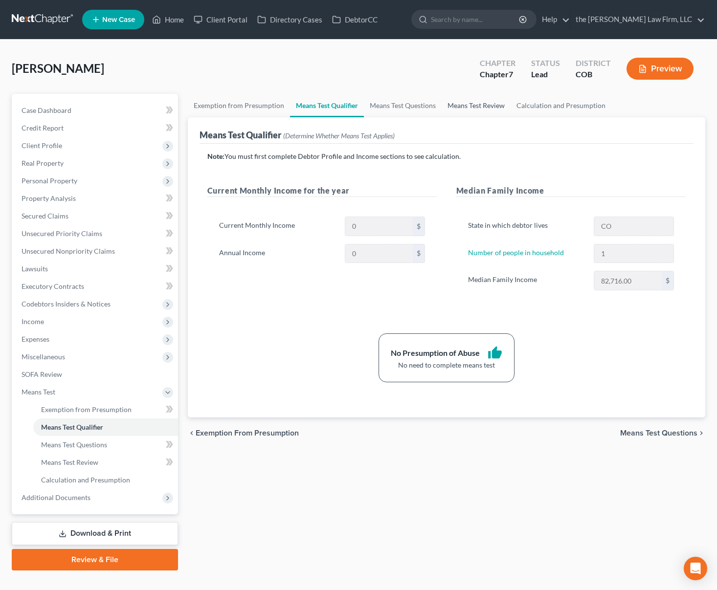
click at [473, 106] on link "Means Test Review" at bounding box center [476, 105] width 69 height 23
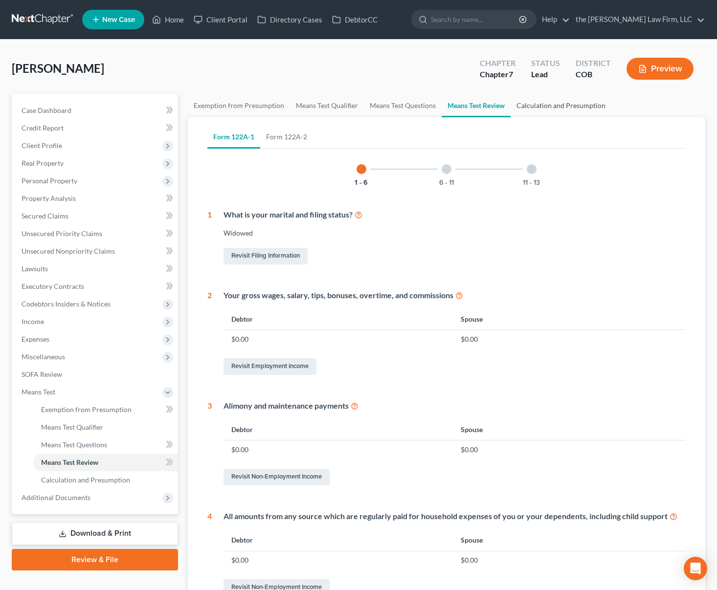
click at [555, 103] on link "Calculation and Presumption" at bounding box center [561, 105] width 101 height 23
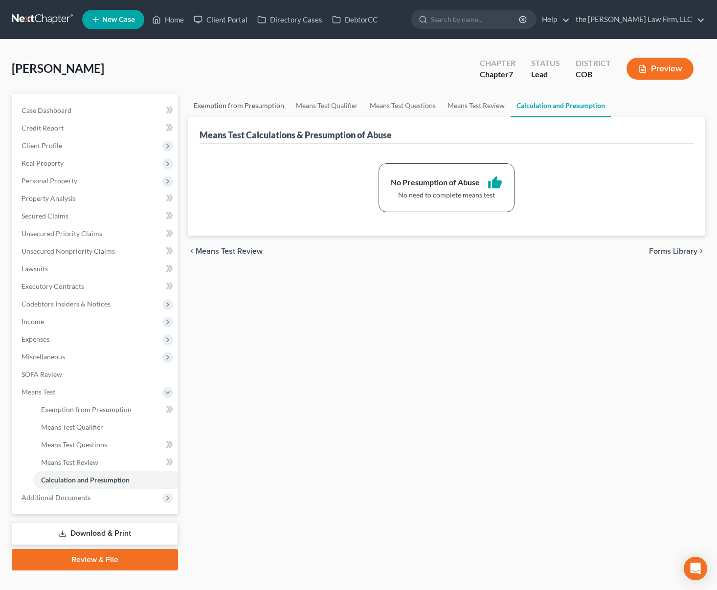
click at [214, 104] on link "Exemption from Presumption" at bounding box center [239, 105] width 102 height 23
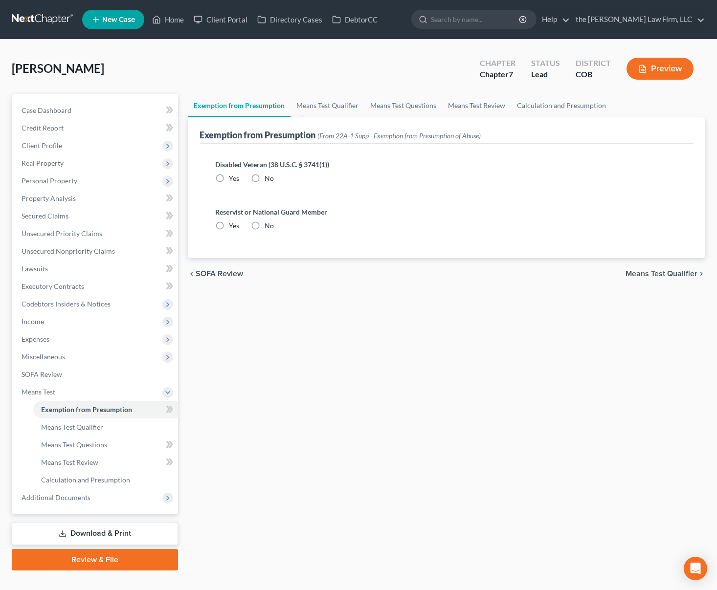
radio input "true"
click at [69, 322] on span "Income" at bounding box center [96, 322] width 164 height 18
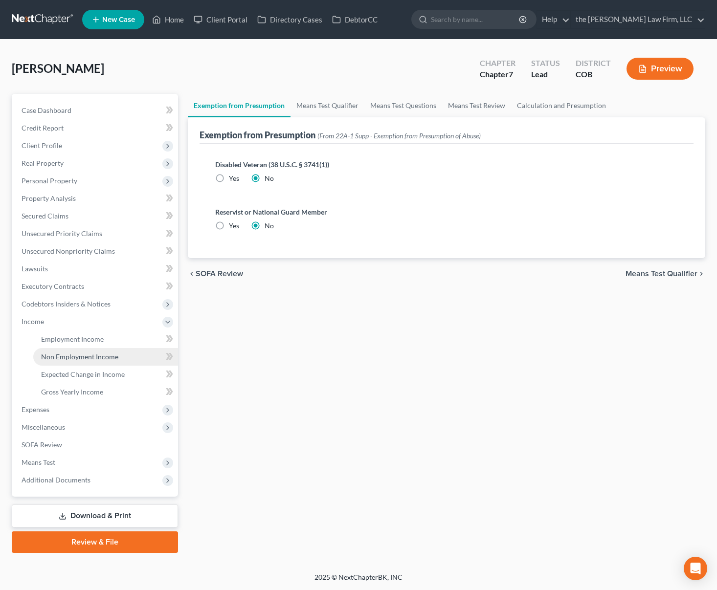
click at [71, 357] on span "Non Employment Income" at bounding box center [79, 357] width 77 height 8
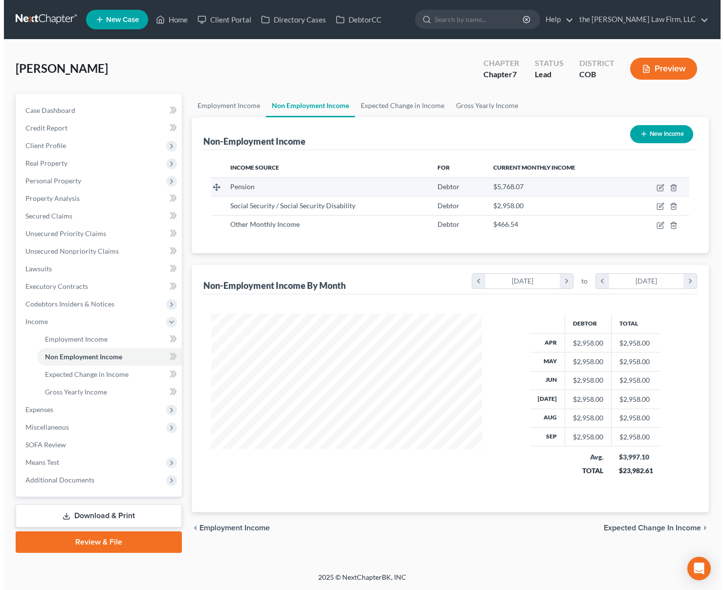
scroll to position [176, 291]
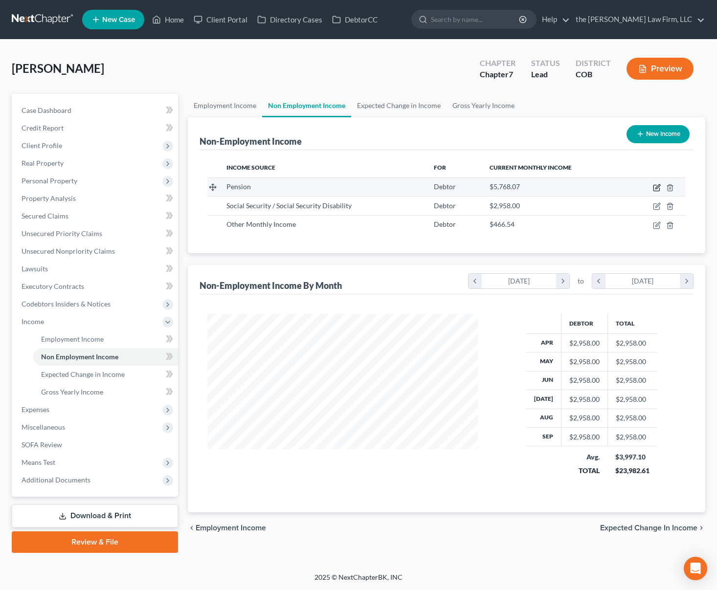
click at [656, 188] on icon "button" at bounding box center [657, 186] width 4 height 4
select select "2"
select select "0"
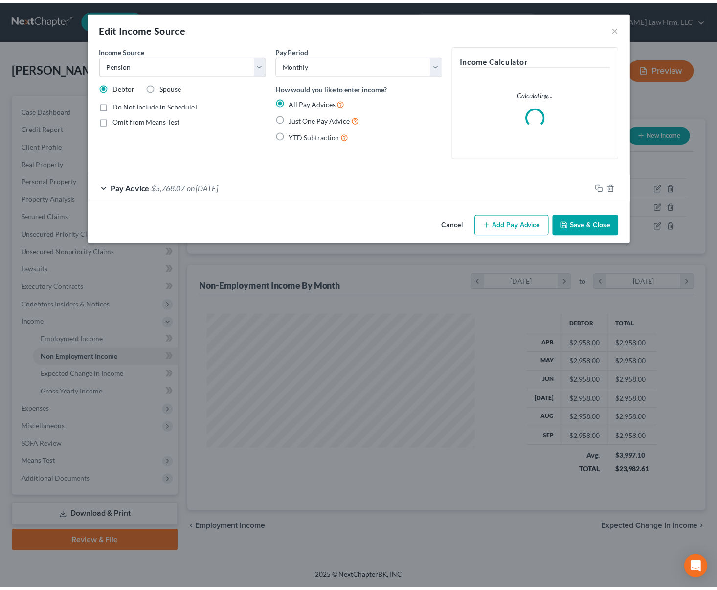
scroll to position [176, 293]
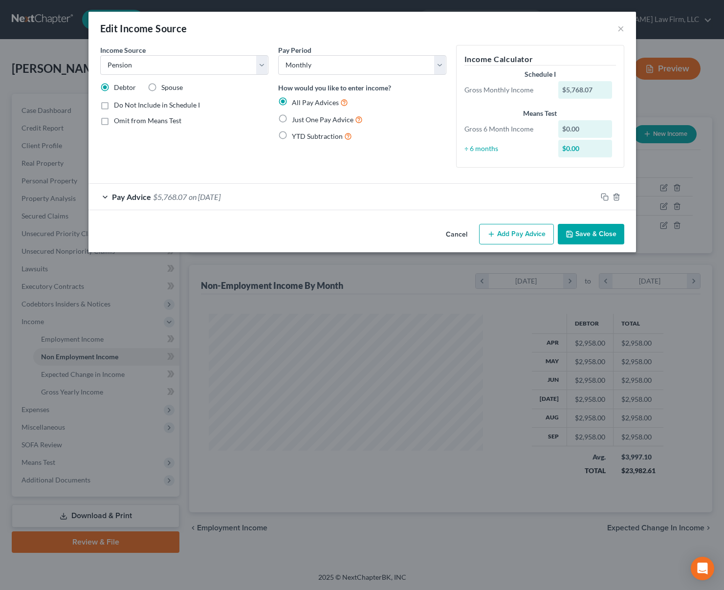
click at [596, 234] on button "Save & Close" at bounding box center [591, 234] width 67 height 21
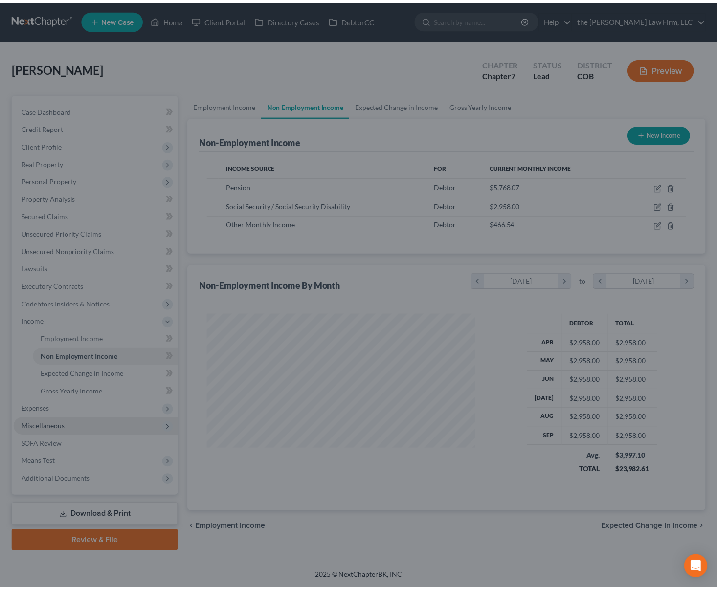
scroll to position [488917, 488802]
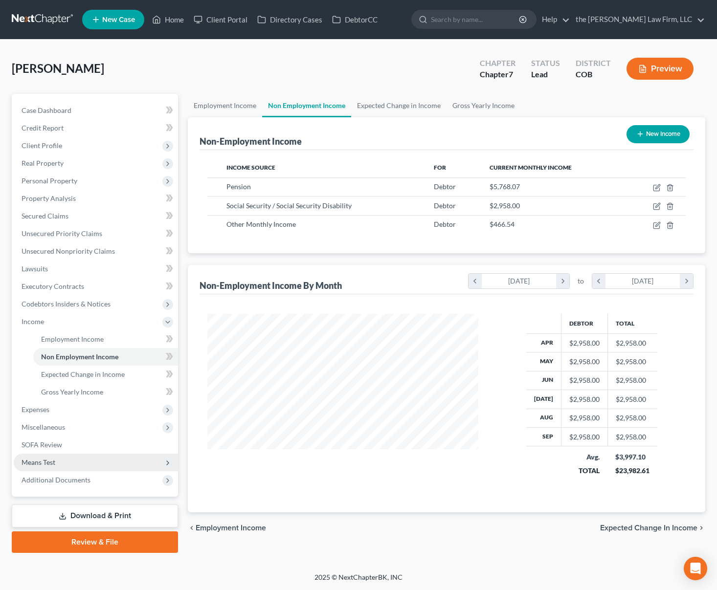
click at [74, 458] on span "Means Test" at bounding box center [96, 463] width 164 height 18
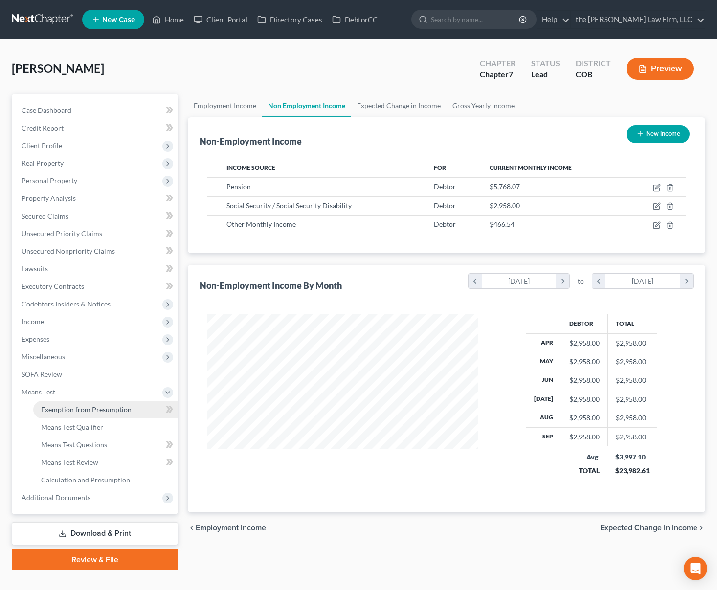
click at [87, 410] on span "Exemption from Presumption" at bounding box center [86, 409] width 90 height 8
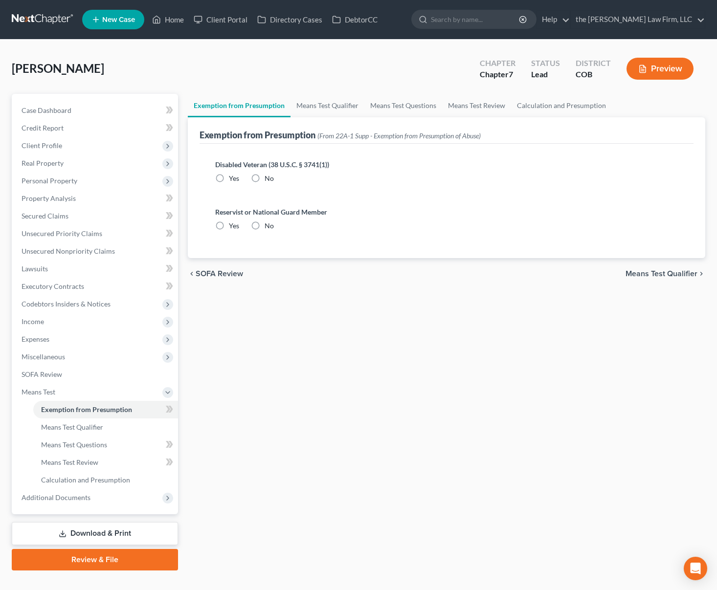
radio input "true"
click at [322, 111] on link "Means Test Qualifier" at bounding box center [328, 105] width 74 height 23
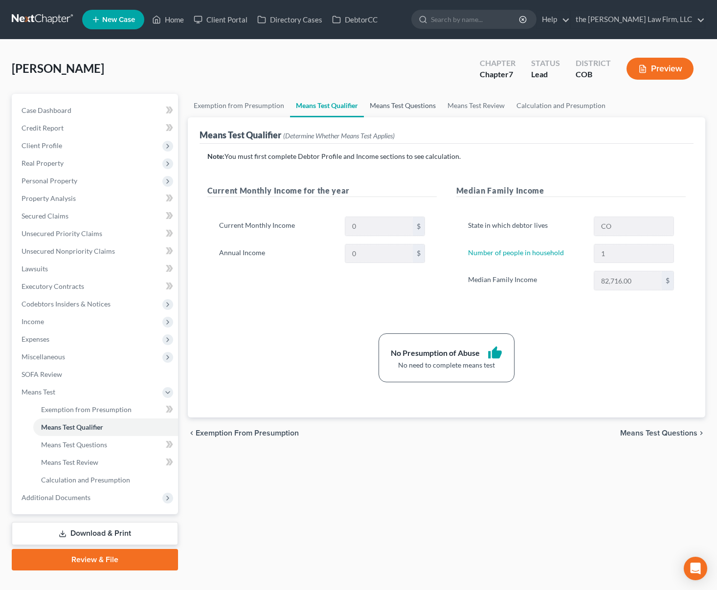
click at [373, 100] on link "Means Test Questions" at bounding box center [403, 105] width 78 height 23
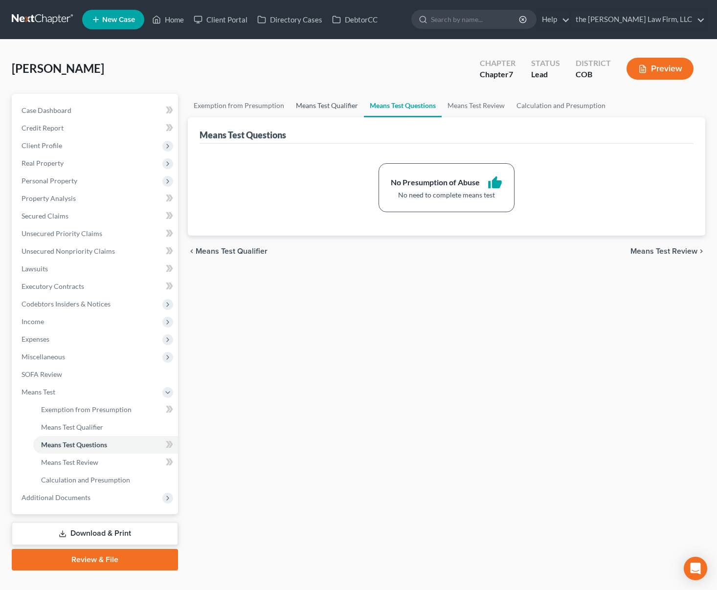
click at [318, 103] on link "Means Test Qualifier" at bounding box center [327, 105] width 74 height 23
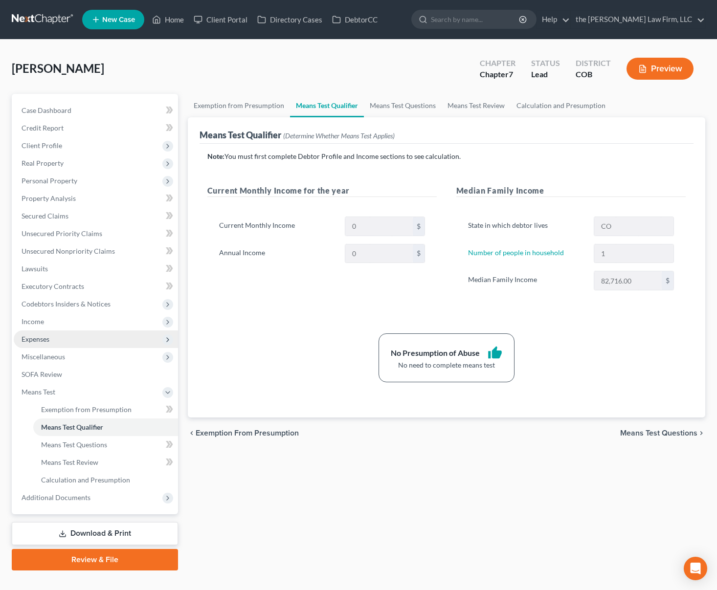
click at [82, 331] on span "Expenses" at bounding box center [96, 340] width 164 height 18
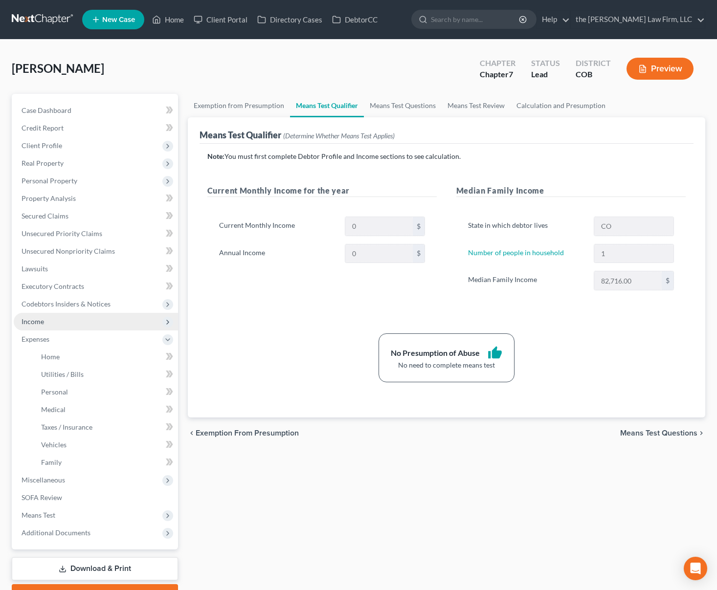
click at [82, 325] on span "Income" at bounding box center [96, 322] width 164 height 18
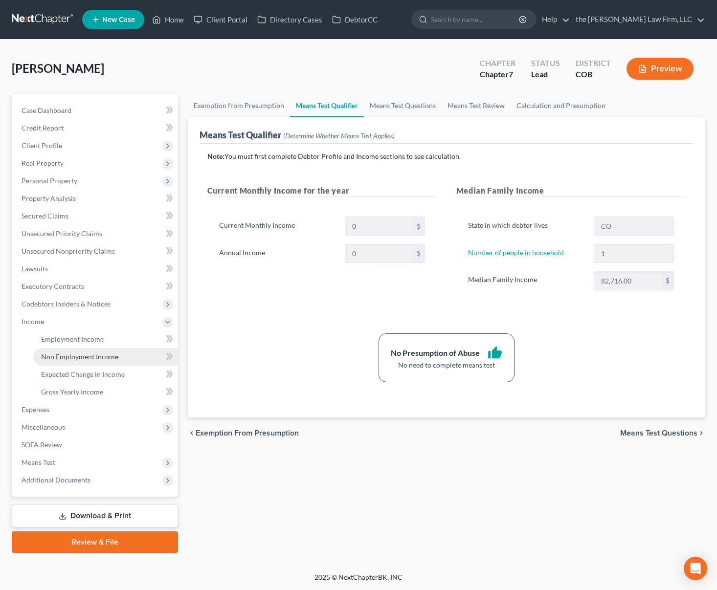
click at [80, 355] on span "Non Employment Income" at bounding box center [79, 357] width 77 height 8
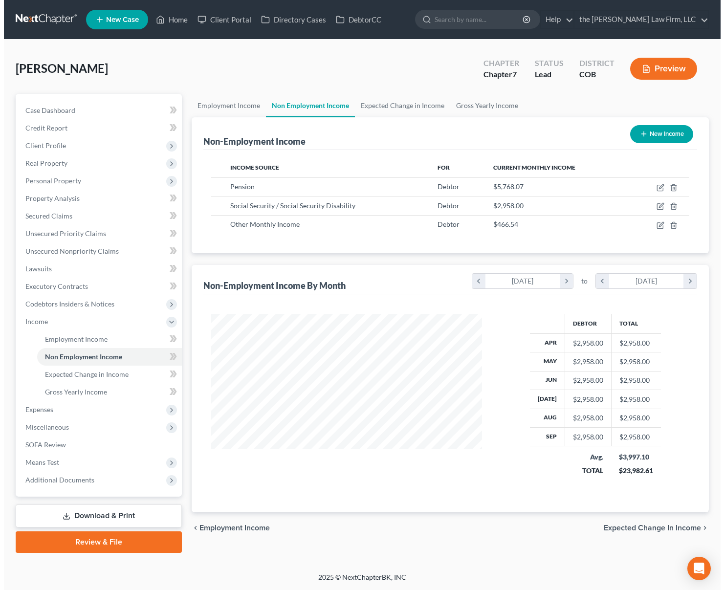
scroll to position [176, 291]
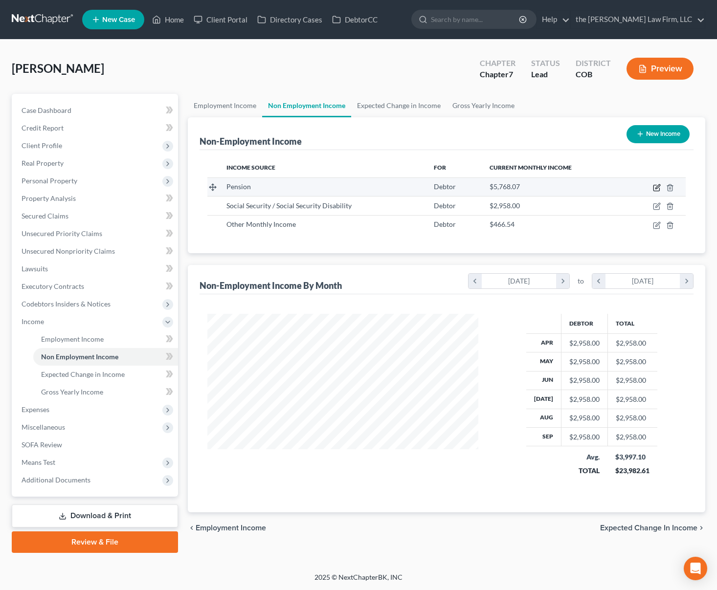
click at [658, 185] on icon "button" at bounding box center [657, 188] width 8 height 8
select select "2"
select select "0"
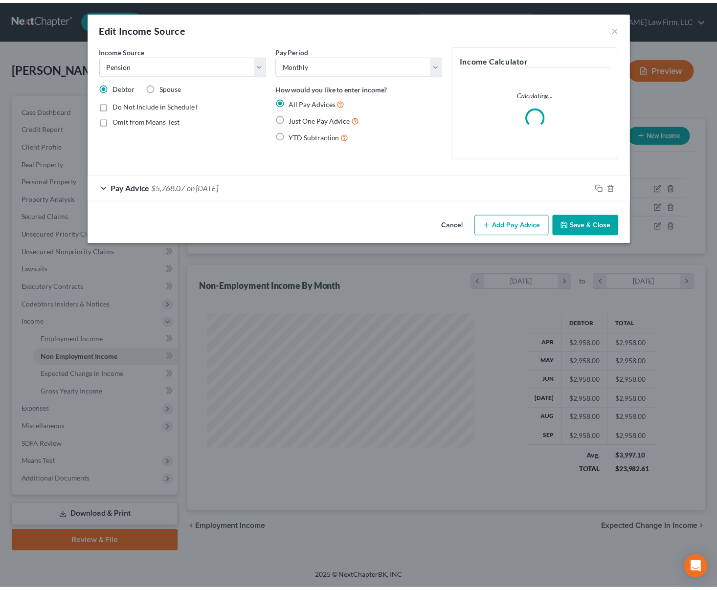
scroll to position [176, 293]
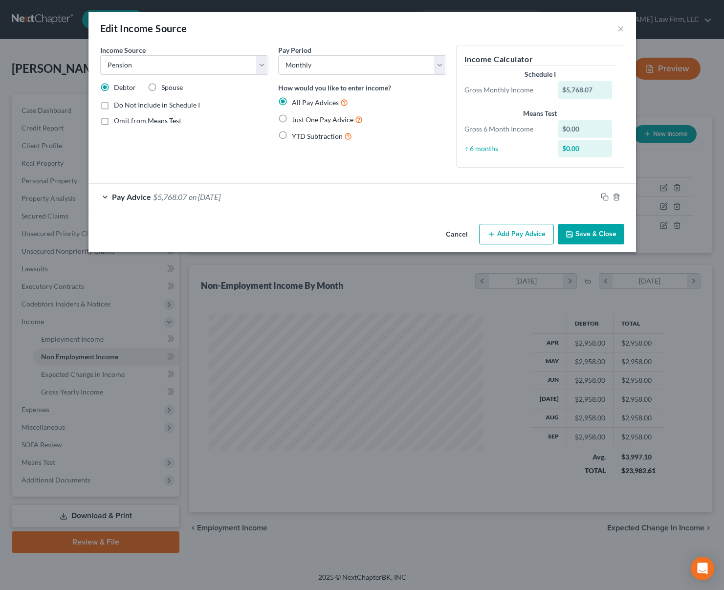
click at [315, 204] on div "Pay Advice $5,768.07 on 10/01/2025" at bounding box center [343, 197] width 509 height 26
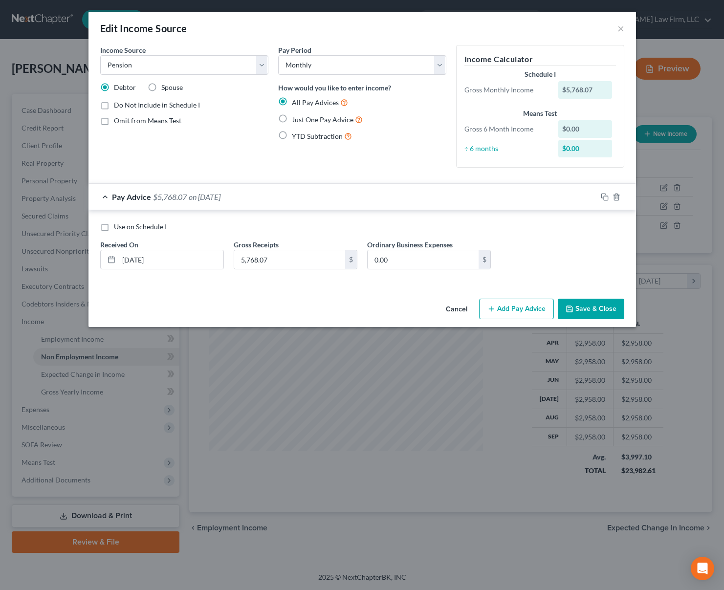
click at [326, 119] on span "Just One Pay Advice" at bounding box center [323, 119] width 62 height 8
click at [302, 119] on input "Just One Pay Advice" at bounding box center [299, 117] width 6 height 6
radio input "true"
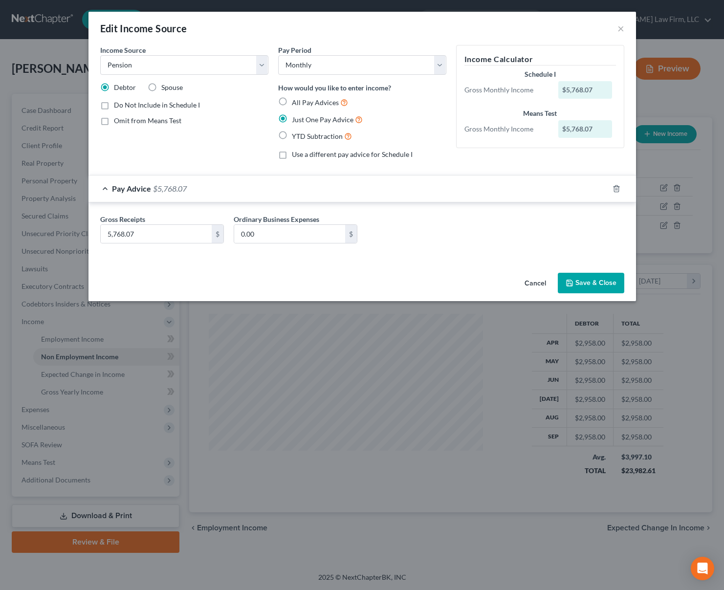
click at [591, 282] on button "Save & Close" at bounding box center [591, 283] width 67 height 21
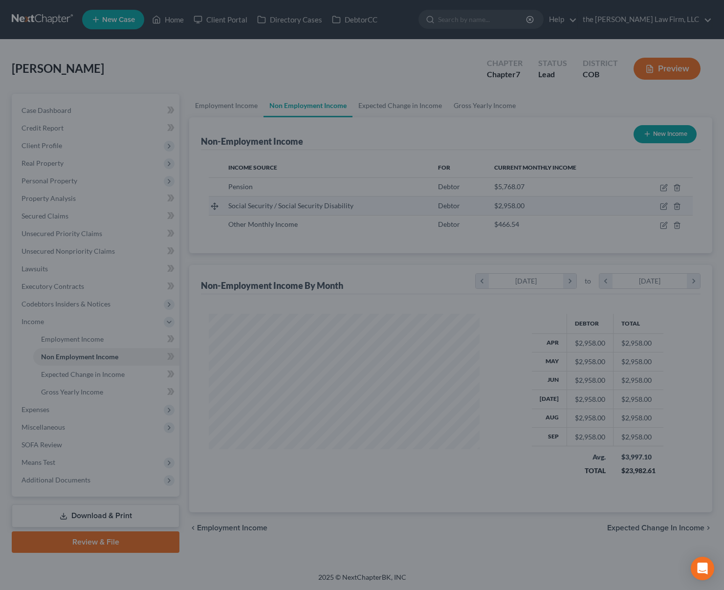
scroll to position [488917, 488802]
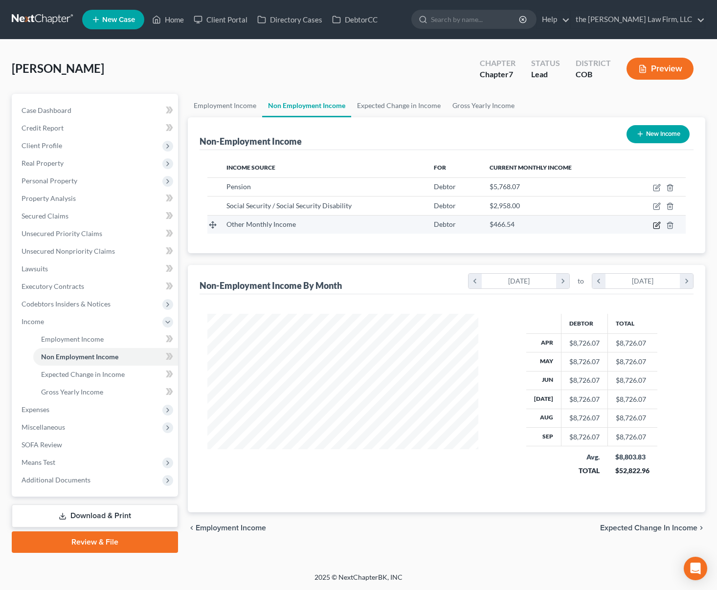
click at [655, 226] on icon "button" at bounding box center [657, 226] width 8 height 8
select select "13"
select select "0"
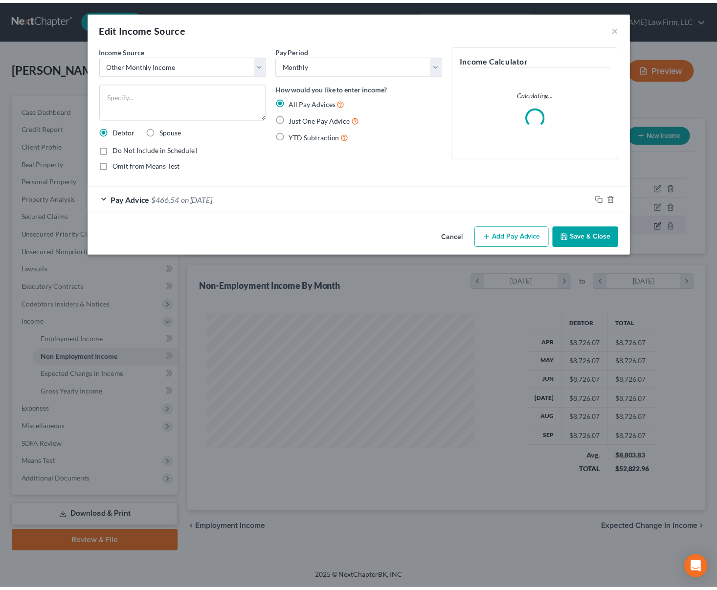
scroll to position [176, 293]
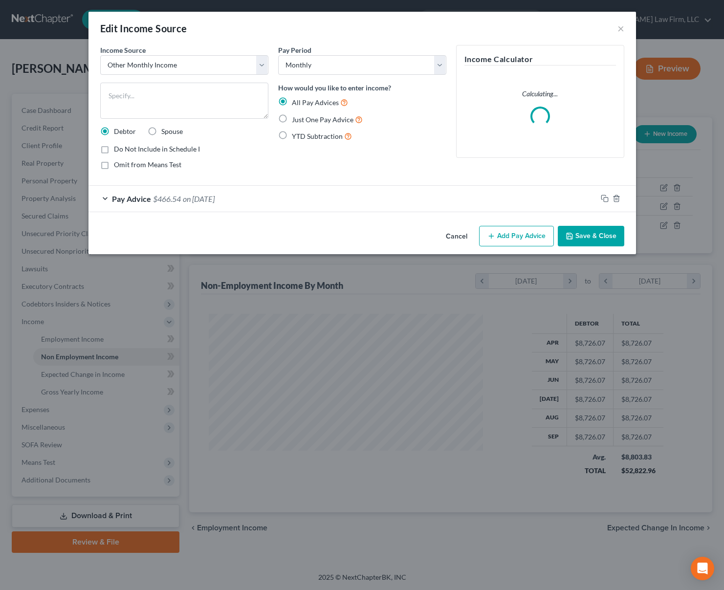
click at [323, 122] on span "Just One Pay Advice" at bounding box center [323, 119] width 62 height 8
click at [302, 120] on input "Just One Pay Advice" at bounding box center [299, 117] width 6 height 6
radio input "true"
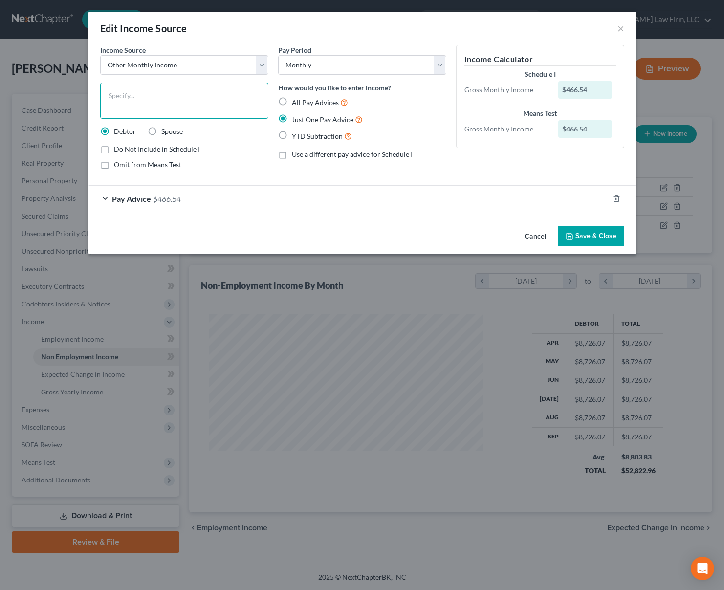
click at [239, 97] on textarea at bounding box center [184, 101] width 168 height 36
type textarea "a"
type textarea "A"
type textarea "Annuity"
click at [262, 65] on select "Select Unemployment Disability (from employer) Pension Retirement Social Securi…" at bounding box center [184, 65] width 168 height 20
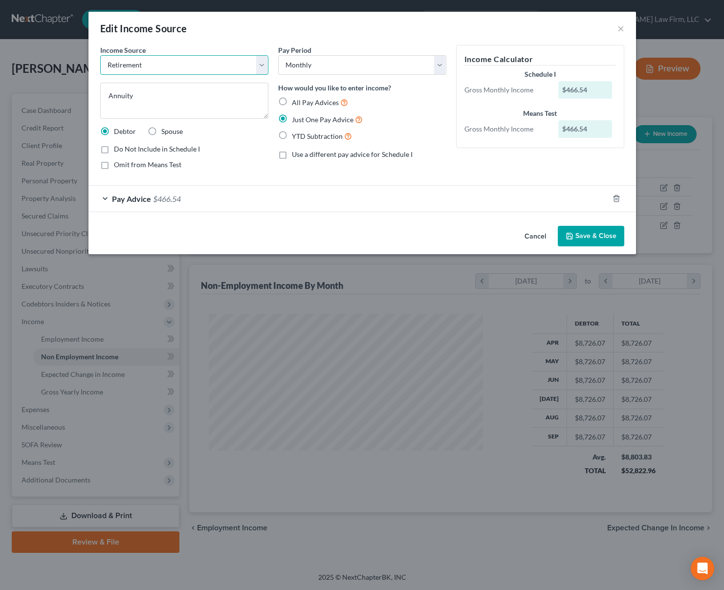
click at [100, 55] on select "Select Unemployment Disability (from employer) Pension Retirement Social Securi…" at bounding box center [184, 65] width 168 height 20
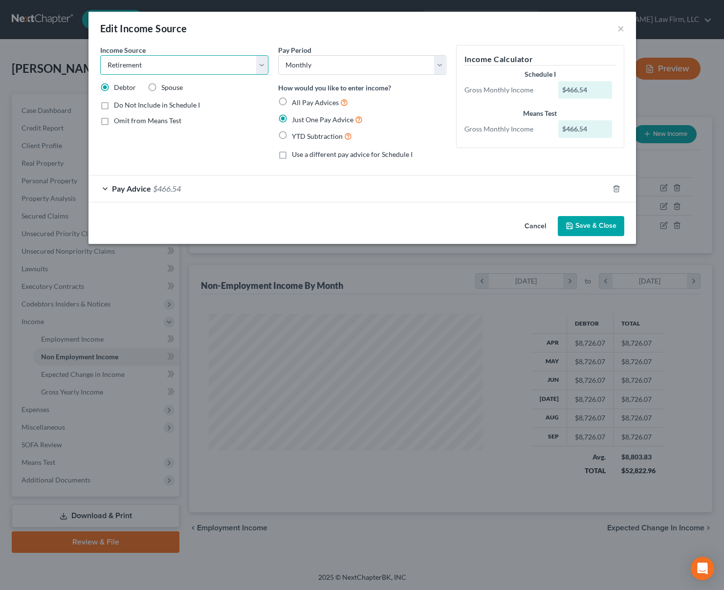
click at [266, 66] on select "Select Unemployment Disability (from employer) Pension Retirement Social Securi…" at bounding box center [184, 65] width 168 height 20
select select "13"
click at [100, 55] on select "Select Unemployment Disability (from employer) Pension Retirement Social Securi…" at bounding box center [184, 65] width 168 height 20
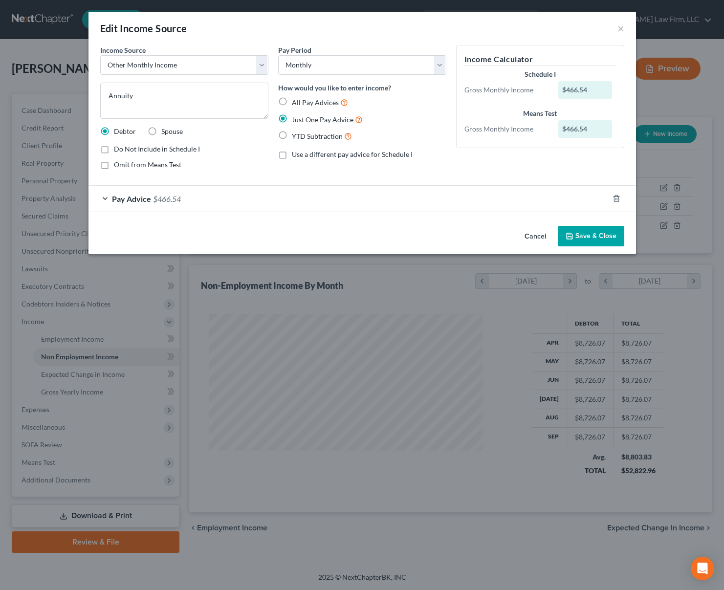
click at [606, 235] on button "Save & Close" at bounding box center [591, 236] width 67 height 21
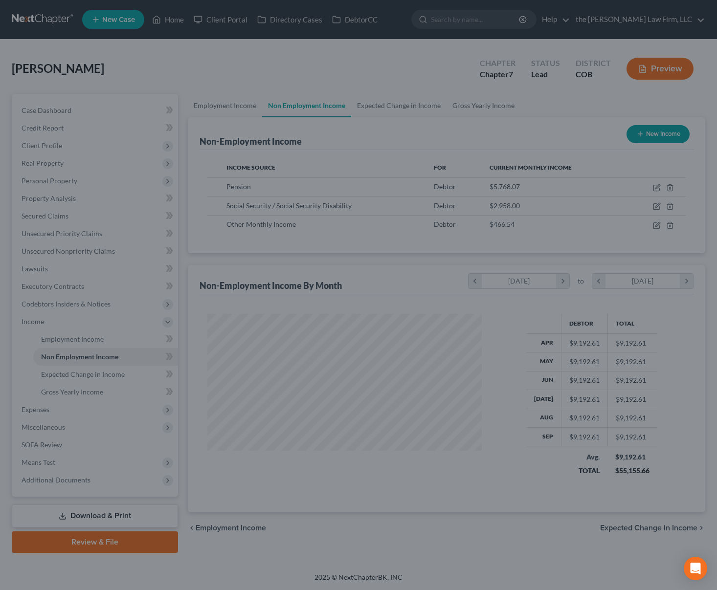
scroll to position [488917, 488802]
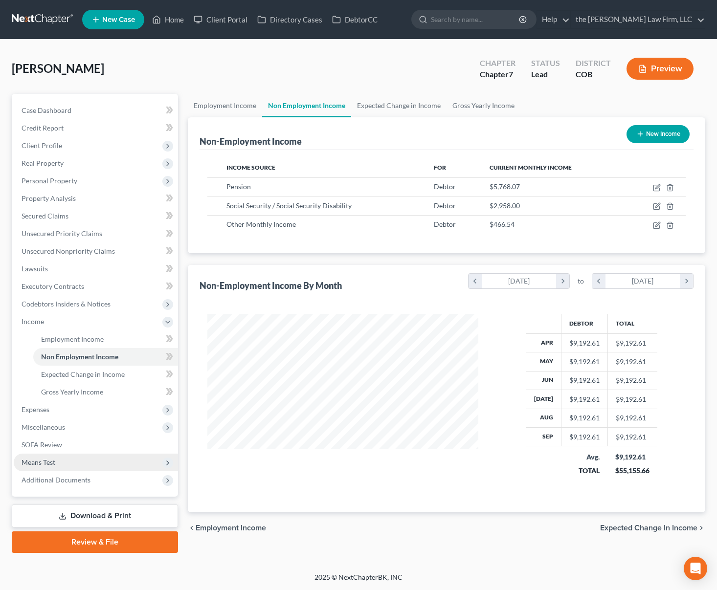
click at [73, 456] on span "Means Test" at bounding box center [96, 463] width 164 height 18
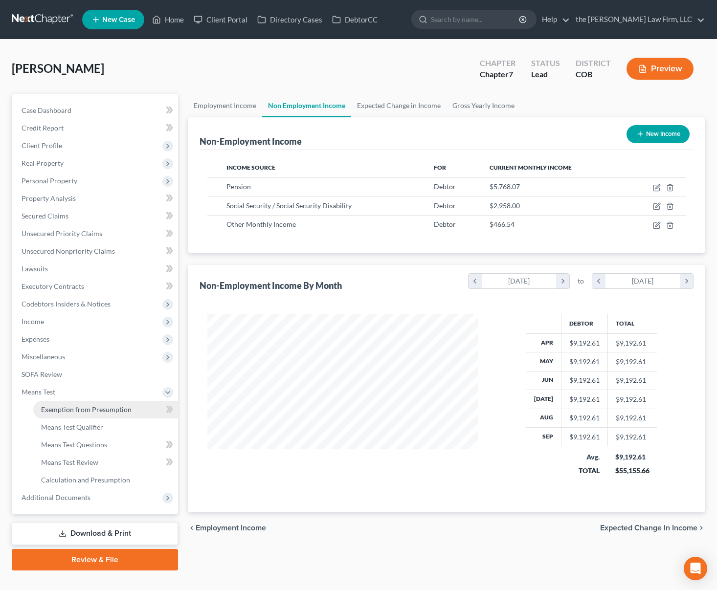
click at [85, 415] on link "Exemption from Presumption" at bounding box center [105, 410] width 145 height 18
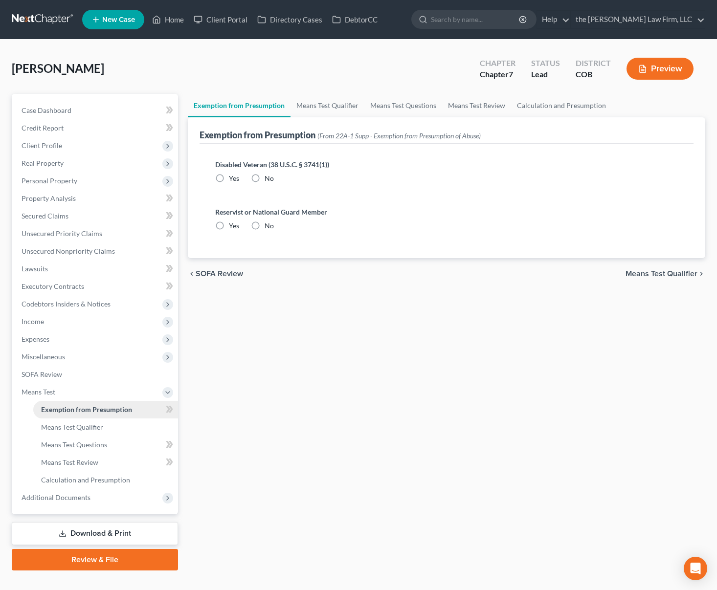
radio input "true"
click at [324, 105] on link "Means Test Qualifier" at bounding box center [328, 105] width 74 height 23
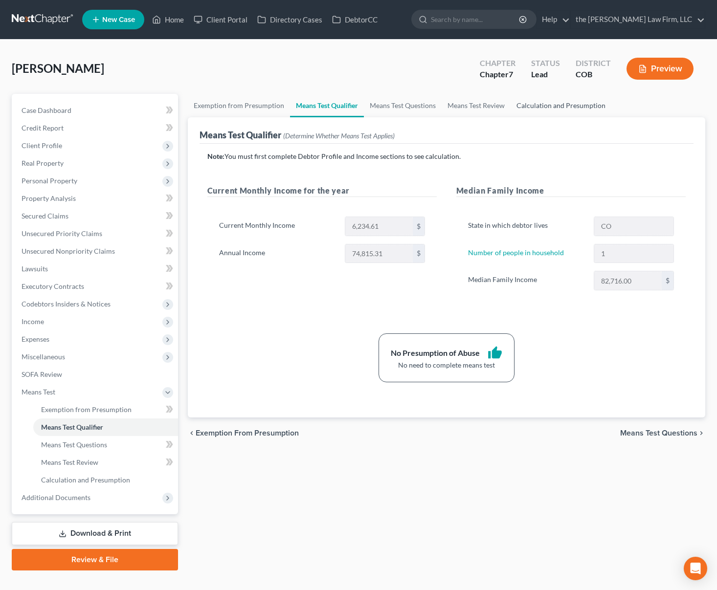
click at [540, 107] on link "Calculation and Presumption" at bounding box center [561, 105] width 101 height 23
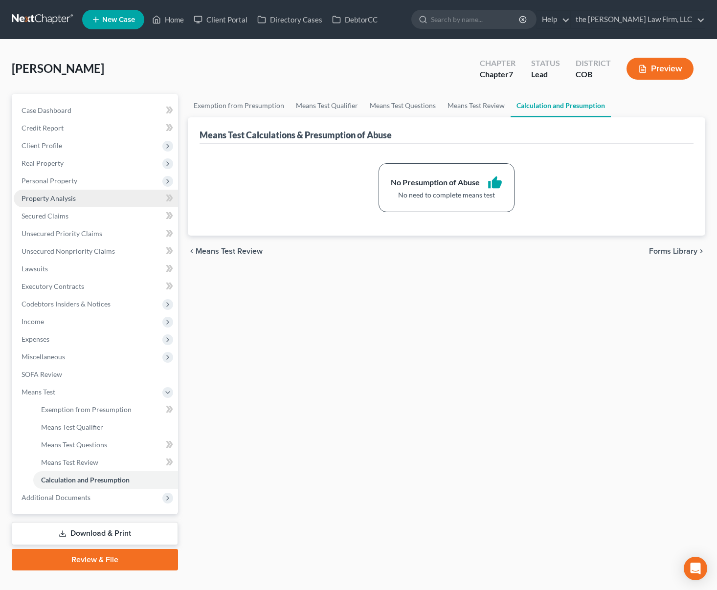
click at [88, 194] on link "Property Analysis" at bounding box center [96, 199] width 164 height 18
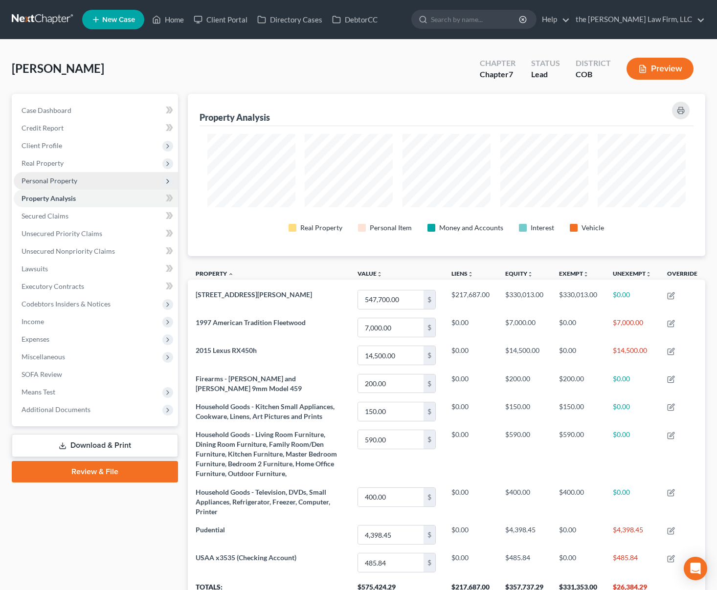
click at [92, 179] on span "Personal Property" at bounding box center [96, 181] width 164 height 18
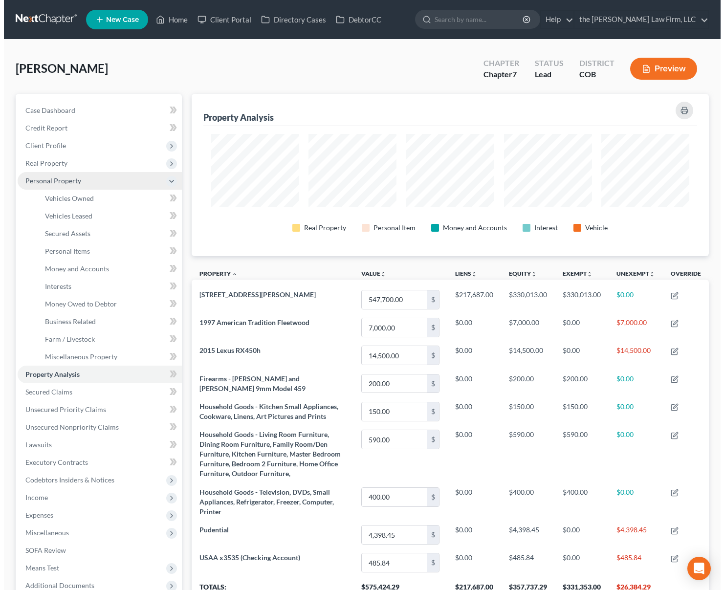
scroll to position [162, 517]
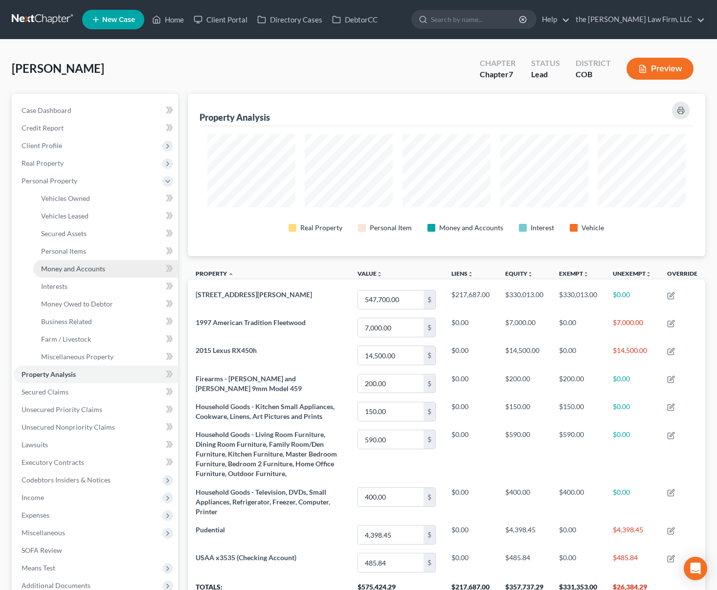
click at [75, 266] on span "Money and Accounts" at bounding box center [73, 269] width 64 height 8
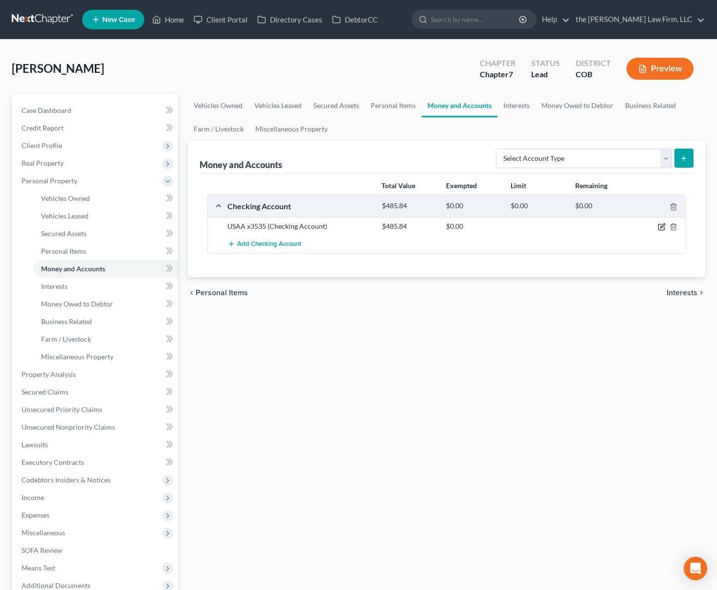
click at [663, 227] on icon "button" at bounding box center [662, 226] width 4 height 4
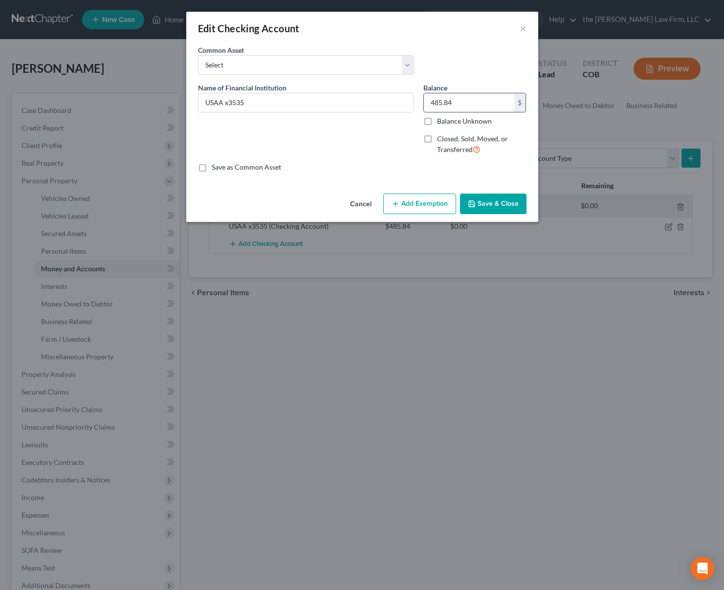
click at [488, 109] on input "485.84" at bounding box center [469, 102] width 90 height 19
type input "3,142.64"
click at [418, 208] on button "Add Exemption" at bounding box center [419, 204] width 73 height 21
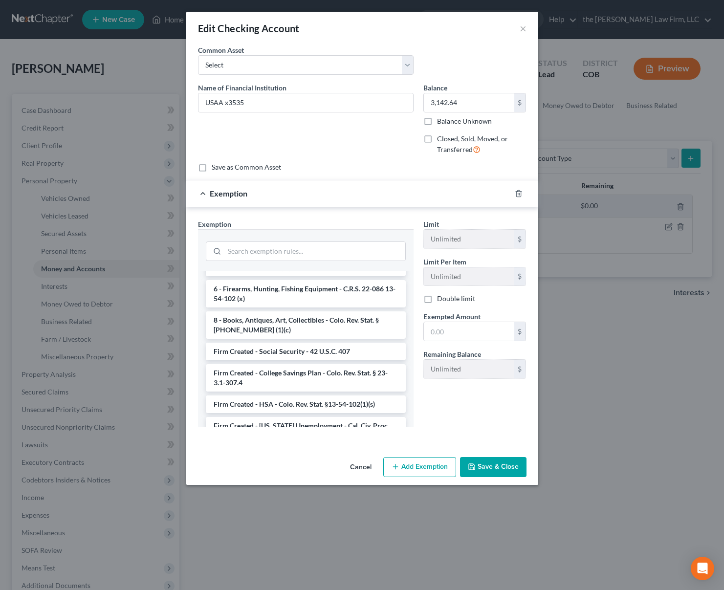
scroll to position [1557, 0]
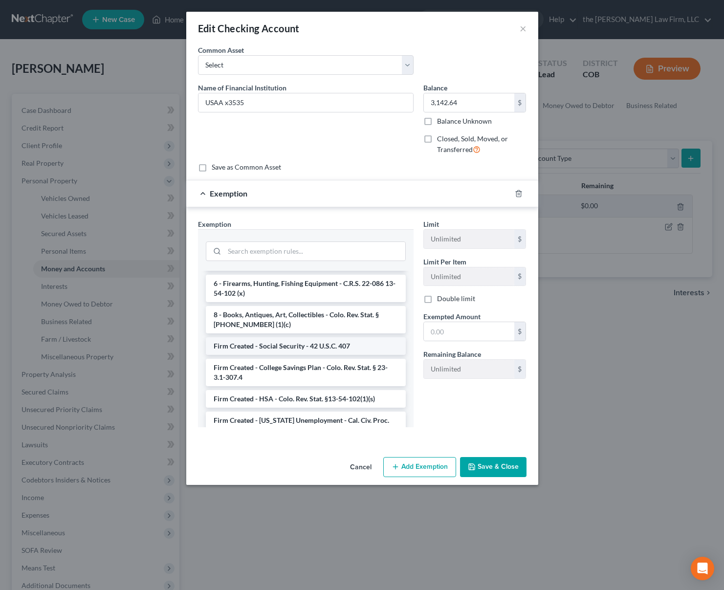
click at [318, 337] on li "Firm Created - Social Security - 42 U.S.C. 407" at bounding box center [306, 346] width 200 height 18
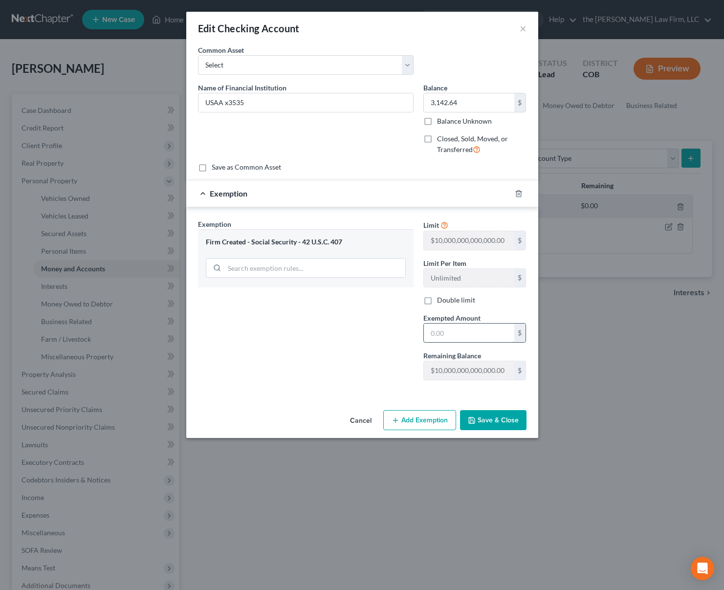
click at [476, 333] on input "text" at bounding box center [469, 333] width 90 height 19
type input "2,401.50"
click at [418, 421] on button "Add Exemption" at bounding box center [419, 420] width 73 height 21
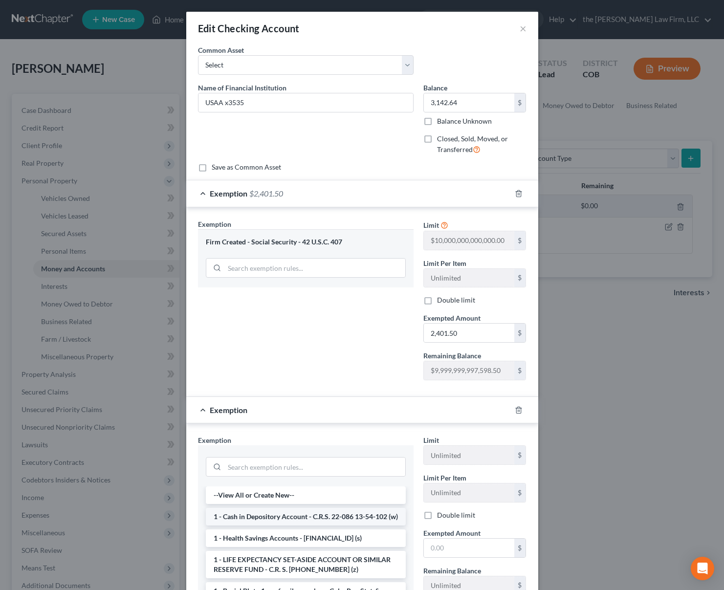
click at [283, 525] on li "1 - Cash in Depository Account - C.R.S. 22-086 13-54-102 (w)" at bounding box center [306, 517] width 200 height 18
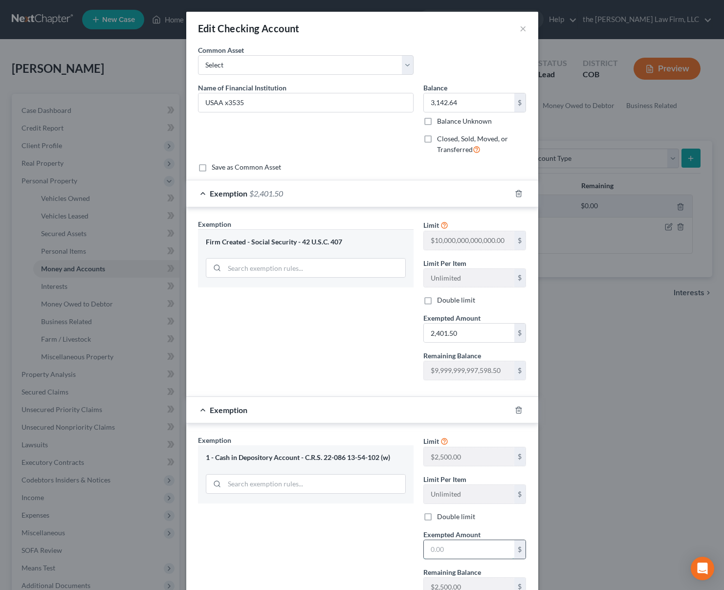
click at [459, 552] on input "text" at bounding box center [469, 549] width 90 height 19
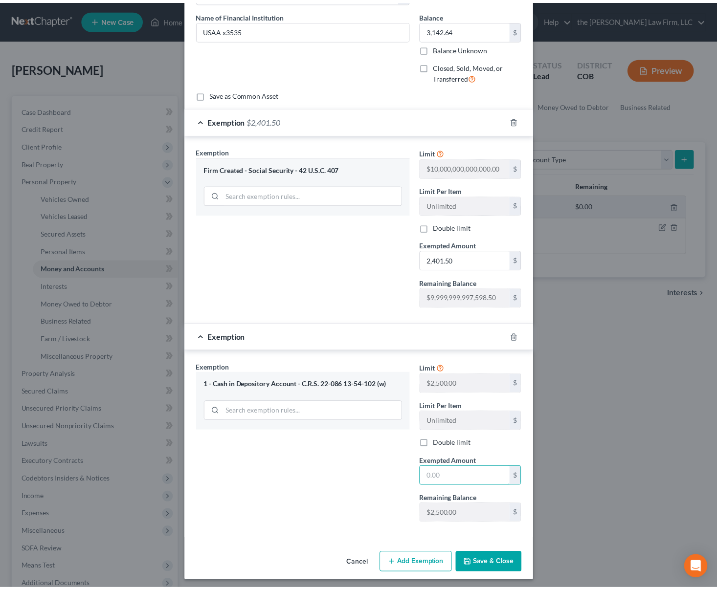
scroll to position [76, 0]
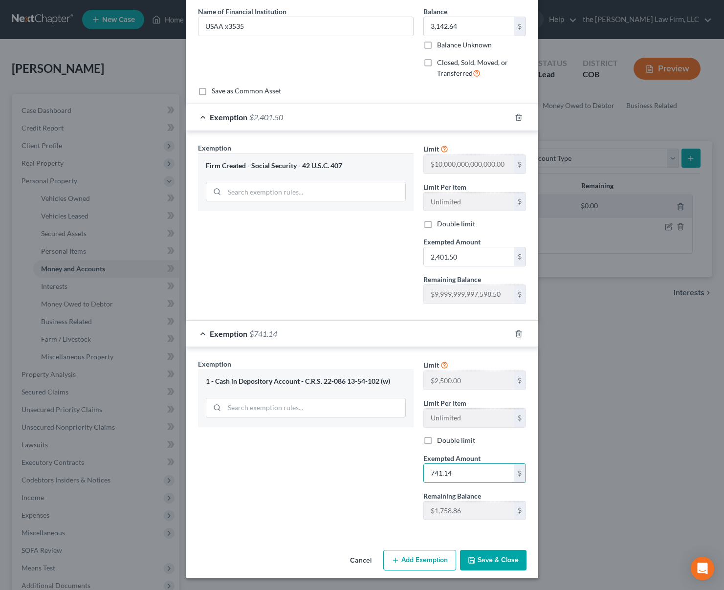
type input "741.14"
click at [494, 556] on button "Save & Close" at bounding box center [493, 560] width 67 height 21
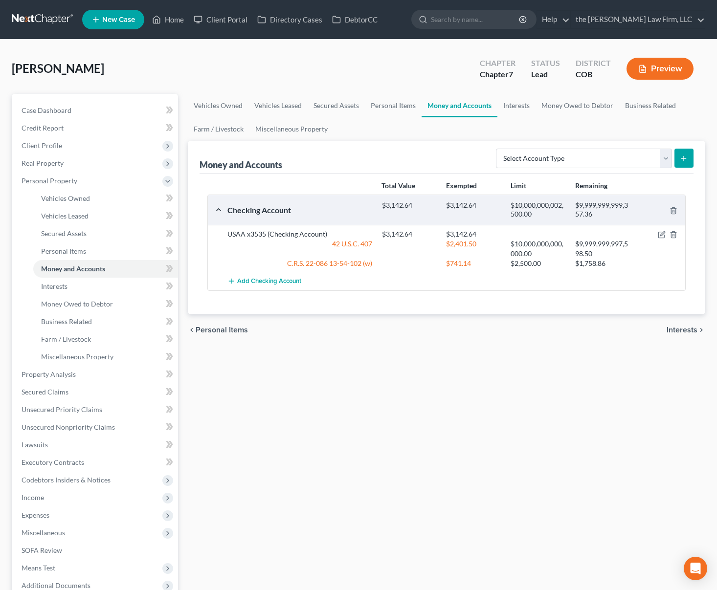
click at [333, 380] on div "Vehicles Owned Vehicles Leased Secured Assets Personal Items Money and Accounts…" at bounding box center [447, 376] width 528 height 565
click at [86, 378] on link "Property Analysis" at bounding box center [96, 375] width 164 height 18
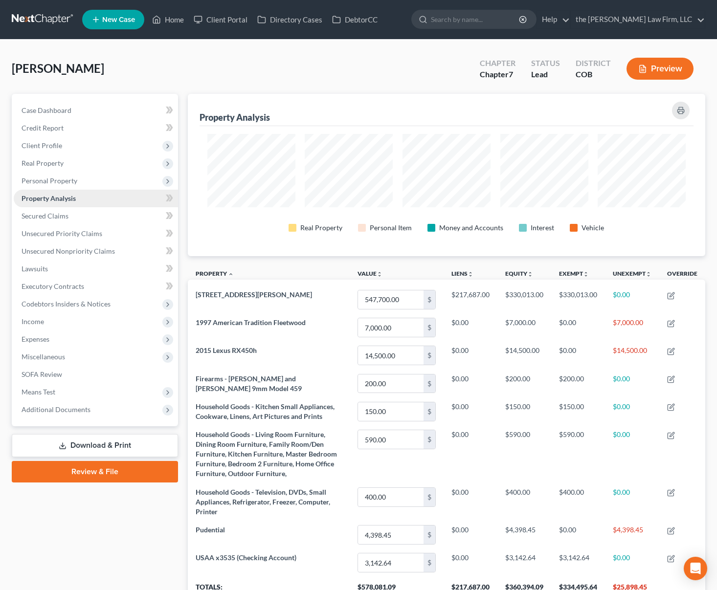
scroll to position [162, 517]
click at [90, 180] on span "Personal Property" at bounding box center [96, 181] width 164 height 18
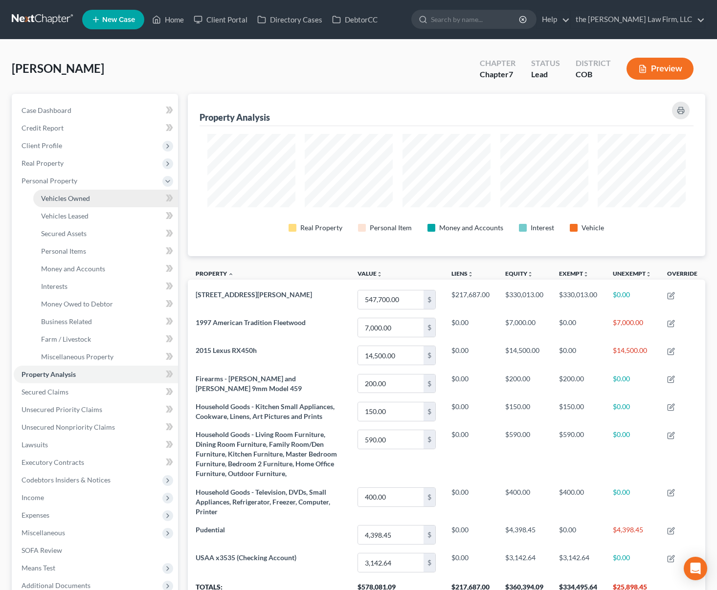
click at [96, 195] on link "Vehicles Owned" at bounding box center [105, 199] width 145 height 18
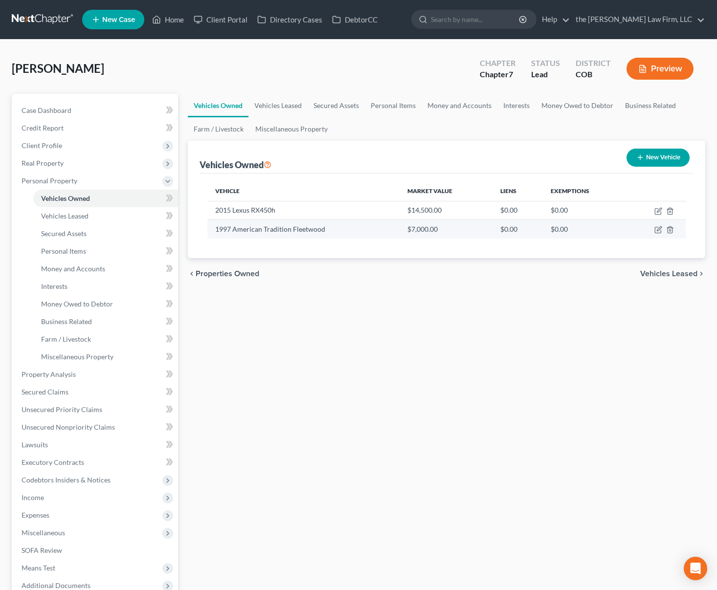
click at [347, 232] on td "1997 American Tradition Fleetwood" at bounding box center [303, 229] width 193 height 19
click at [335, 180] on div "Vehicle Market Value Liens Exemptions 2015 Lexus RX450h $14,500.00 $0.00 $0.00 …" at bounding box center [447, 216] width 494 height 85
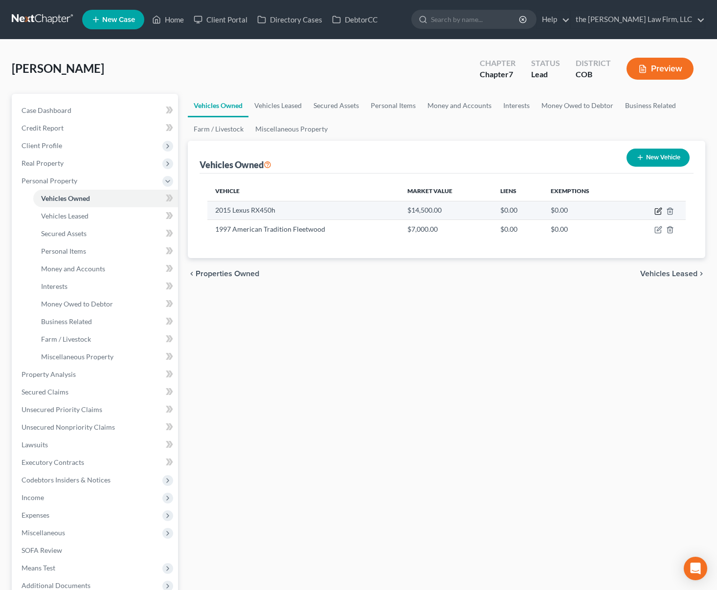
click at [658, 210] on icon "button" at bounding box center [659, 210] width 4 height 4
select select "0"
select select "11"
select select "2"
select select "0"
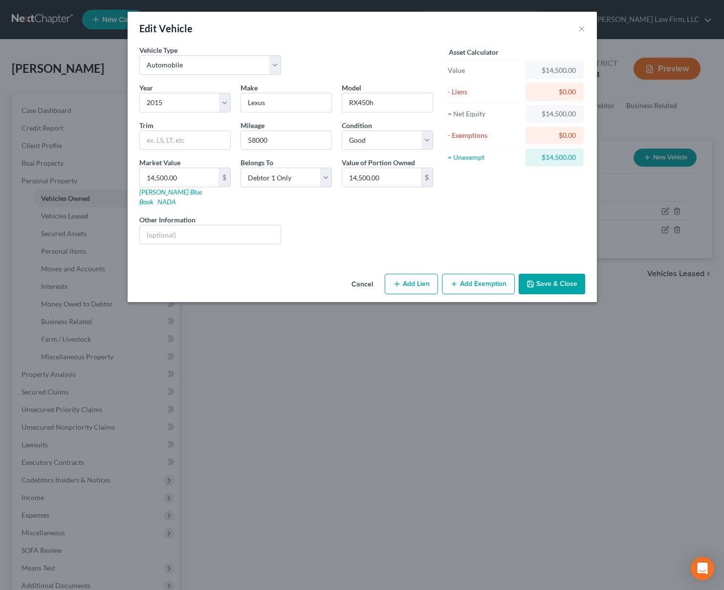
click at [479, 274] on button "Add Exemption" at bounding box center [478, 284] width 73 height 21
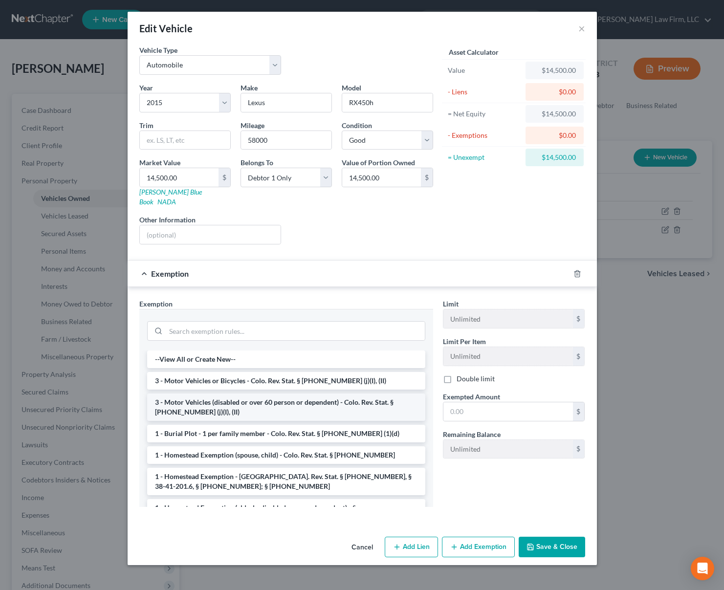
click at [270, 395] on li "3 - Motor Vehicles (disabled or over 60 person or dependent) - Colo. Rev. Stat.…" at bounding box center [286, 407] width 278 height 27
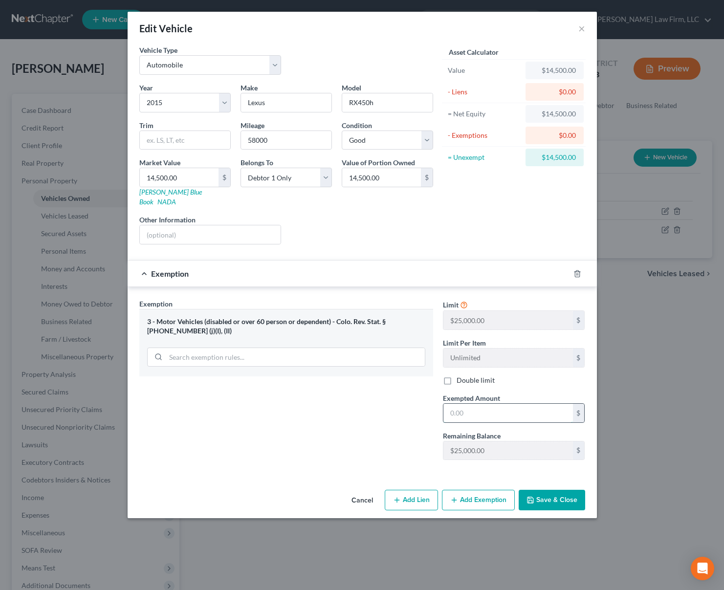
click at [517, 405] on input "text" at bounding box center [509, 413] width 130 height 19
type input "14,500"
drag, startPoint x: 562, startPoint y: 486, endPoint x: 558, endPoint y: 447, distance: 38.8
click at [561, 490] on button "Save & Close" at bounding box center [552, 500] width 67 height 21
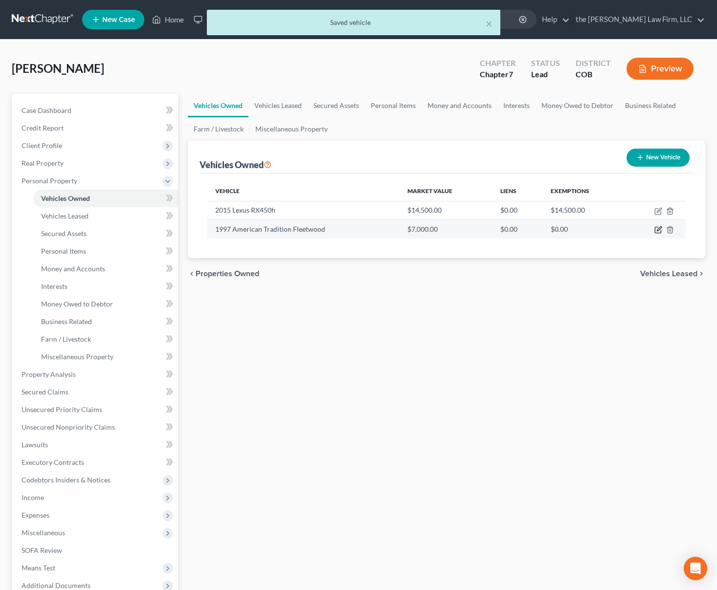
click at [659, 230] on icon "button" at bounding box center [659, 229] width 4 height 4
select select "5"
select select "29"
select select "4"
select select "0"
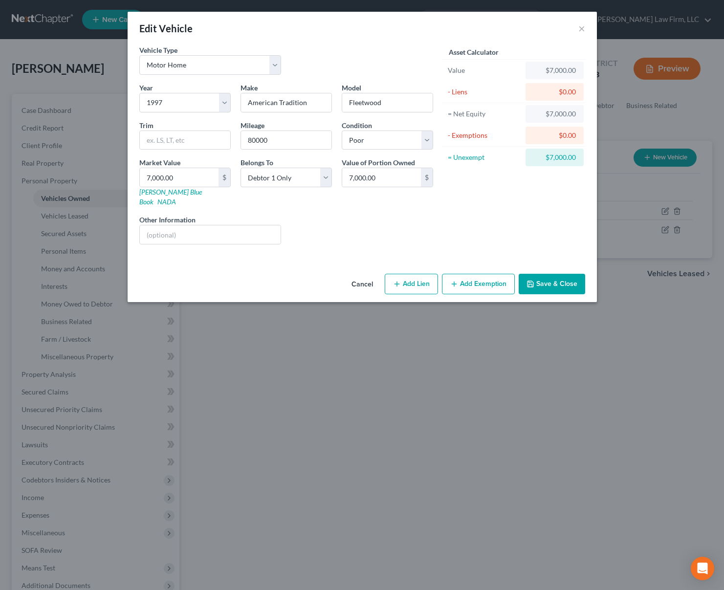
click at [471, 274] on button "Add Exemption" at bounding box center [478, 284] width 73 height 21
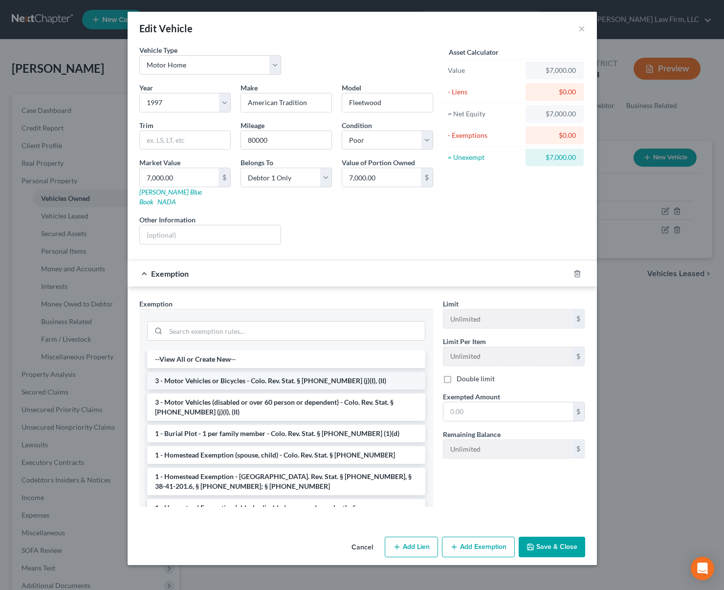
click at [272, 379] on li "3 - Motor Vehicles or Bicycles - Colo. Rev. Stat. § 13-54-102 (j)(I), (II)" at bounding box center [286, 381] width 278 height 18
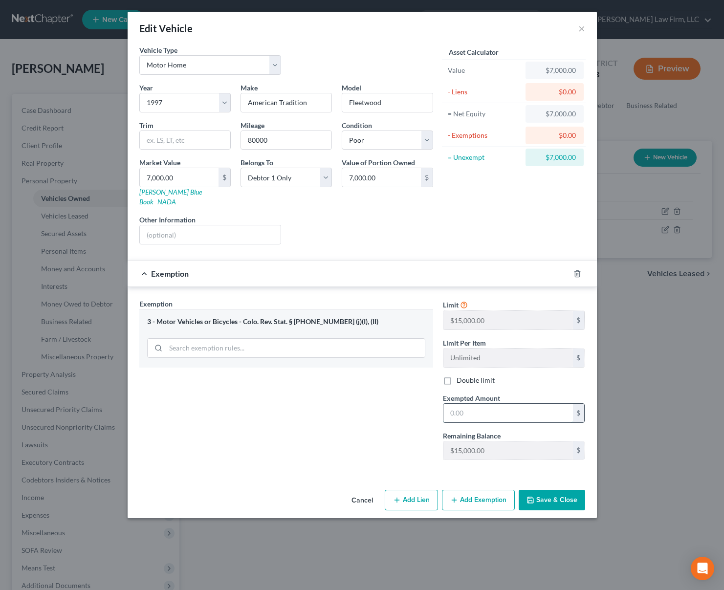
click at [496, 406] on input "text" at bounding box center [509, 413] width 130 height 19
type input "7,000"
click at [550, 490] on button "Save & Close" at bounding box center [552, 500] width 67 height 21
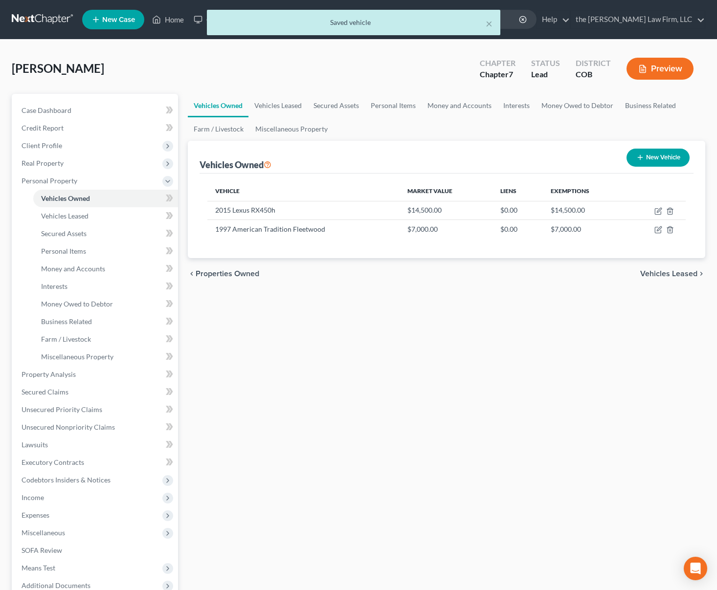
click at [554, 462] on div "Vehicles Owned Vehicles Leased Secured Assets Personal Items Money and Accounts…" at bounding box center [447, 376] width 528 height 565
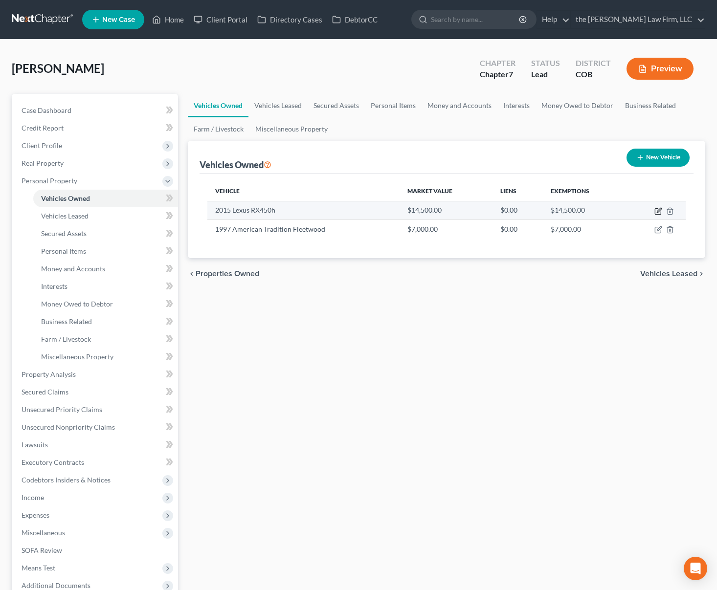
click at [659, 208] on icon "button" at bounding box center [658, 211] width 8 height 8
select select "0"
select select "11"
select select "2"
select select "0"
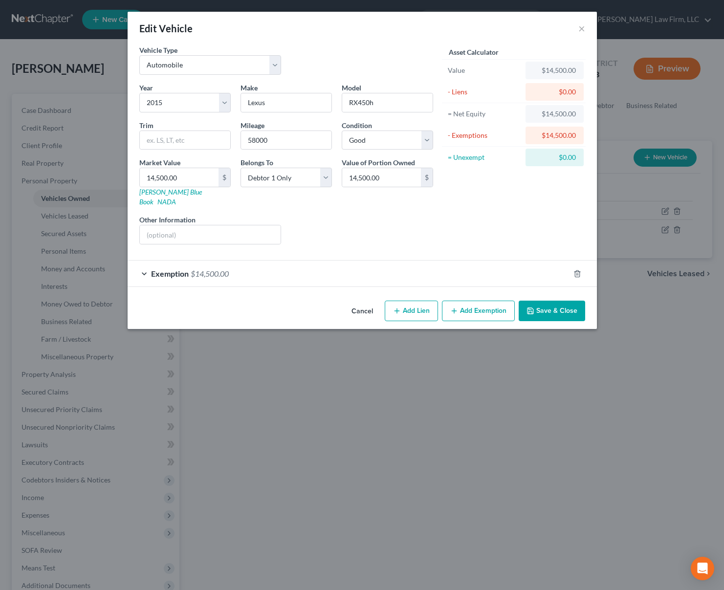
click at [553, 303] on button "Save & Close" at bounding box center [552, 311] width 67 height 21
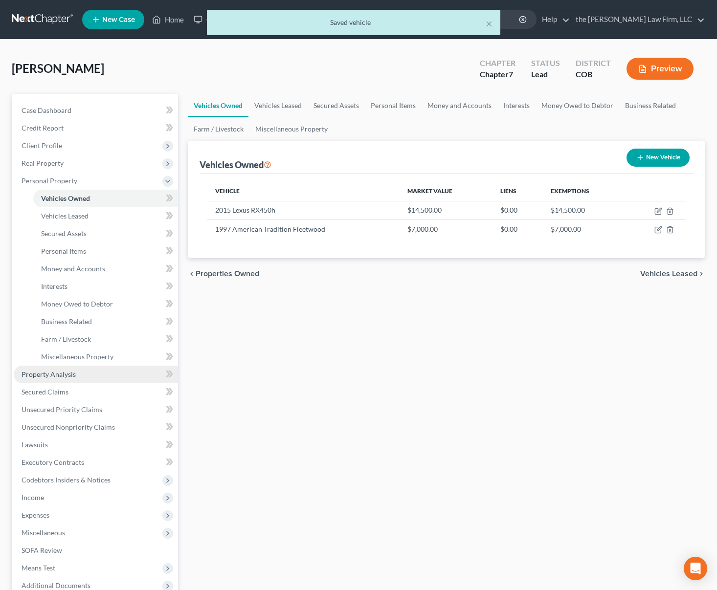
click at [62, 373] on span "Property Analysis" at bounding box center [49, 374] width 54 height 8
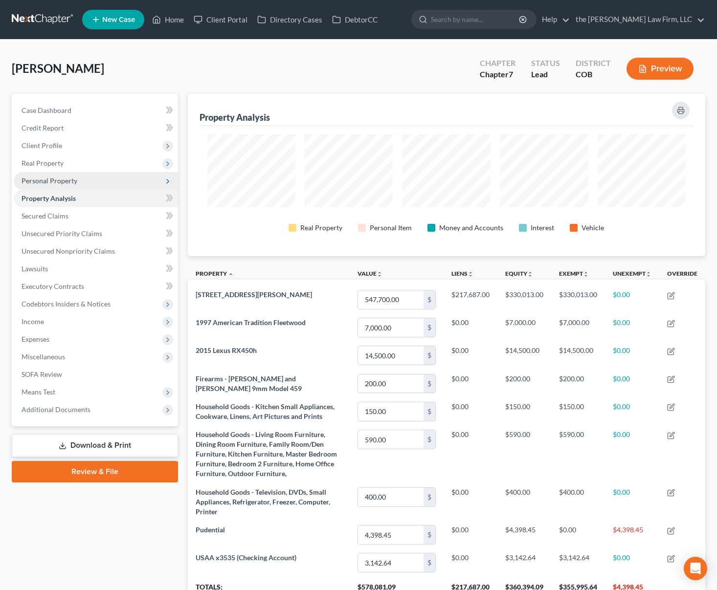
click at [76, 179] on span "Personal Property" at bounding box center [50, 181] width 56 height 8
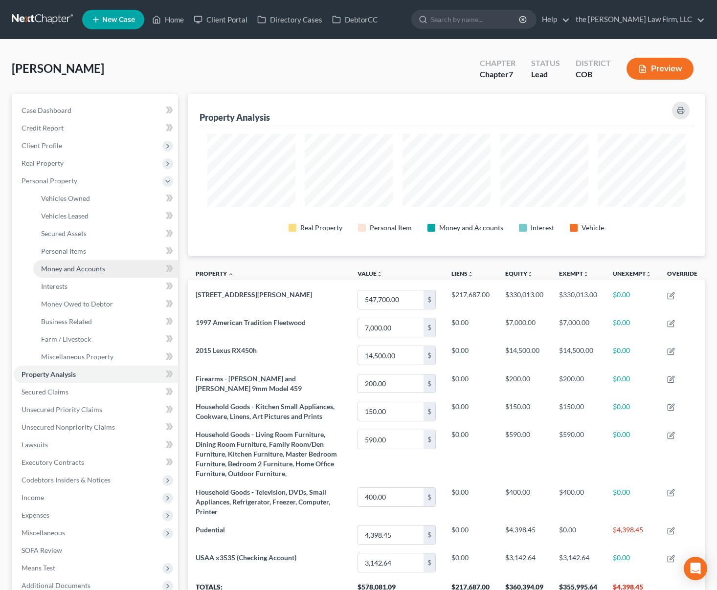
click at [95, 273] on link "Money and Accounts" at bounding box center [105, 269] width 145 height 18
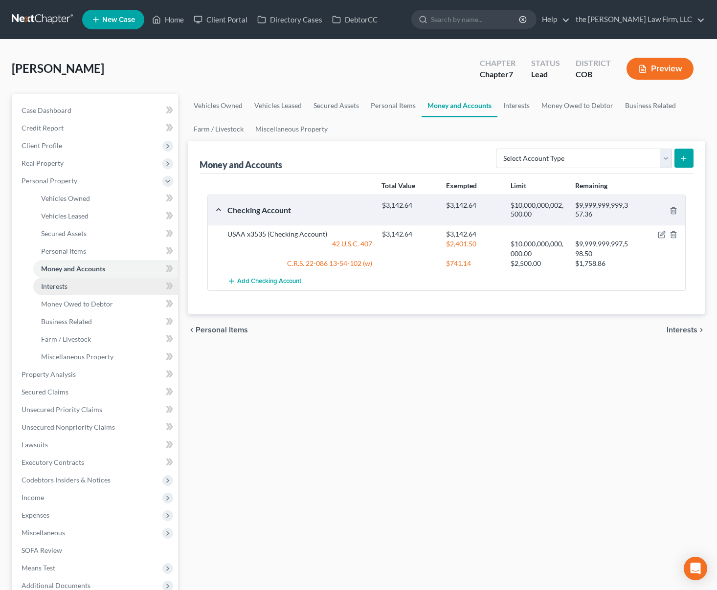
click at [93, 287] on link "Interests" at bounding box center [105, 287] width 145 height 18
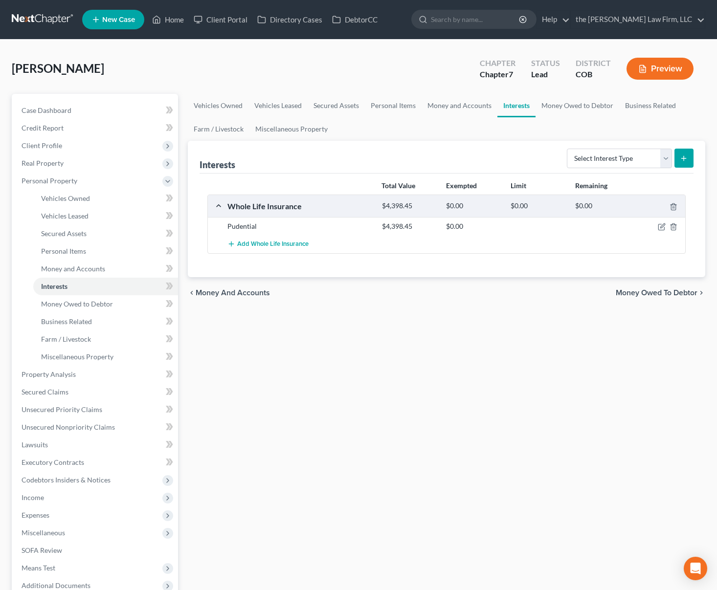
click at [453, 262] on div "Total Value Exempted Limit Remaining Whole Life Insurance $4,398.45 $0.00 $0.00…" at bounding box center [447, 226] width 494 height 104
click at [663, 229] on icon "button" at bounding box center [662, 227] width 8 height 8
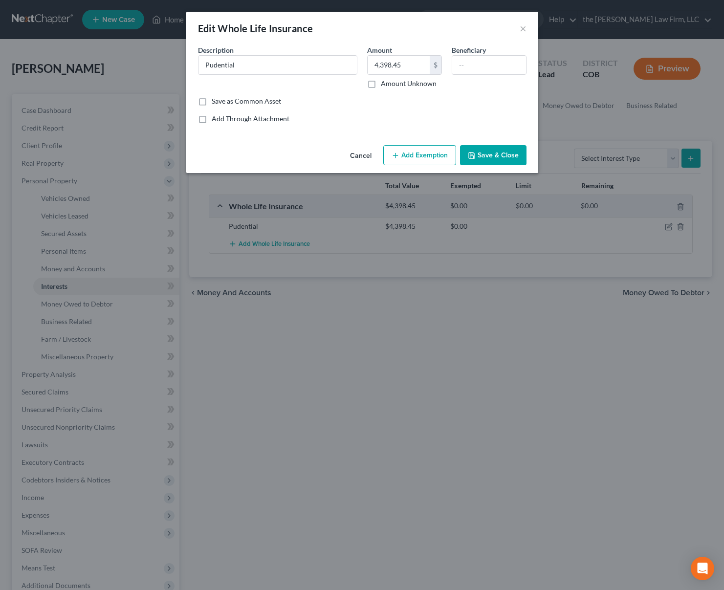
click at [406, 159] on button "Add Exemption" at bounding box center [419, 155] width 73 height 21
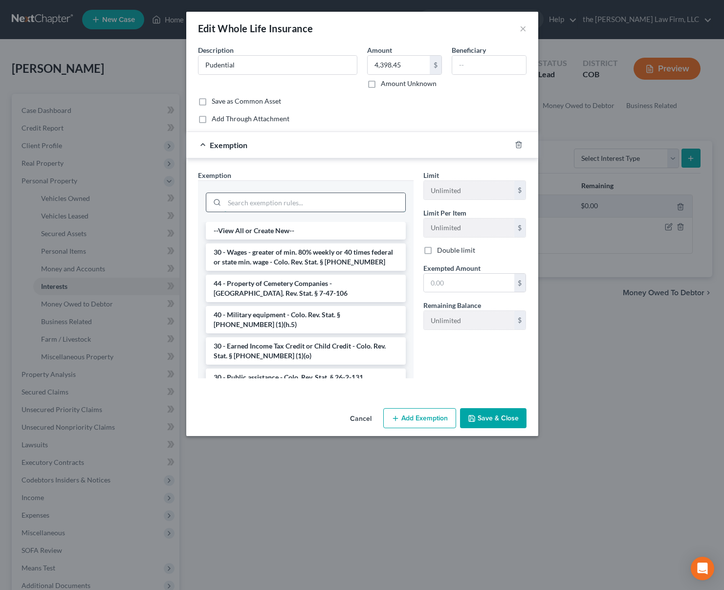
click at [313, 200] on input "search" at bounding box center [314, 202] width 181 height 19
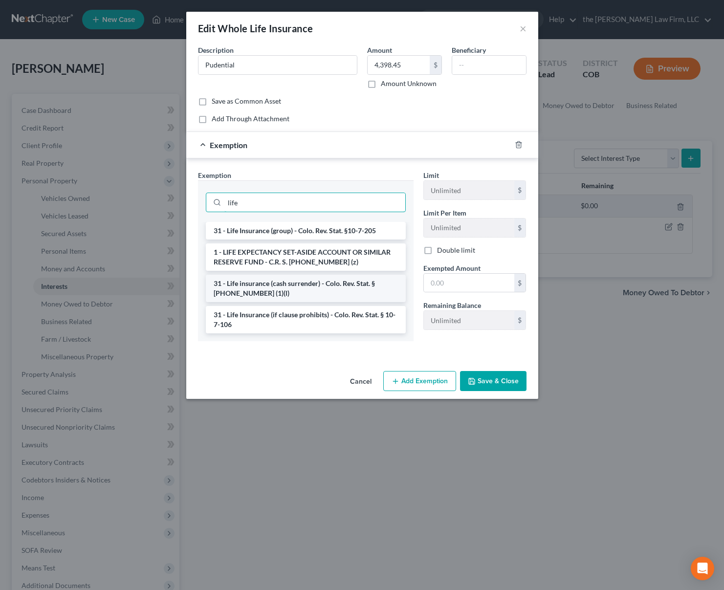
type input "life"
click at [329, 284] on li "31 - Life insurance (cash surrender) - Colo. Rev. Stat. § 13-54-102 (1)(l)" at bounding box center [306, 288] width 200 height 27
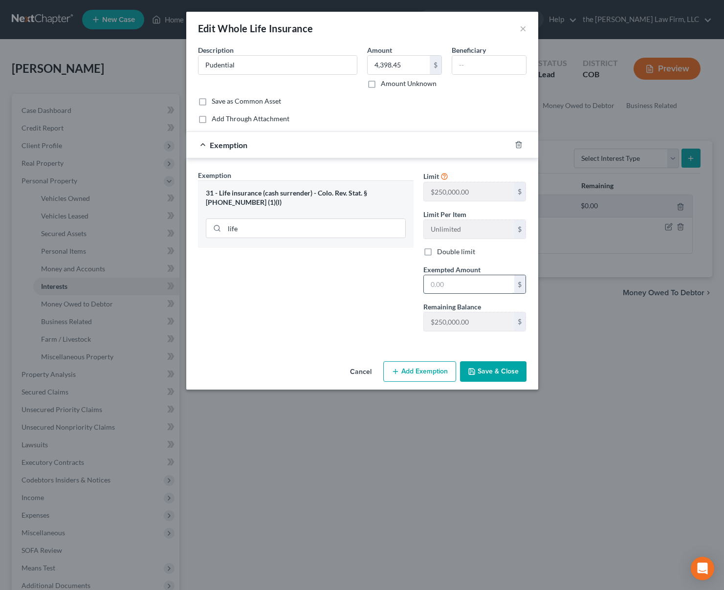
click at [473, 288] on input "text" at bounding box center [469, 284] width 90 height 19
type input "4,398.45"
drag, startPoint x: 219, startPoint y: 203, endPoint x: 316, endPoint y: 191, distance: 97.6
click at [316, 191] on div "31 - Life insurance (cash surrender) - Colo. Rev. Stat. § 13-54-102 (1)(l)" at bounding box center [306, 198] width 200 height 18
copy div "Colo. Rev. Stat. § 13-54-102 (1)(l)"
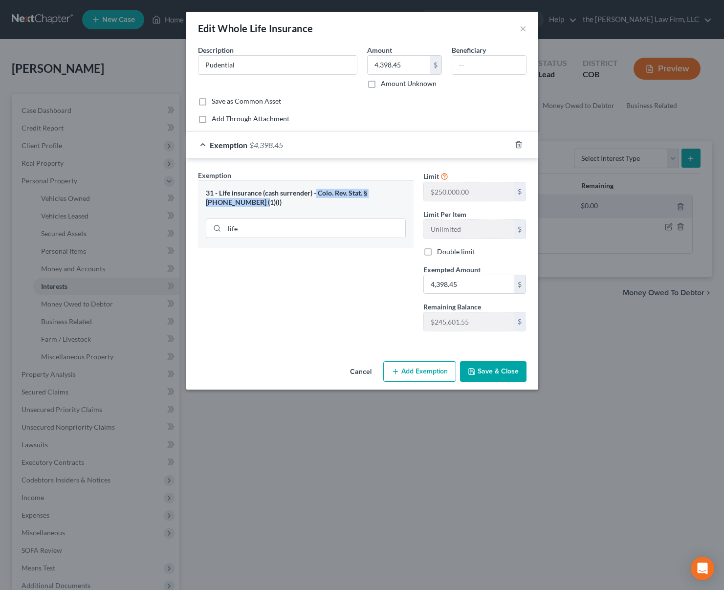
click at [502, 371] on button "Save & Close" at bounding box center [493, 371] width 67 height 21
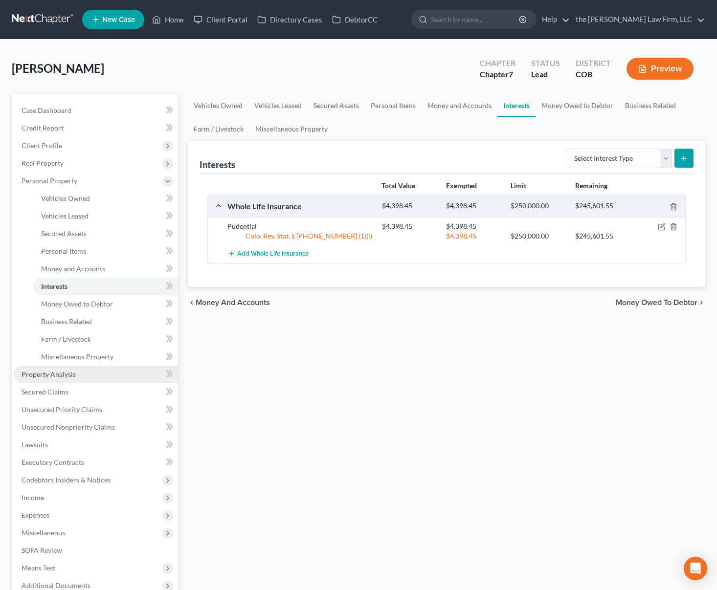
click at [108, 376] on link "Property Analysis" at bounding box center [96, 375] width 164 height 18
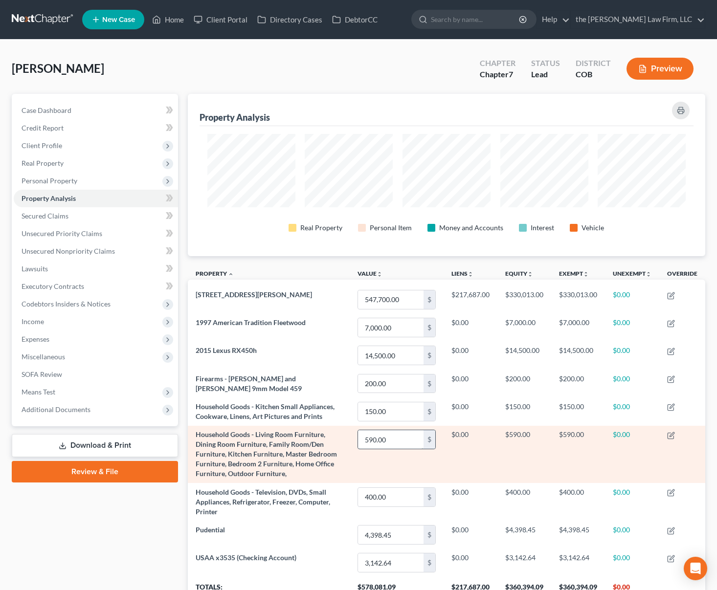
scroll to position [83, 0]
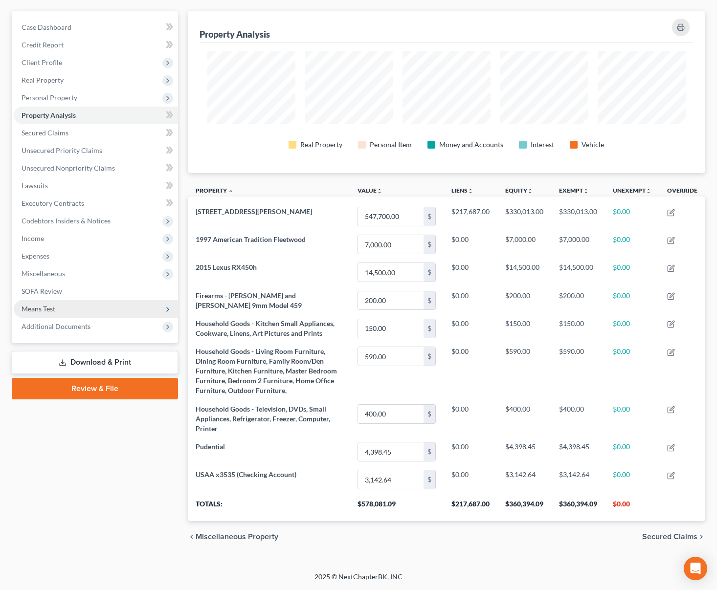
click at [47, 308] on span "Means Test" at bounding box center [39, 309] width 34 height 8
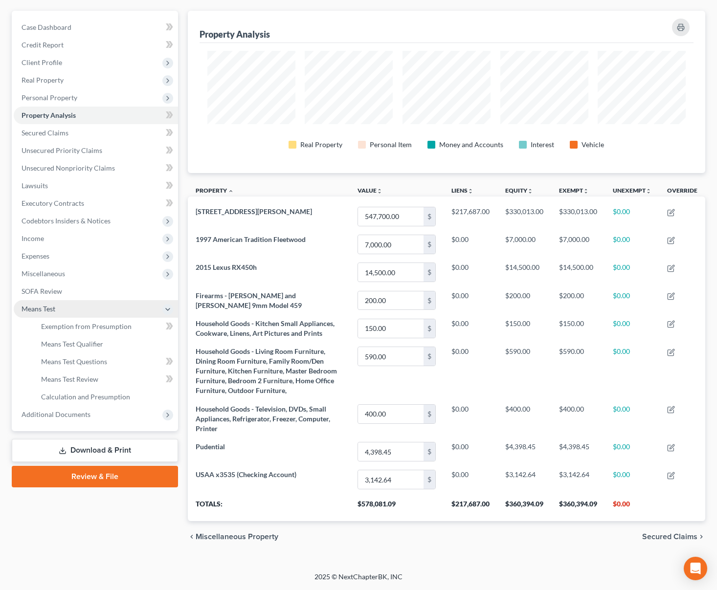
click at [80, 311] on span "Means Test" at bounding box center [96, 309] width 164 height 18
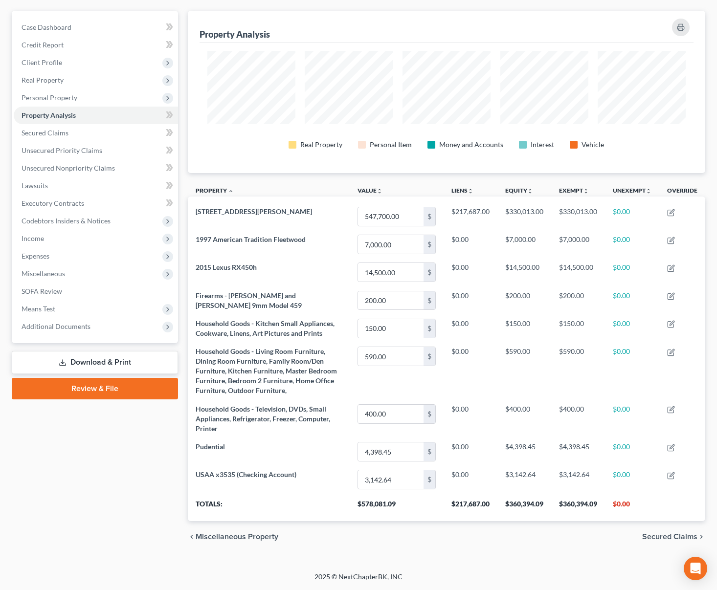
click at [89, 358] on link "Download & Print" at bounding box center [95, 362] width 166 height 23
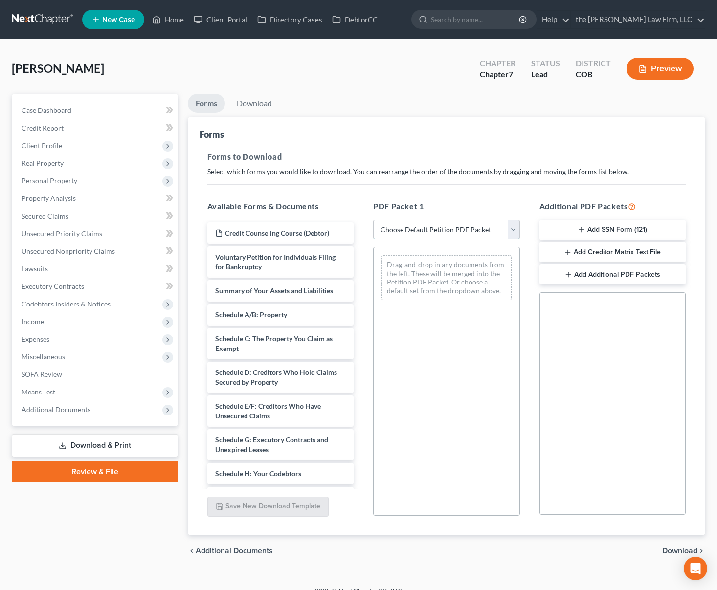
click at [439, 228] on select "Choose Default Petition PDF Packet Complete Bankruptcy Petition (all forms and …" at bounding box center [446, 230] width 147 height 20
select select "0"
click at [373, 220] on select "Choose Default Petition PDF Packet Complete Bankruptcy Petition (all forms and …" at bounding box center [446, 230] width 147 height 20
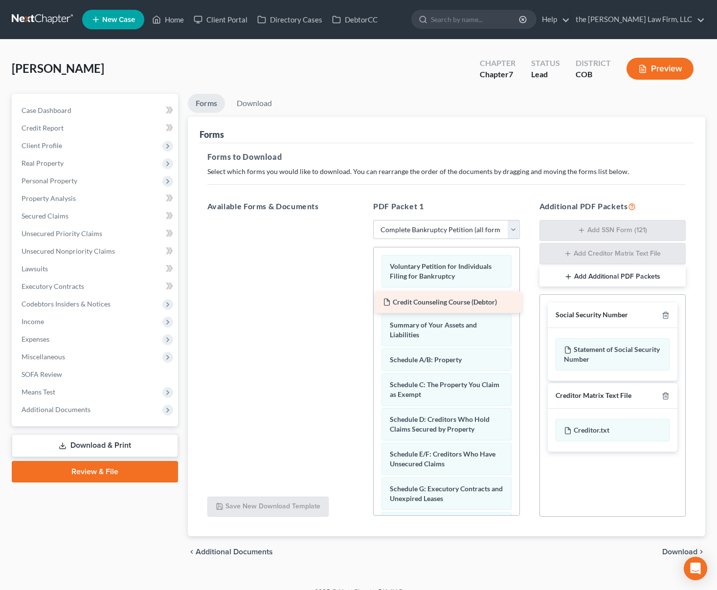
drag, startPoint x: 285, startPoint y: 233, endPoint x: 453, endPoint y: 299, distance: 180.9
click at [362, 220] on div "Credit Counseling Course (Debtor) Credit Counseling Course (Debtor)" at bounding box center [281, 220] width 162 height 0
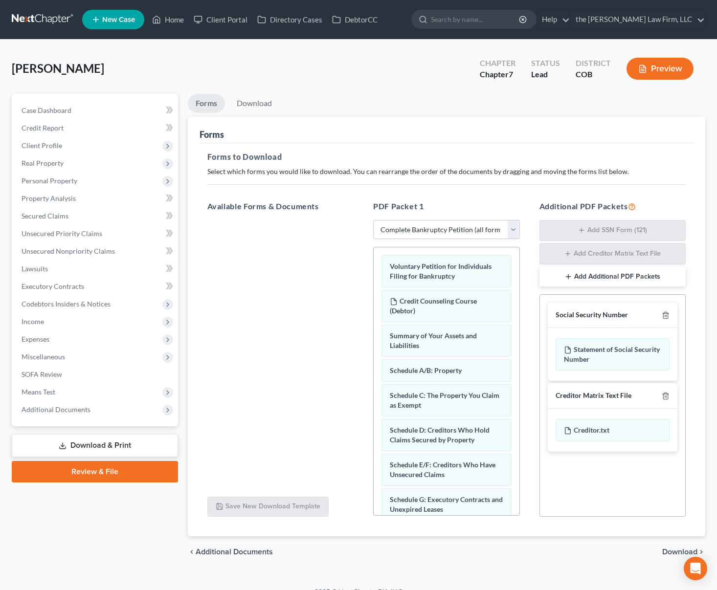
click at [685, 552] on span "Download" at bounding box center [679, 552] width 35 height 8
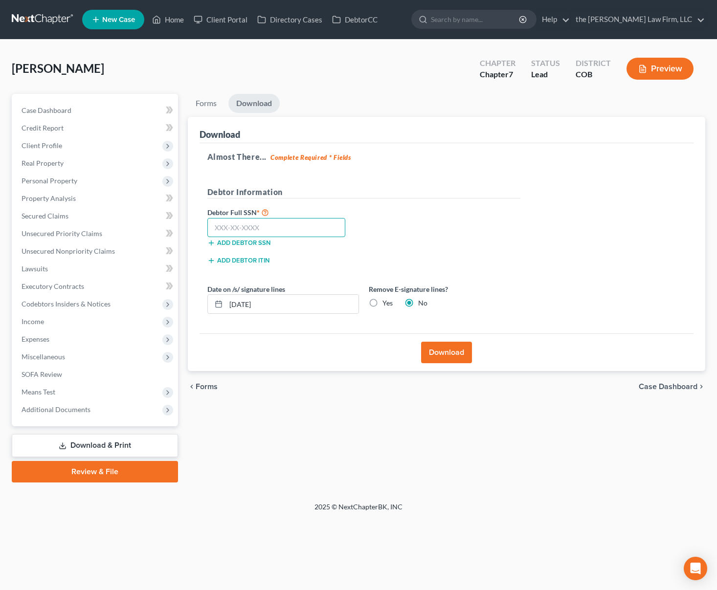
click at [265, 224] on input "text" at bounding box center [276, 228] width 138 height 20
type input "521-66-6205"
click at [459, 353] on button "Download" at bounding box center [446, 353] width 51 height 22
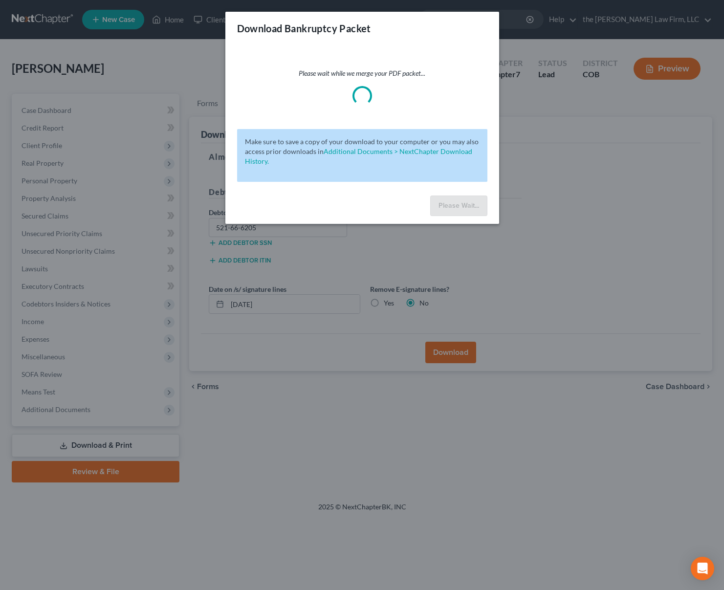
click at [514, 249] on div "Download Bankruptcy Packet Please wait while we merge your PDF packet... Make s…" at bounding box center [362, 295] width 724 height 590
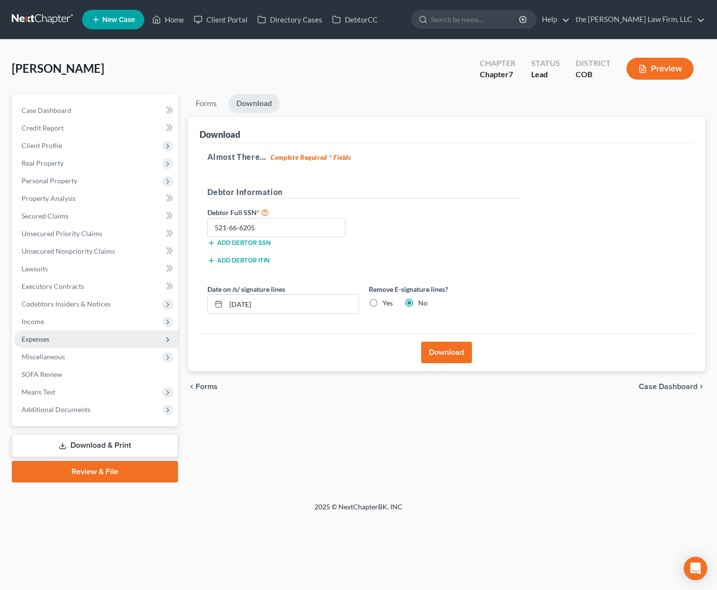
click at [40, 340] on span "Expenses" at bounding box center [36, 339] width 28 height 8
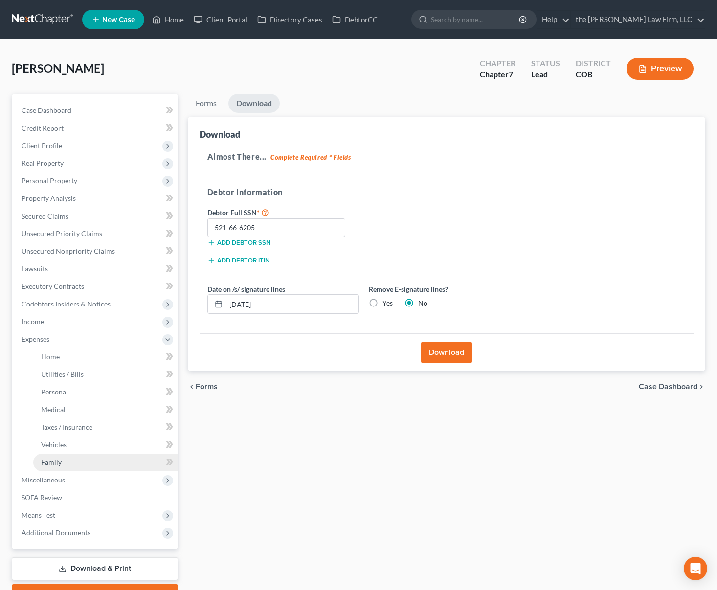
click at [96, 470] on link "Family" at bounding box center [105, 463] width 145 height 18
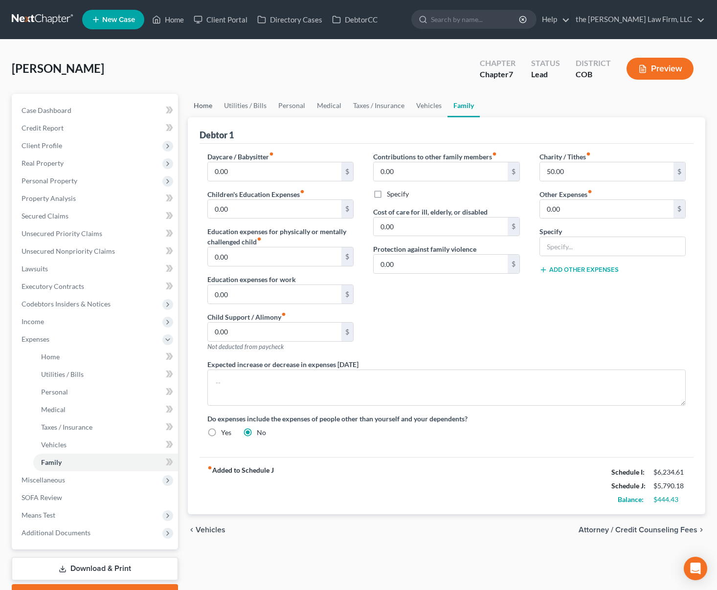
click at [202, 105] on link "Home" at bounding box center [203, 105] width 30 height 23
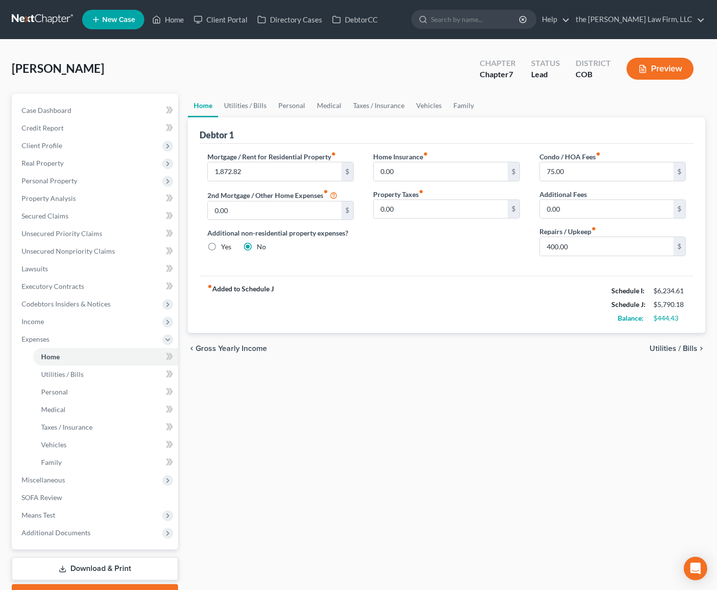
click at [602, 198] on div "Additional Fees 0.00 $" at bounding box center [612, 204] width 147 height 30
click at [605, 211] on input "0.00" at bounding box center [607, 209] width 134 height 19
click at [465, 105] on link "Family" at bounding box center [464, 105] width 32 height 23
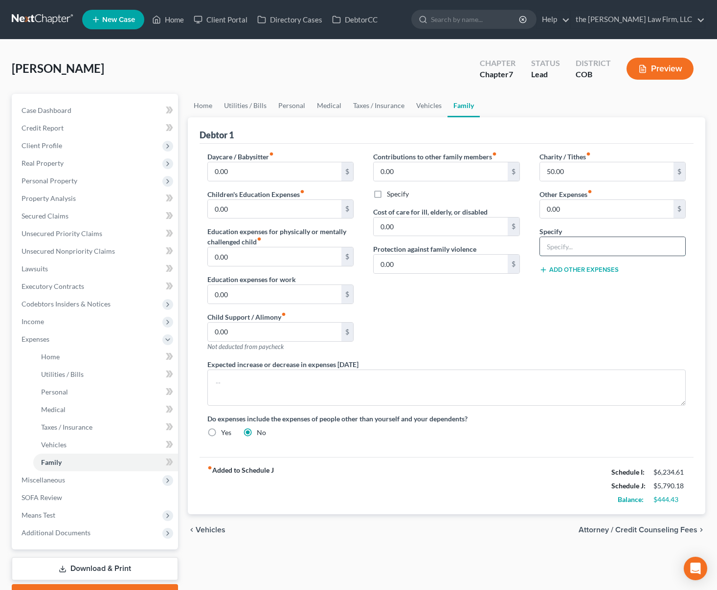
click at [566, 248] on input "text" at bounding box center [613, 246] width 146 height 19
click at [607, 212] on input "0.00" at bounding box center [607, 209] width 134 height 19
type input "300"
type input "Housekeeper"
click at [583, 270] on button "Add Other Expenses" at bounding box center [578, 270] width 79 height 8
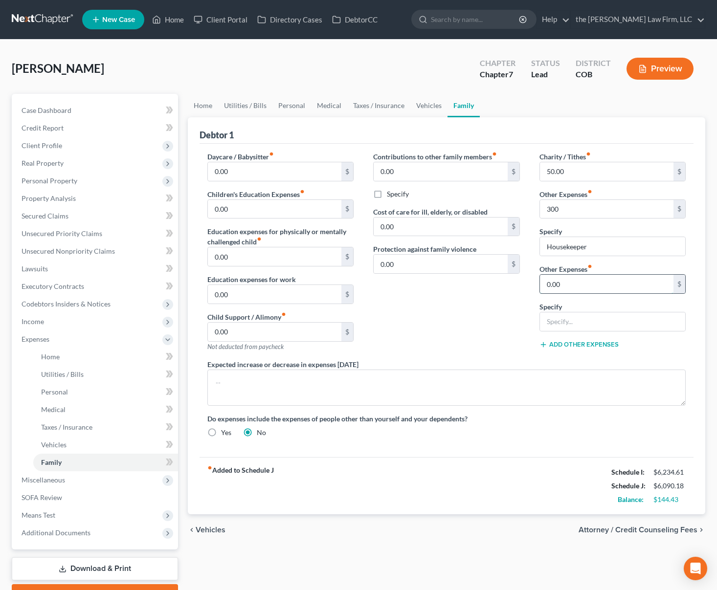
click at [577, 278] on input "0.00" at bounding box center [607, 284] width 134 height 19
type input "400"
type input "Handyman"
click at [588, 348] on button "Add Other Expenses" at bounding box center [578, 345] width 79 height 8
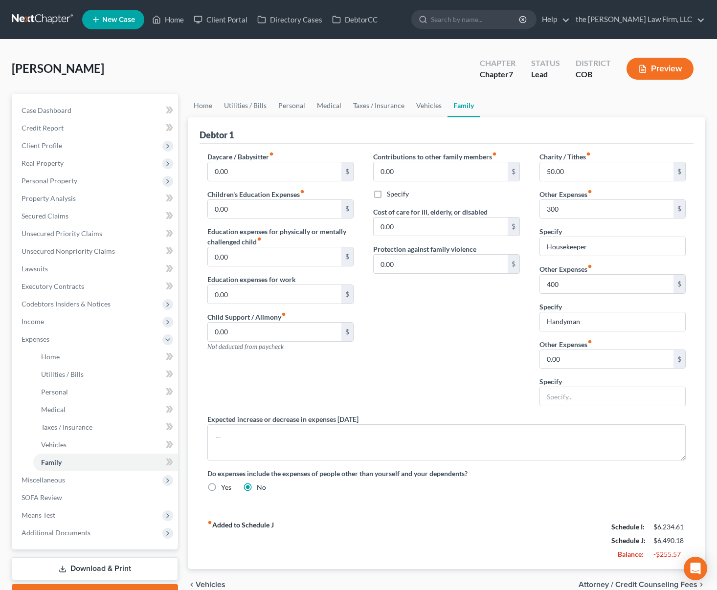
click at [603, 371] on div "Charity / Tithes fiber_manual_record 50.00 $ Other Expenses fiber_manual_record…" at bounding box center [613, 283] width 166 height 263
click at [609, 361] on input "0.00" at bounding box center [607, 359] width 134 height 19
type input "250"
type input "Yardwork"
click at [241, 102] on link "Utilities / Bills" at bounding box center [245, 105] width 54 height 23
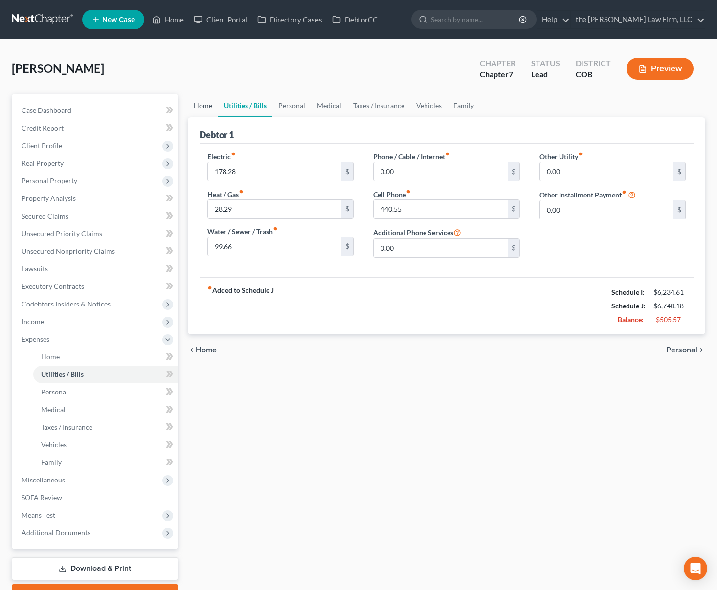
click at [207, 102] on link "Home" at bounding box center [203, 105] width 30 height 23
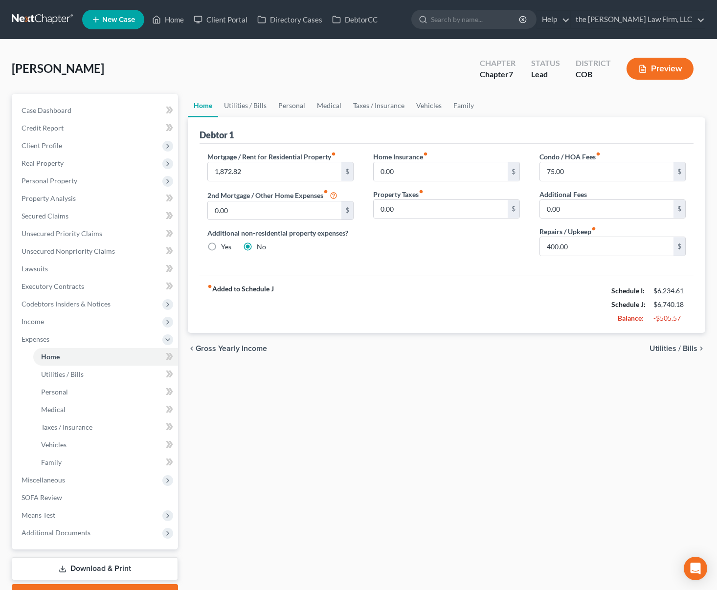
click at [381, 73] on div "Campbell, Kathleen Upgraded Chapter Chapter 7 Status Lead District COB Preview" at bounding box center [359, 72] width 694 height 43
click at [462, 107] on link "Family" at bounding box center [464, 105] width 32 height 23
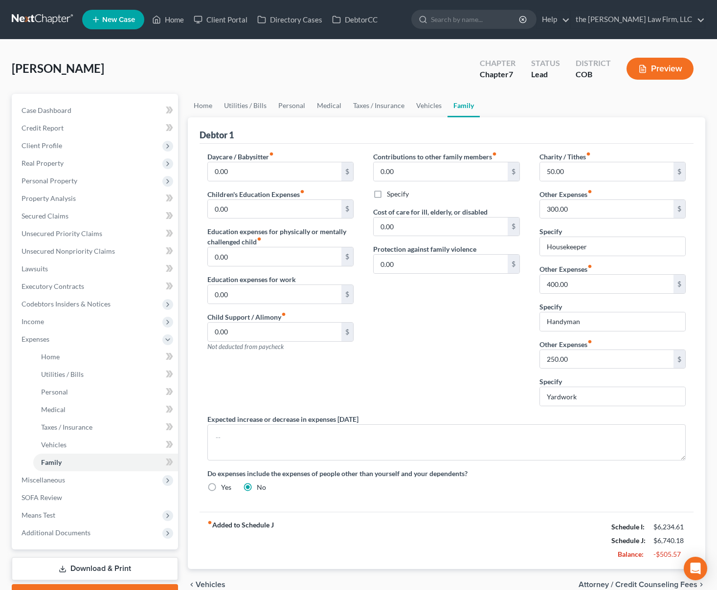
scroll to position [53, 0]
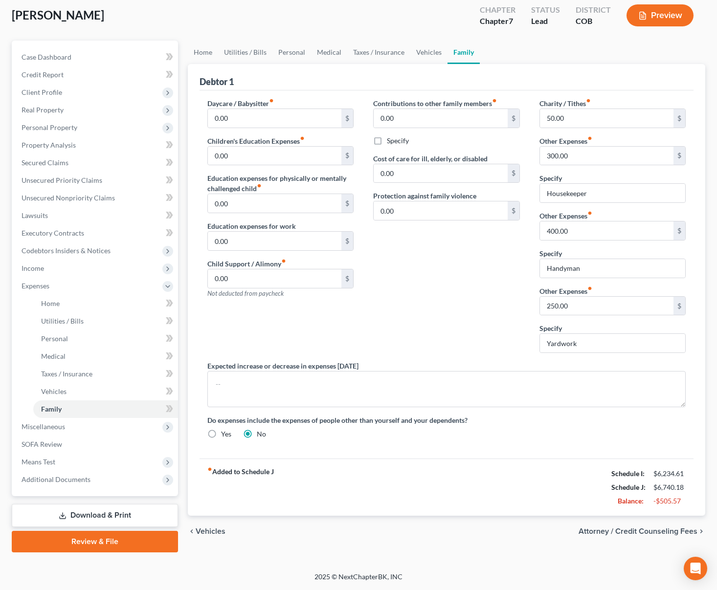
click at [306, 540] on div "chevron_left Vehicles Attorney / Credit Counseling Fees chevron_right" at bounding box center [447, 531] width 518 height 31
click at [128, 516] on link "Download & Print" at bounding box center [95, 515] width 166 height 23
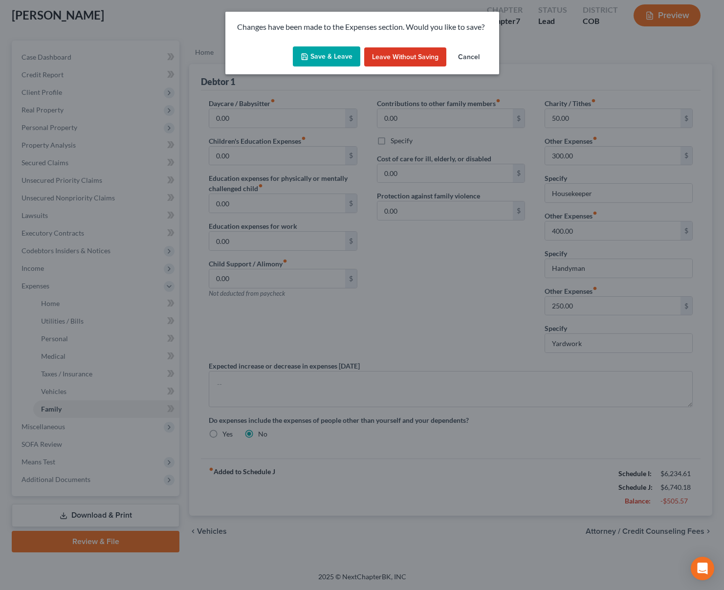
click at [333, 62] on button "Save & Leave" at bounding box center [326, 56] width 67 height 21
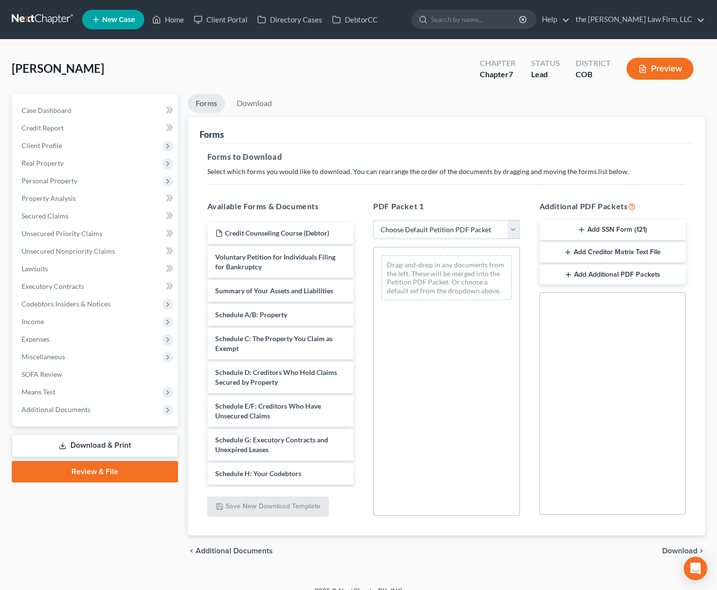
click at [514, 225] on select "Choose Default Petition PDF Packet Complete Bankruptcy Petition (all forms and …" at bounding box center [446, 230] width 147 height 20
select select "0"
click at [373, 220] on select "Choose Default Petition PDF Packet Complete Bankruptcy Petition (all forms and …" at bounding box center [446, 230] width 147 height 20
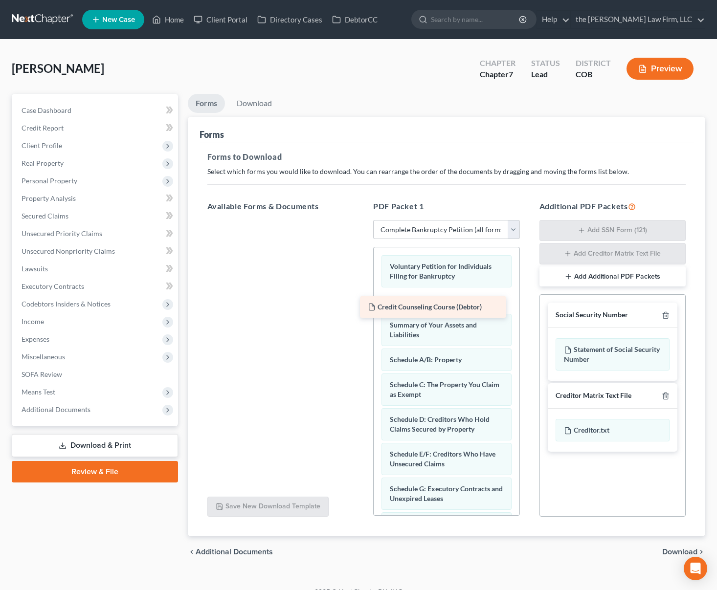
drag, startPoint x: 302, startPoint y: 234, endPoint x: 459, endPoint y: 305, distance: 172.7
click at [362, 220] on div "Credit Counseling Course (Debtor) Credit Counseling Course (Debtor)" at bounding box center [281, 220] width 162 height 0
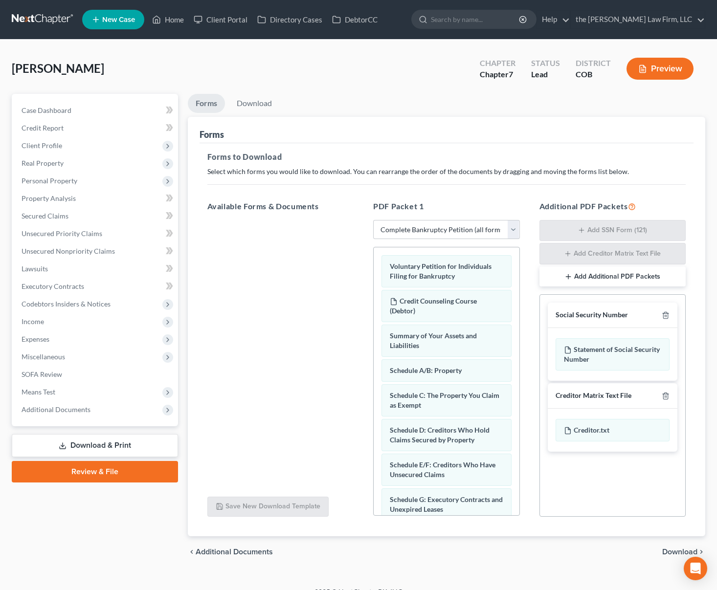
click at [677, 556] on span "Download" at bounding box center [679, 552] width 35 height 8
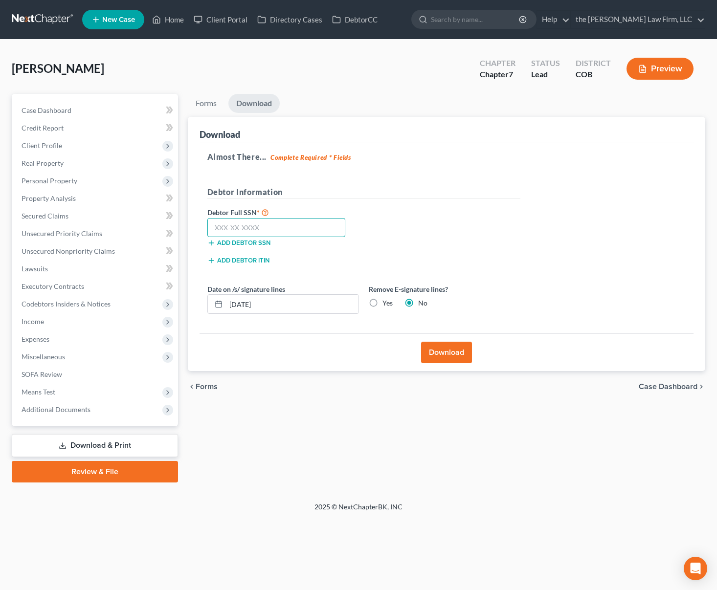
click at [287, 233] on input "text" at bounding box center [276, 228] width 138 height 20
type input "521-66-6205"
click at [449, 359] on button "Download" at bounding box center [446, 353] width 51 height 22
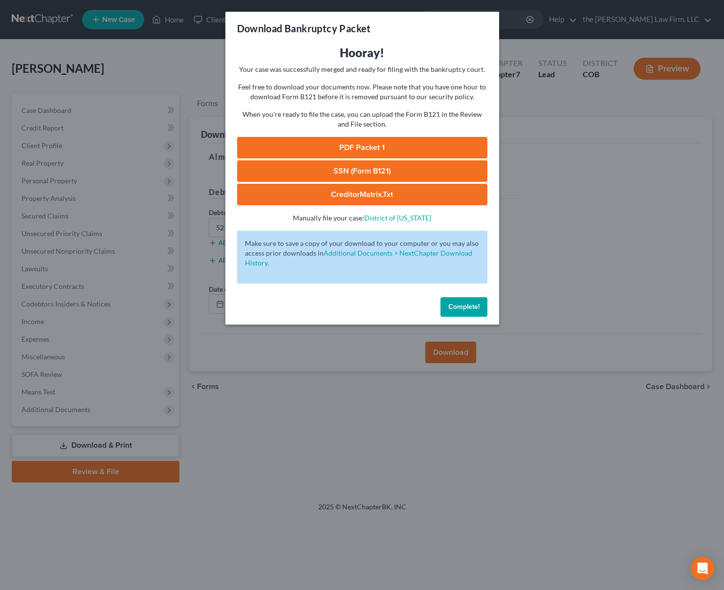
click at [381, 168] on link "SSN (Form B121)" at bounding box center [362, 171] width 250 height 22
click at [362, 148] on link "PDF Packet 1" at bounding box center [362, 148] width 250 height 22
click at [473, 308] on span "Complete!" at bounding box center [463, 307] width 31 height 8
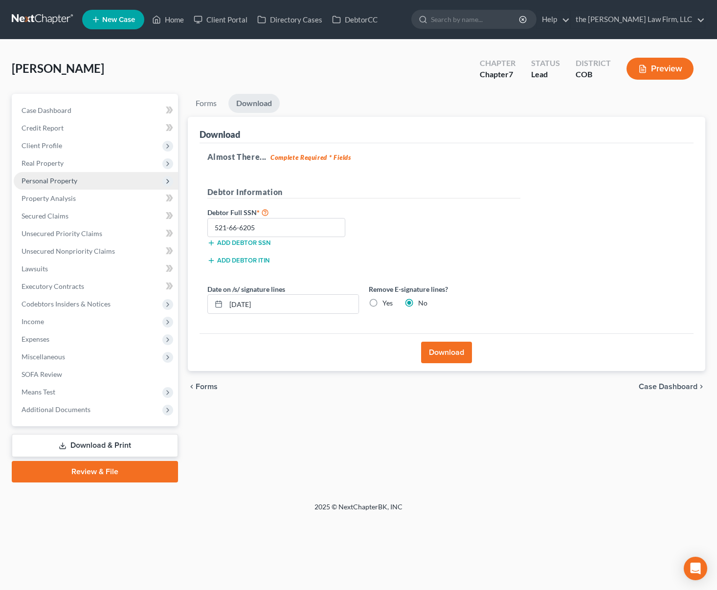
click at [77, 185] on span "Personal Property" at bounding box center [96, 181] width 164 height 18
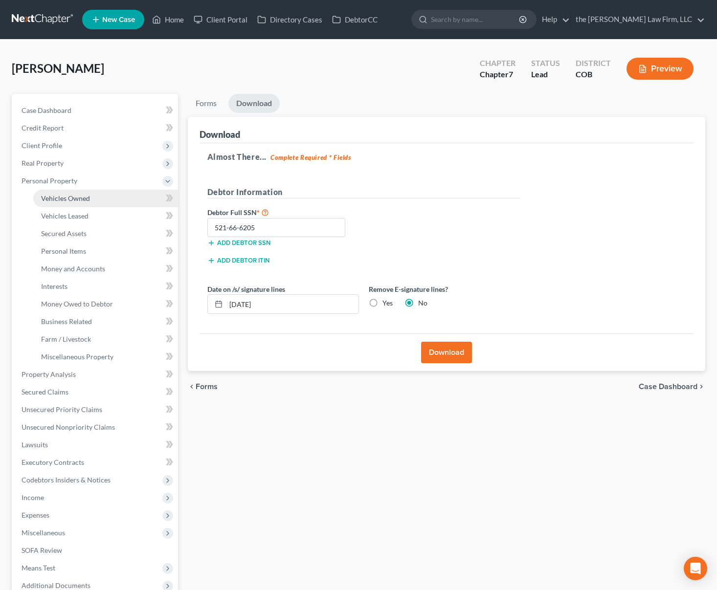
click at [95, 197] on link "Vehicles Owned" at bounding box center [105, 199] width 145 height 18
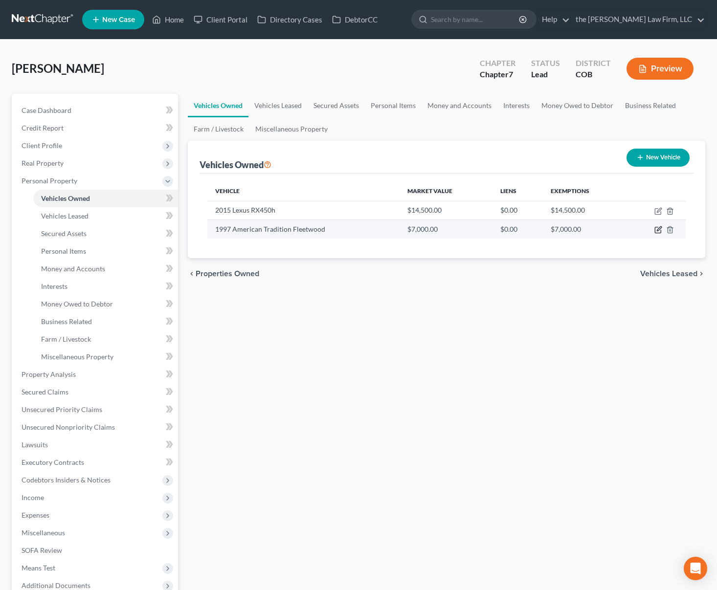
click at [658, 230] on icon "button" at bounding box center [659, 229] width 4 height 4
select select "5"
select select "29"
select select "4"
select select "0"
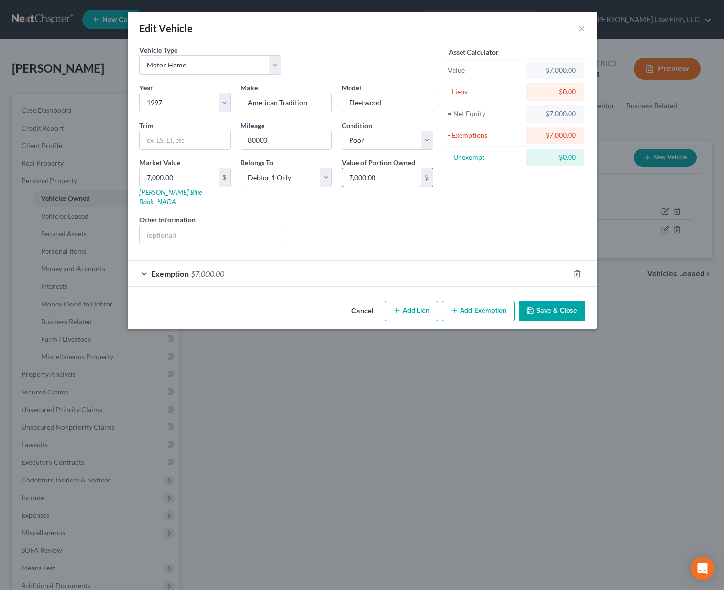
click at [386, 180] on input "7,000.00" at bounding box center [381, 177] width 79 height 19
type input "1,000"
click at [471, 275] on div "Exemption $7,000.00" at bounding box center [349, 274] width 442 height 26
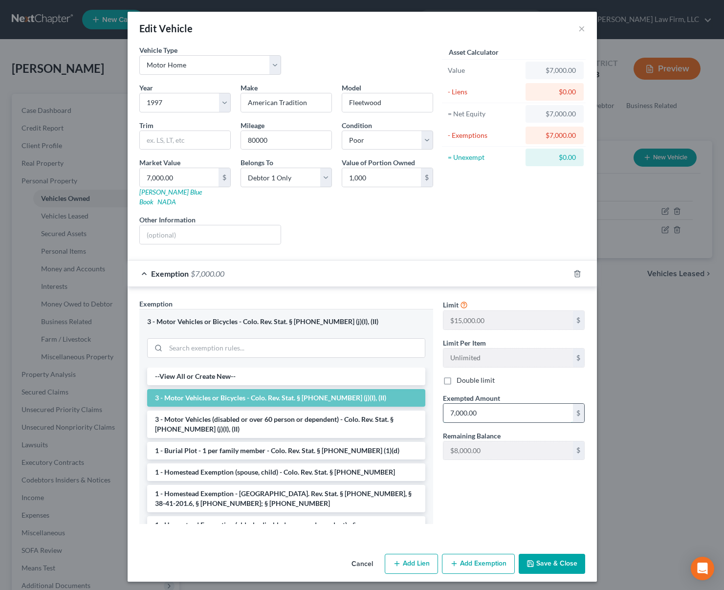
click at [491, 404] on input "7,000.00" at bounding box center [509, 413] width 130 height 19
type input "1,000"
click at [239, 227] on input "text" at bounding box center [210, 234] width 141 height 19
type input "engine does not start"
click at [550, 556] on button "Save & Close" at bounding box center [552, 564] width 67 height 21
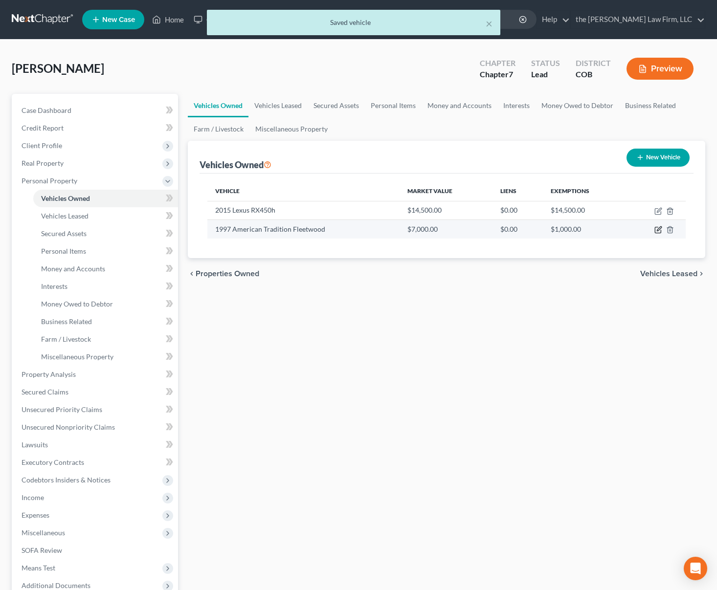
click at [661, 229] on icon "button" at bounding box center [658, 230] width 8 height 8
select select "5"
select select "29"
select select "4"
select select "0"
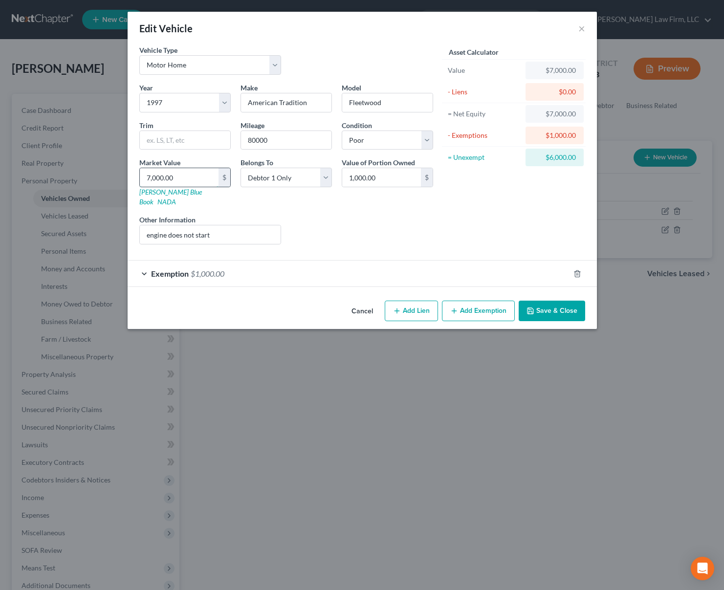
click at [200, 181] on input "7,000.00" at bounding box center [179, 177] width 79 height 19
type input "1"
type input "1.00"
type input "10"
type input "10.00"
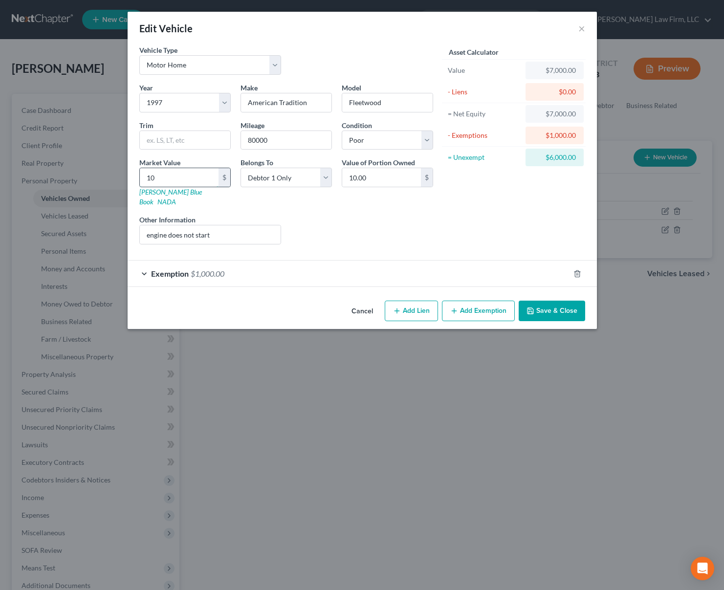
type input "100"
type input "100.00"
type input "1000"
type input "1,000.00"
type input "1,000"
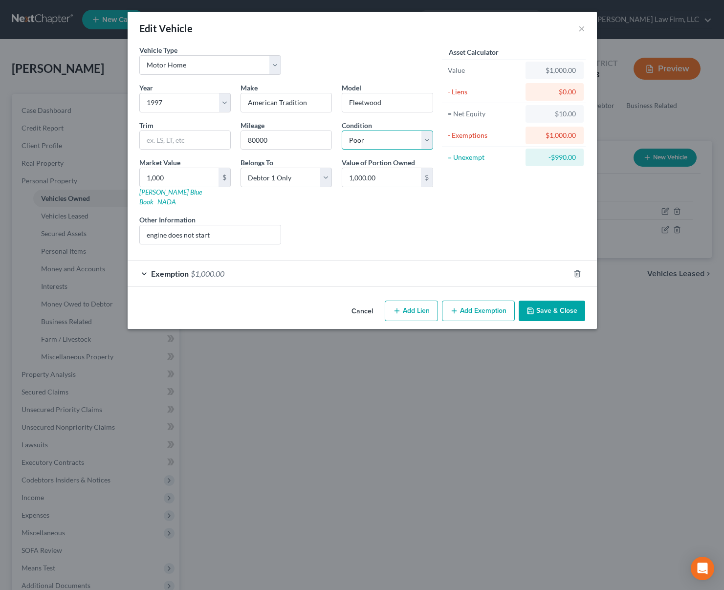
click at [427, 138] on select "Select Excellent Very Good Good Fair Poor" at bounding box center [387, 141] width 91 height 20
click at [429, 137] on select "Select Excellent Very Good Good Fair Poor" at bounding box center [387, 141] width 91 height 20
click at [551, 305] on button "Save & Close" at bounding box center [552, 311] width 67 height 21
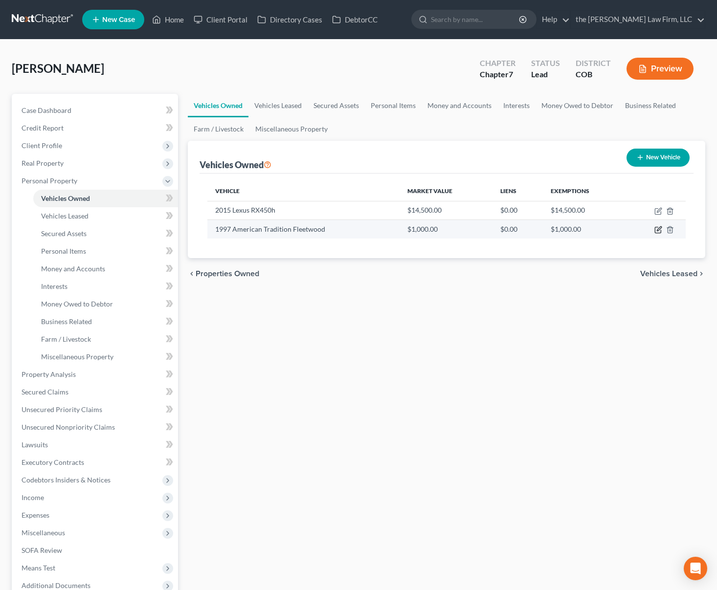
click at [657, 231] on icon "button" at bounding box center [659, 229] width 4 height 4
select select "5"
select select "29"
select select "4"
select select "0"
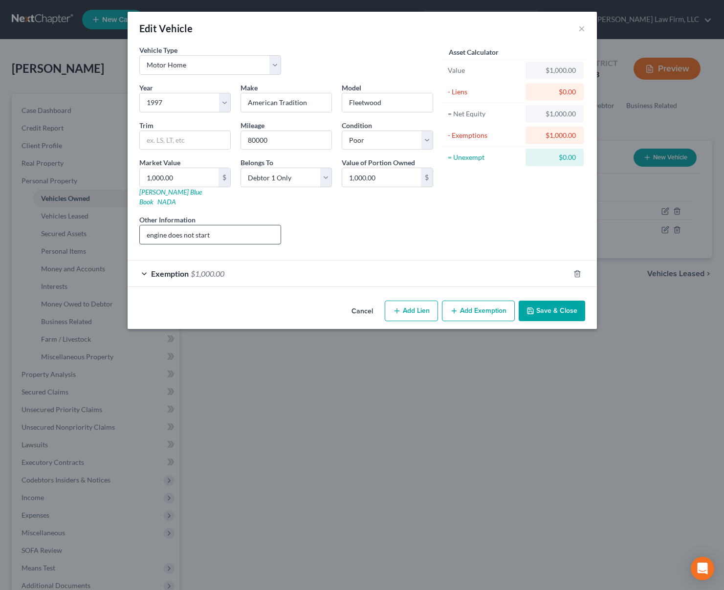
click at [219, 225] on input "engine does not start" at bounding box center [210, 234] width 141 height 19
type input "engine does not start, roof split and leaks, etc"
click at [547, 301] on button "Save & Close" at bounding box center [552, 311] width 67 height 21
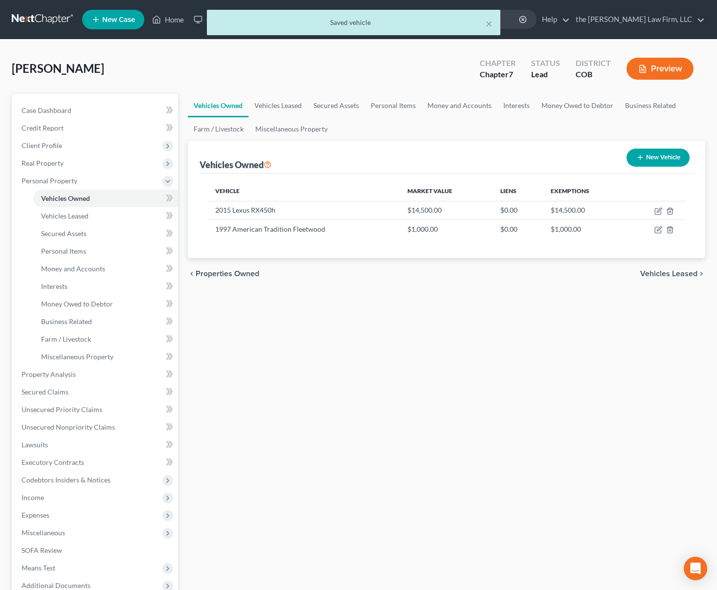
click at [668, 68] on button "Preview" at bounding box center [660, 69] width 67 height 22
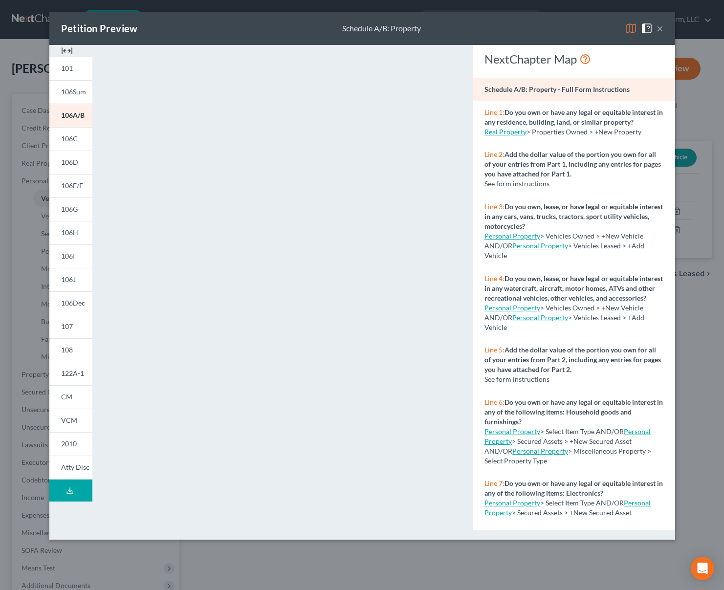
click at [659, 26] on button "×" at bounding box center [660, 28] width 7 height 12
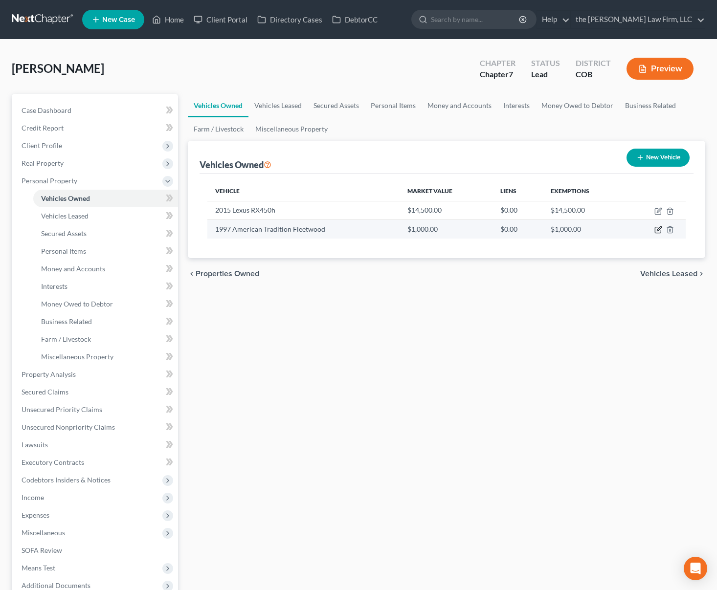
click at [661, 227] on icon "button" at bounding box center [659, 229] width 4 height 4
select select "5"
select select "29"
select select "4"
select select "0"
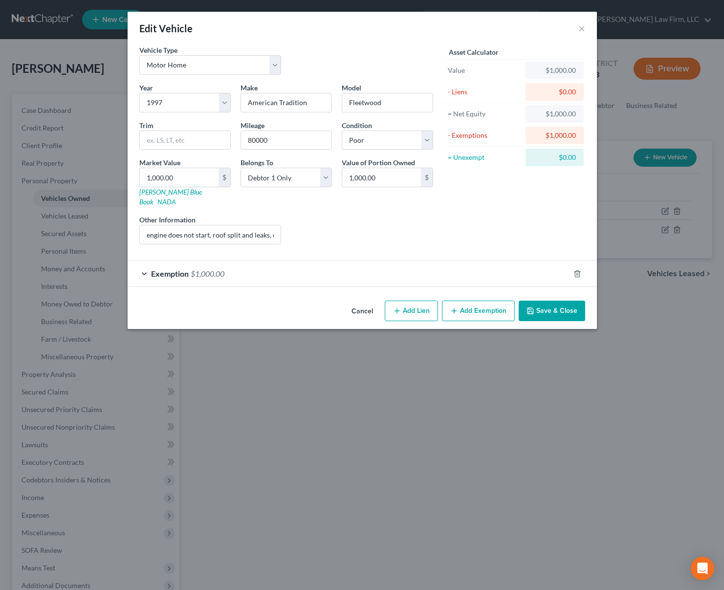
click at [387, 230] on div "Liens Select" at bounding box center [362, 230] width 152 height 30
click at [203, 175] on input "1,000.00" at bounding box center [179, 177] width 79 height 19
type input "1"
type input "1.00"
type input "10"
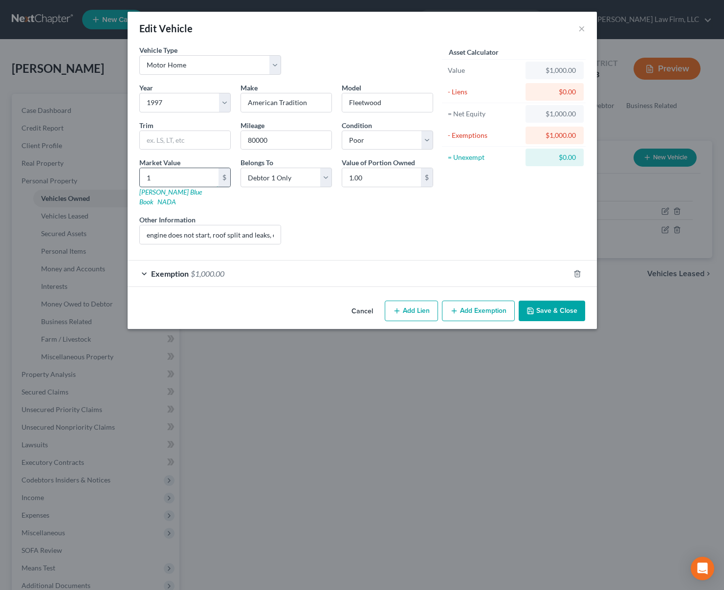
type input "10.00"
type input "100"
type input "100.00"
type input "100"
click at [357, 264] on div "Exemption $1,000.00" at bounding box center [349, 274] width 442 height 26
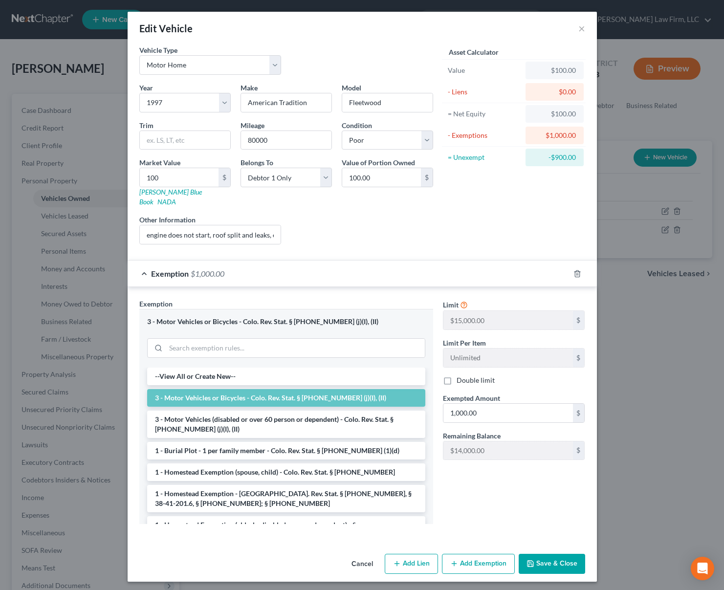
click at [586, 266] on div at bounding box center [583, 274] width 27 height 16
click at [579, 270] on icon "button" at bounding box center [578, 274] width 8 height 8
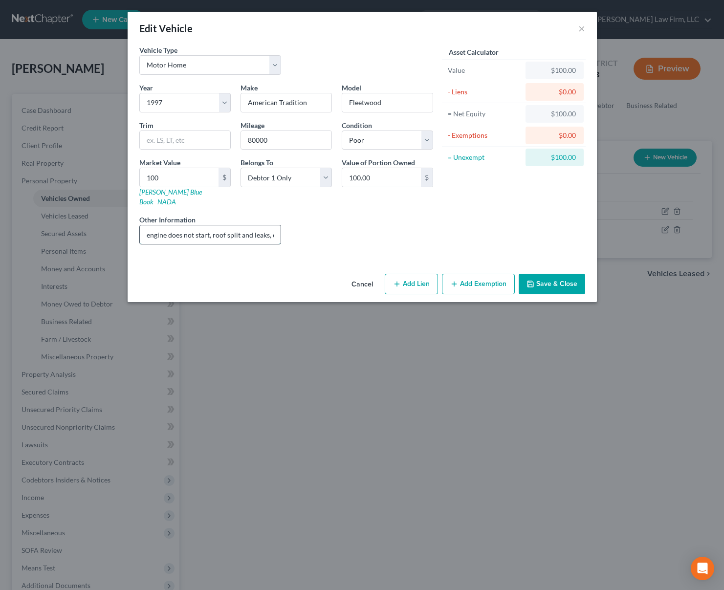
click at [271, 225] on input "engine does not start, roof split and leaks, etc" at bounding box center [210, 234] width 141 height 19
type input "engine does not start, roof split and leaks, electrical issues, hail damage, fl…"
click at [563, 279] on button "Save & Close" at bounding box center [552, 284] width 67 height 21
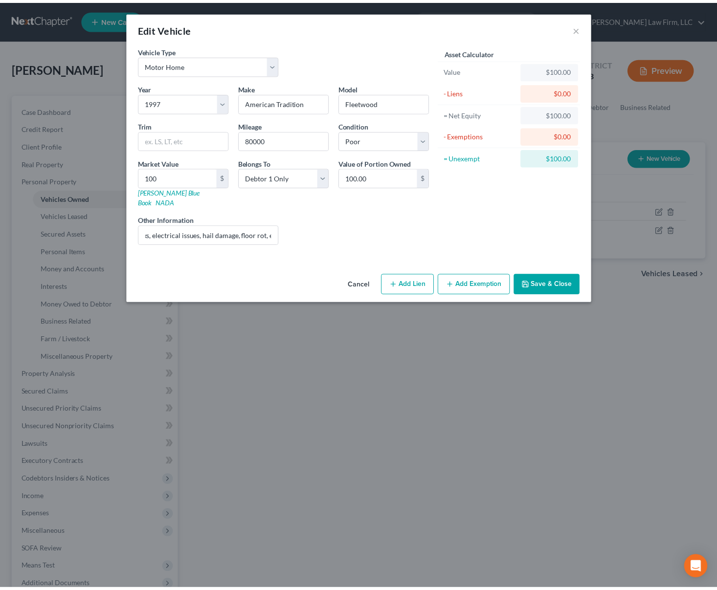
scroll to position [0, 0]
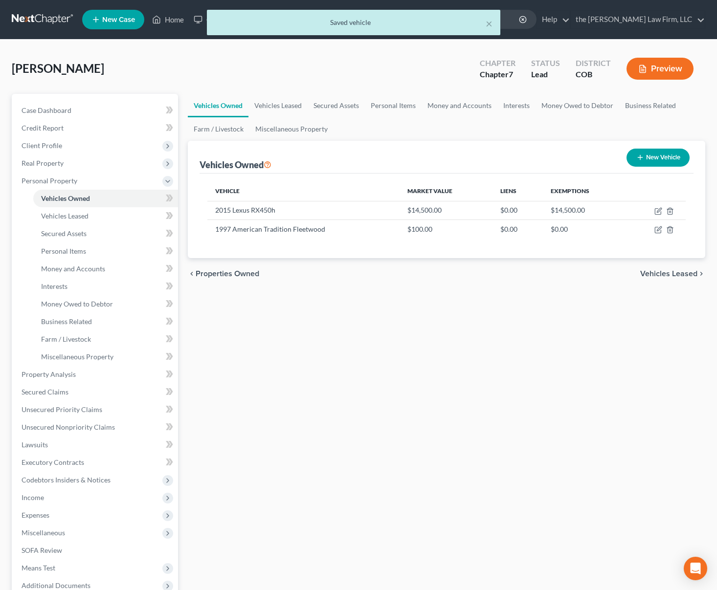
click at [660, 63] on button "Preview" at bounding box center [660, 69] width 67 height 22
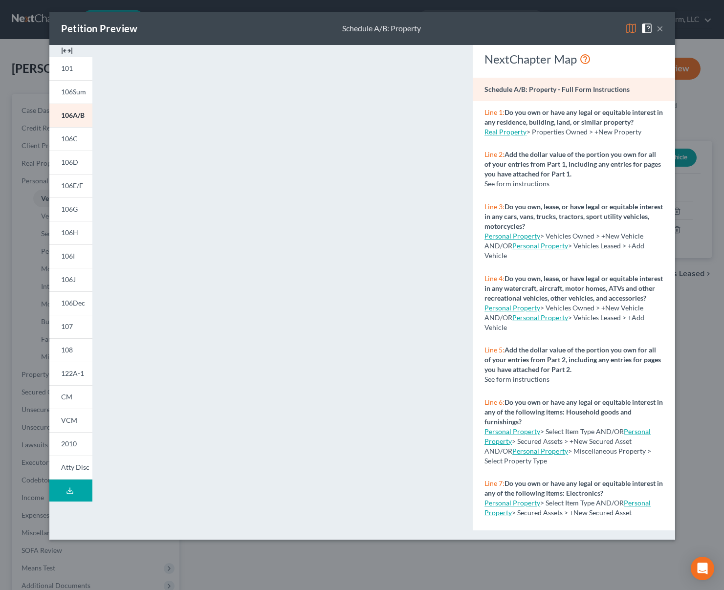
click at [660, 30] on button "×" at bounding box center [660, 28] width 7 height 12
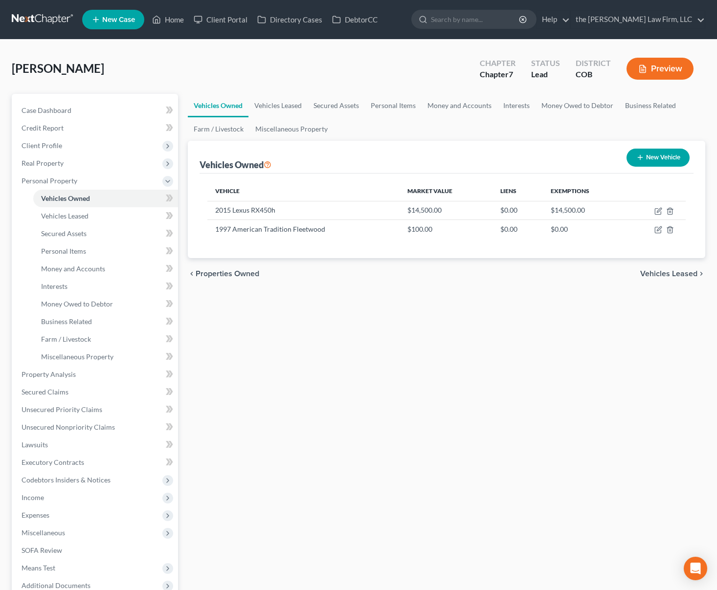
click at [335, 478] on div "Vehicles Owned Vehicles Leased Secured Assets Personal Items Money and Accounts…" at bounding box center [447, 376] width 528 height 565
click at [354, 65] on div "Campbell, Kathleen Upgraded Chapter Chapter 7 Status Lead District COB Preview" at bounding box center [359, 72] width 694 height 43
click at [174, 23] on link "Home" at bounding box center [168, 20] width 42 height 18
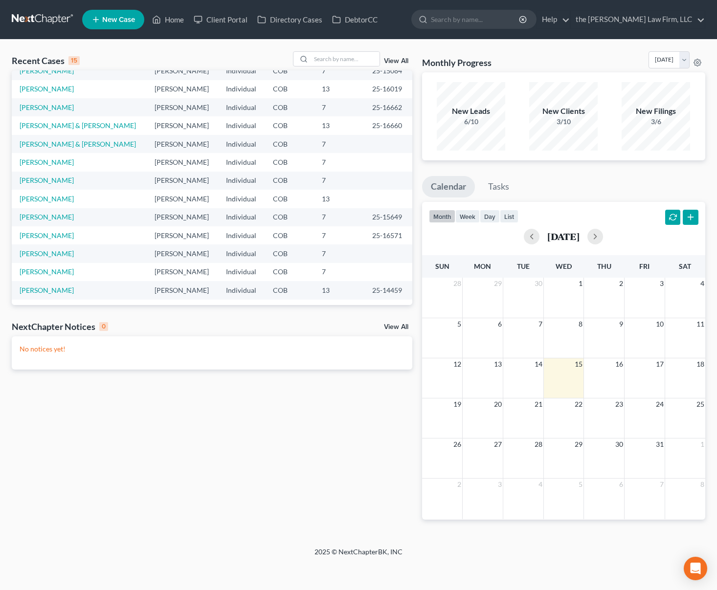
scroll to position [67, 0]
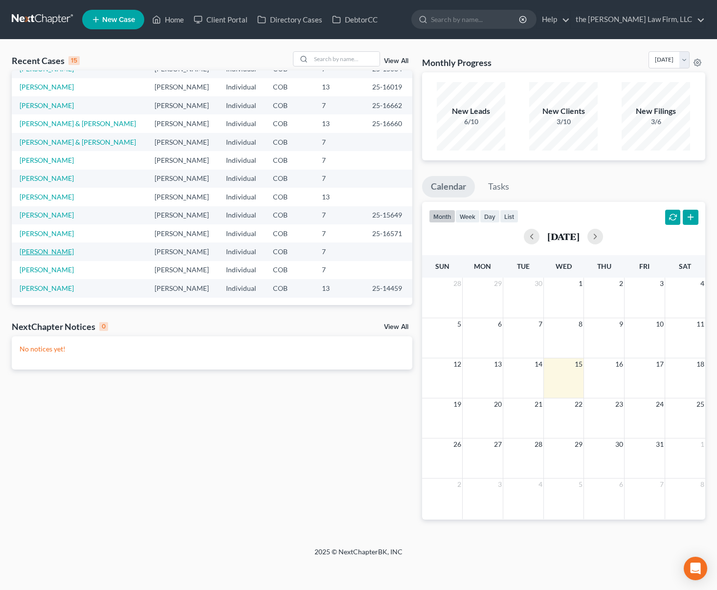
click at [26, 250] on link "Closs, Krista" at bounding box center [47, 251] width 54 height 8
